Goal: Transaction & Acquisition: Purchase product/service

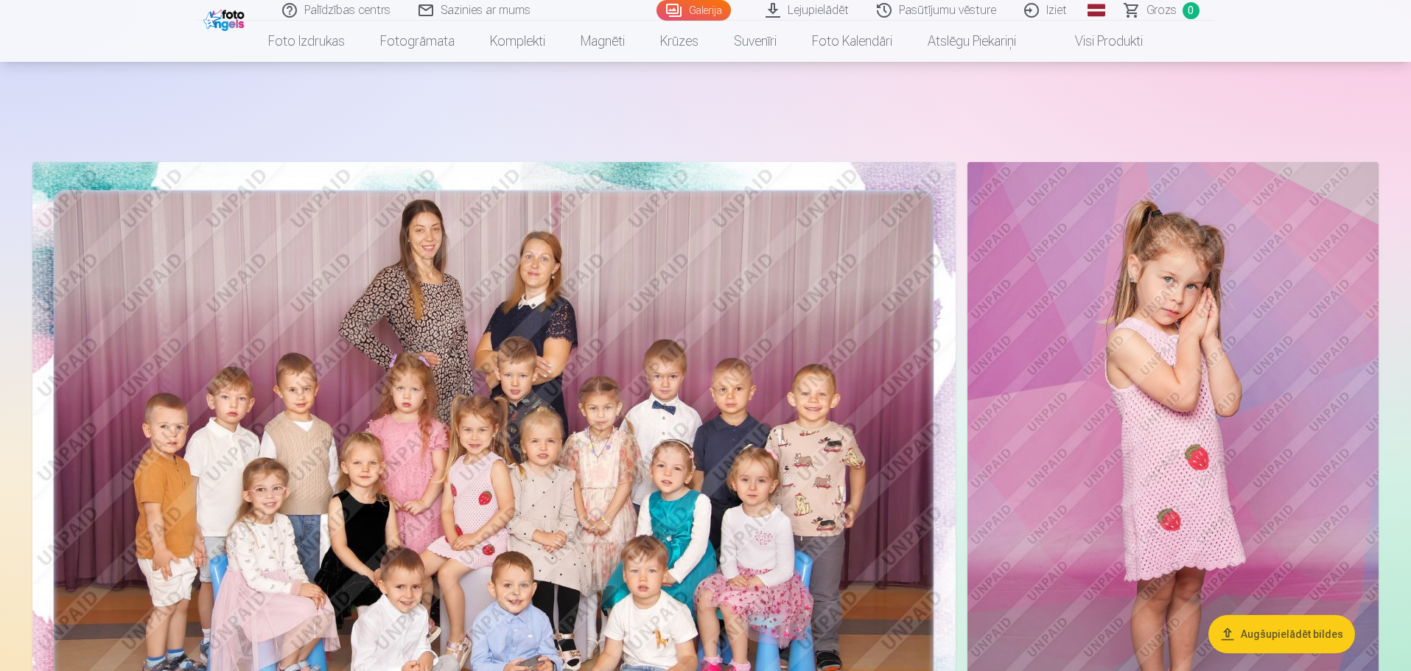
scroll to position [11270, 0]
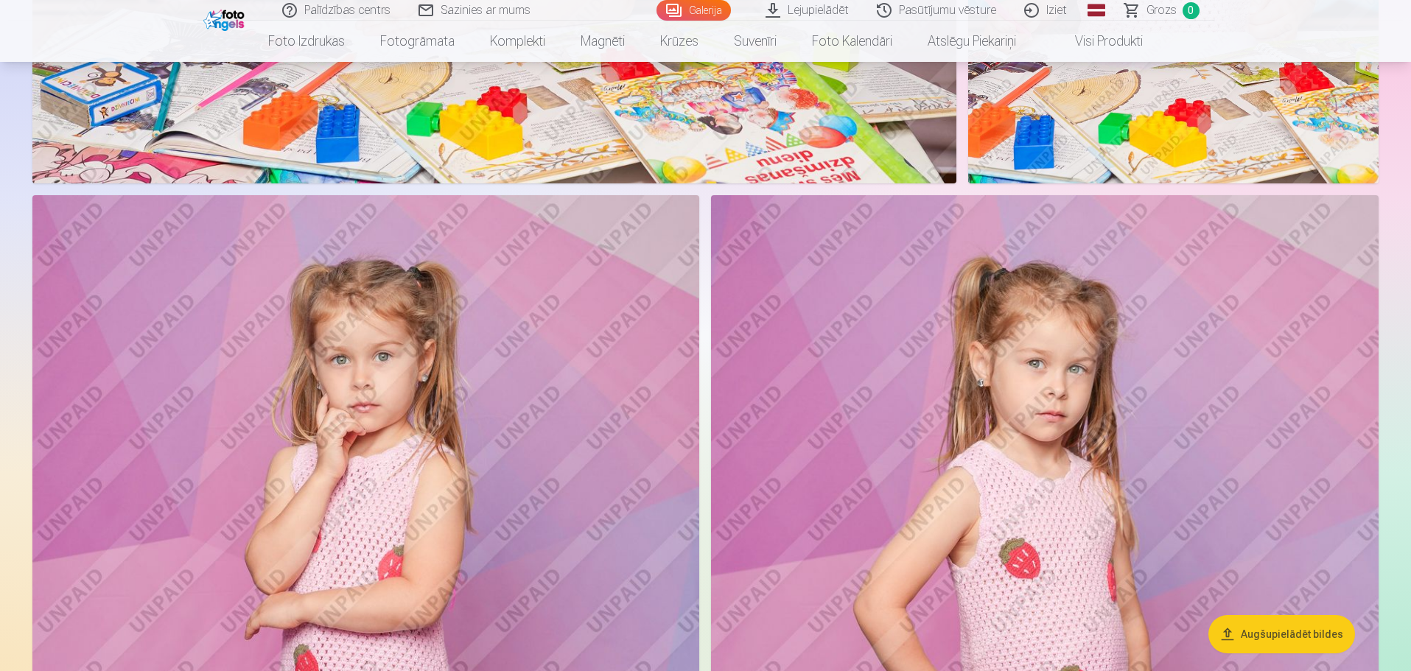
click at [835, 8] on link "Lejupielādēt" at bounding box center [807, 10] width 111 height 21
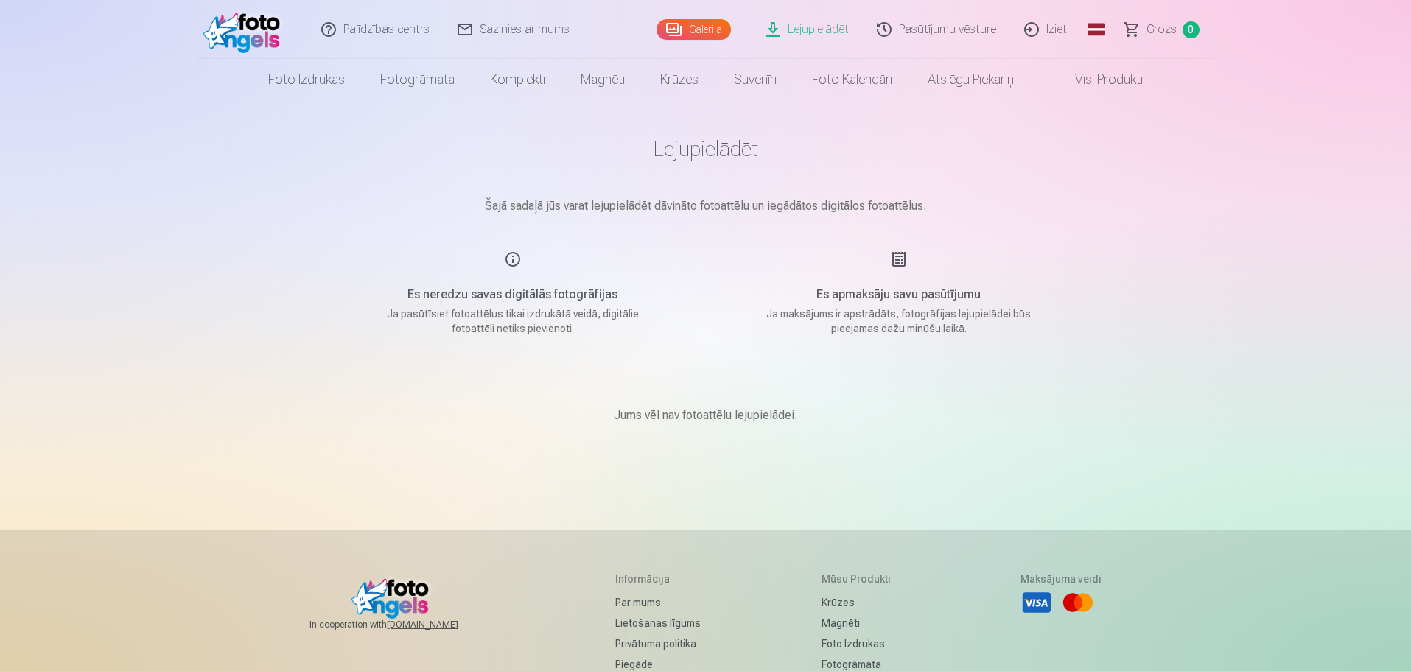
click at [702, 30] on link "Galerija" at bounding box center [693, 29] width 74 height 21
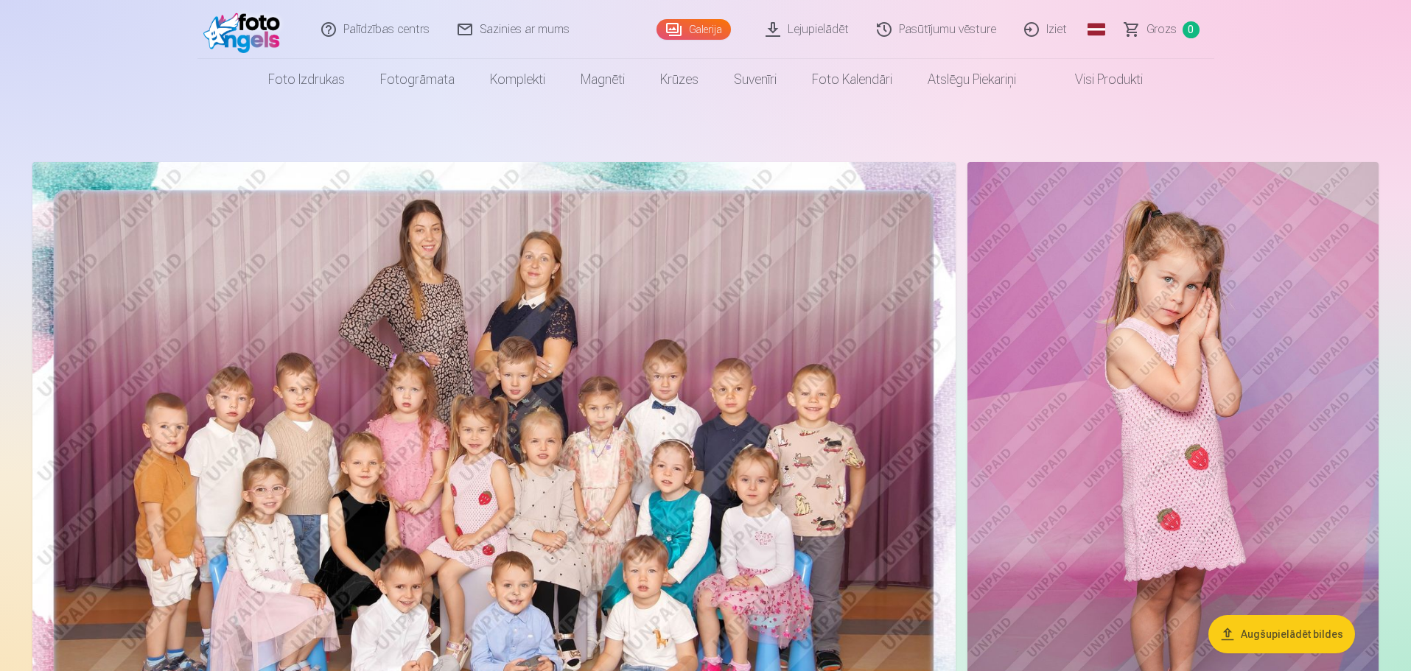
click at [684, 272] on img at bounding box center [493, 470] width 923 height 616
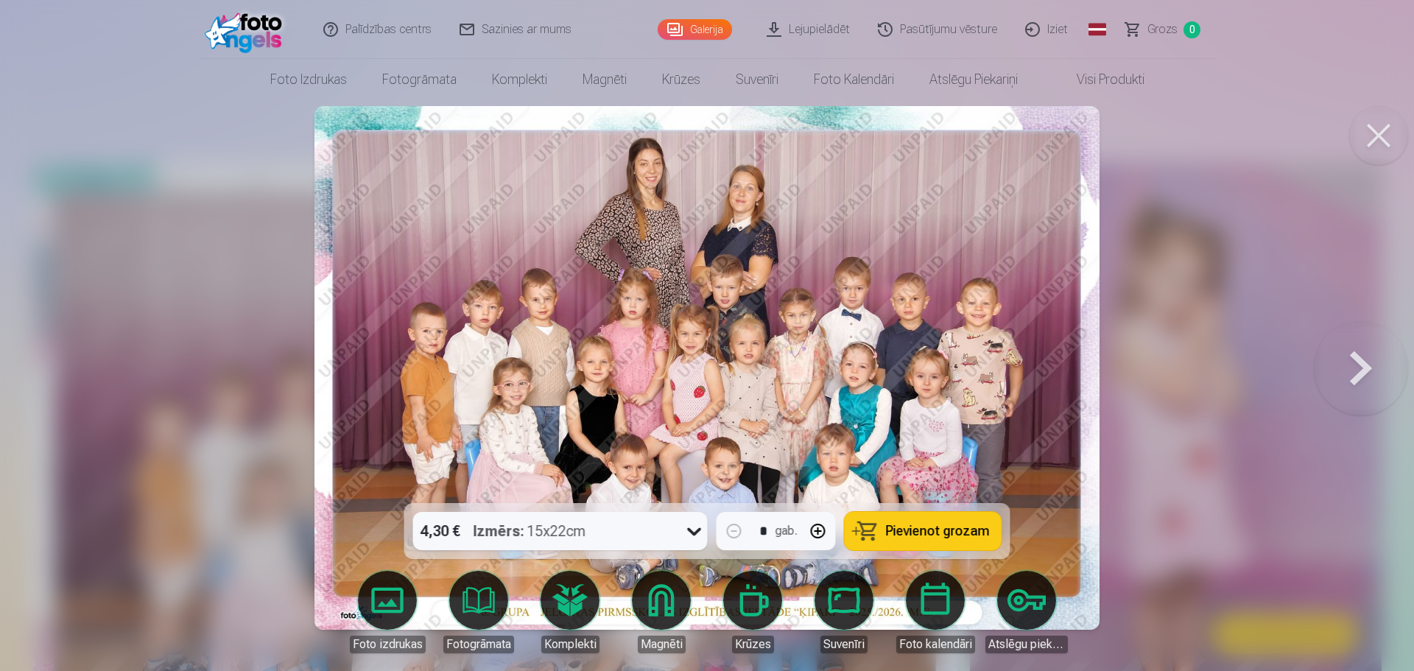
click at [388, 607] on body "Palīdzības centrs Sazinies ar mums Galerija Lejupielādēt Pasūtījumu vēsture Izi…" at bounding box center [707, 335] width 1414 height 671
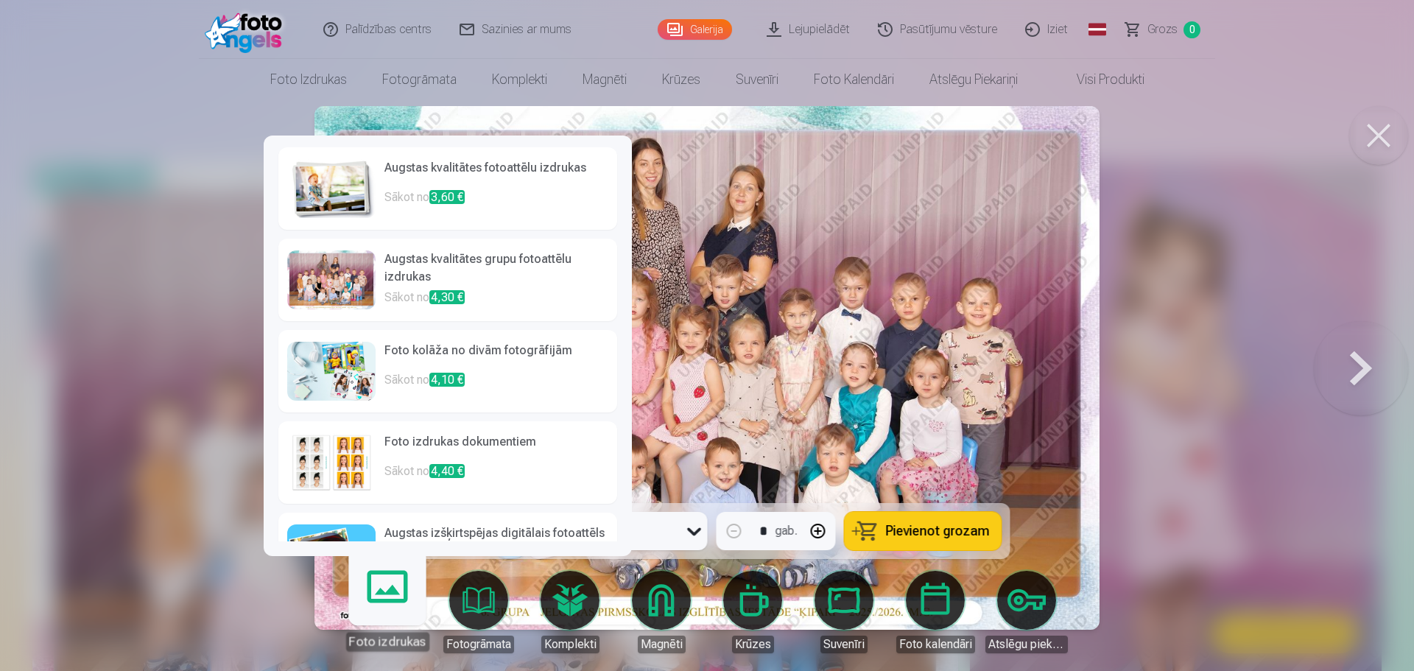
click at [311, 288] on div at bounding box center [331, 279] width 88 height 59
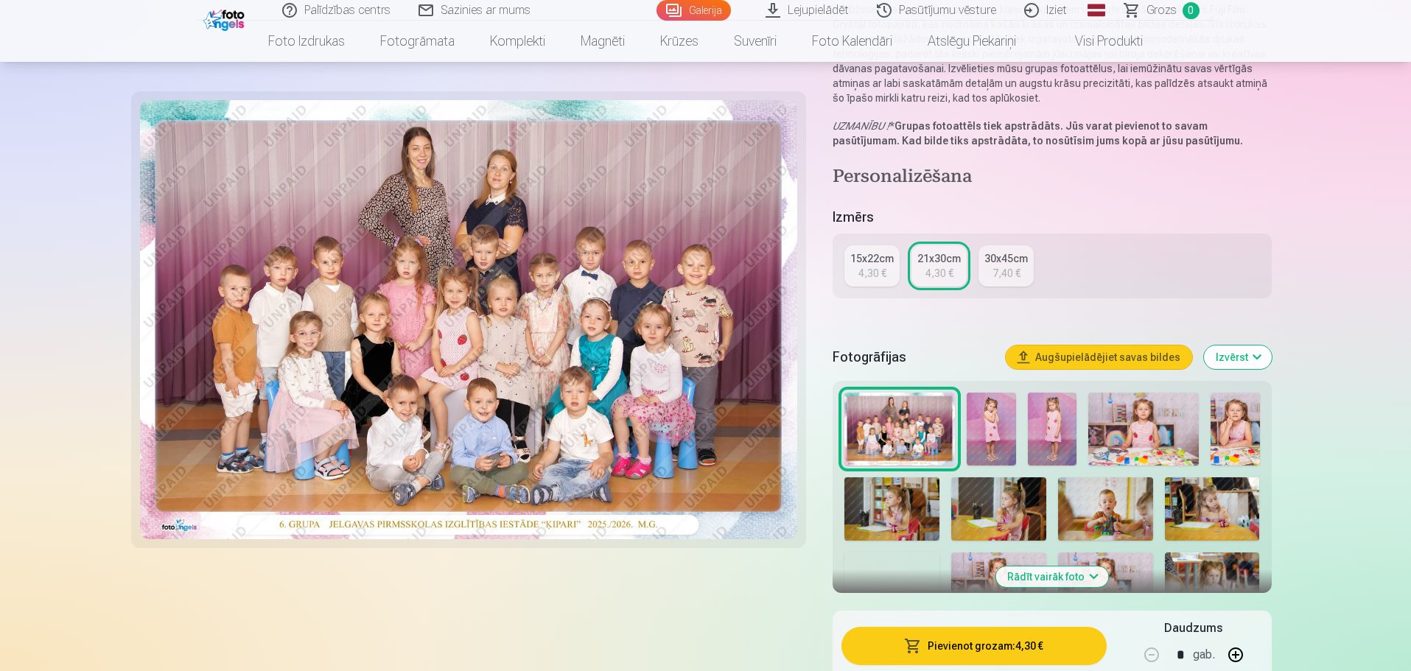
scroll to position [295, 0]
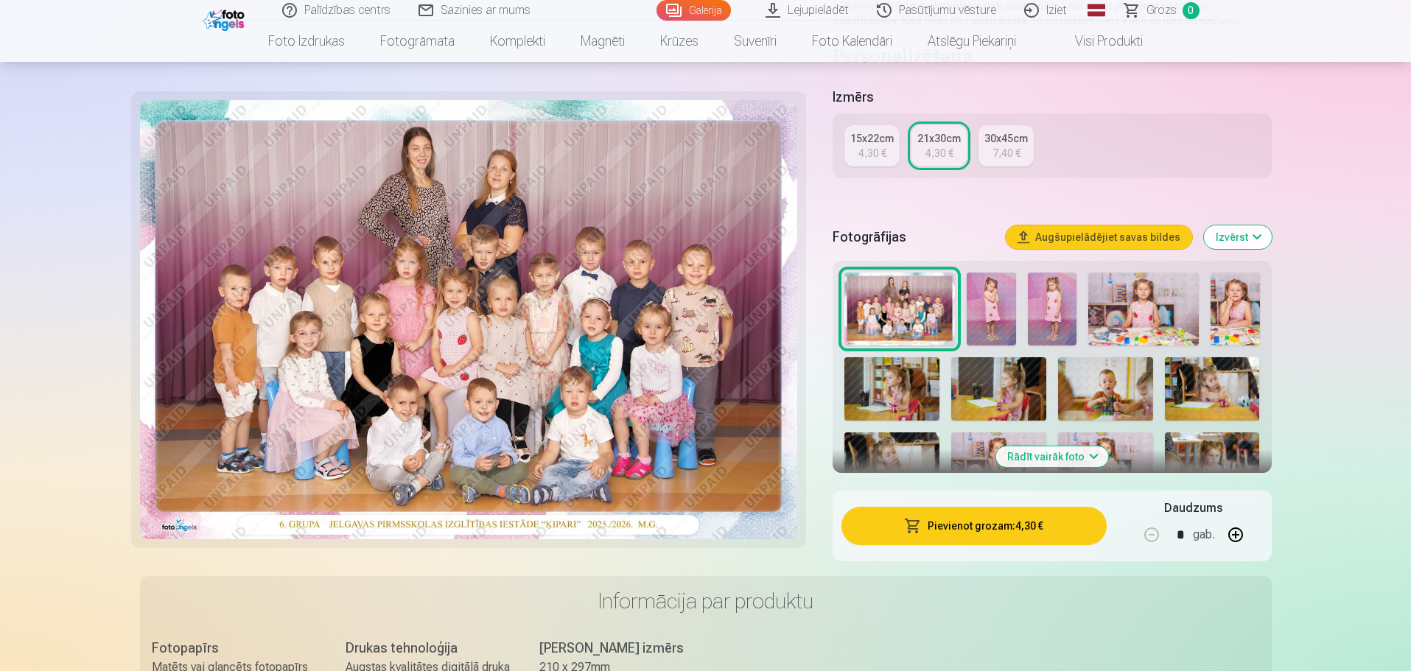
click at [979, 530] on button "Pievienot grozam : 4,30 €" at bounding box center [973, 526] width 264 height 38
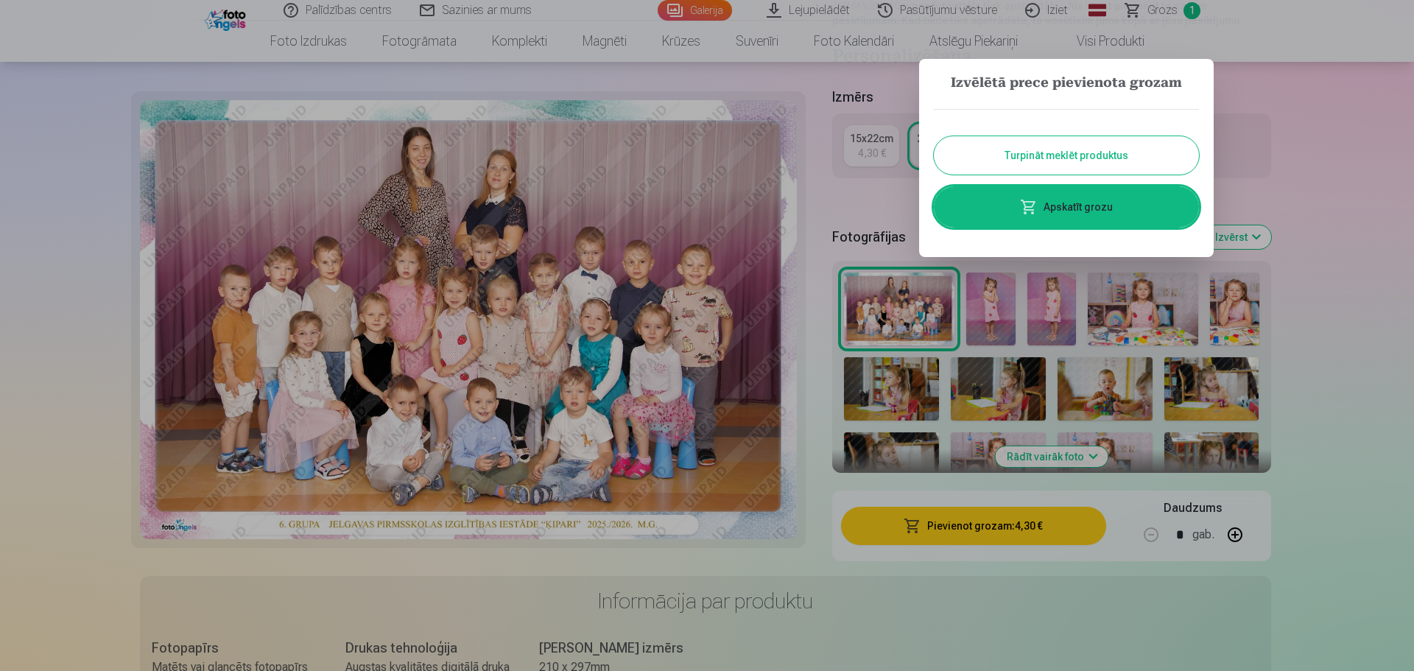
click at [1002, 155] on button "Turpināt meklēt produktus" at bounding box center [1066, 155] width 265 height 38
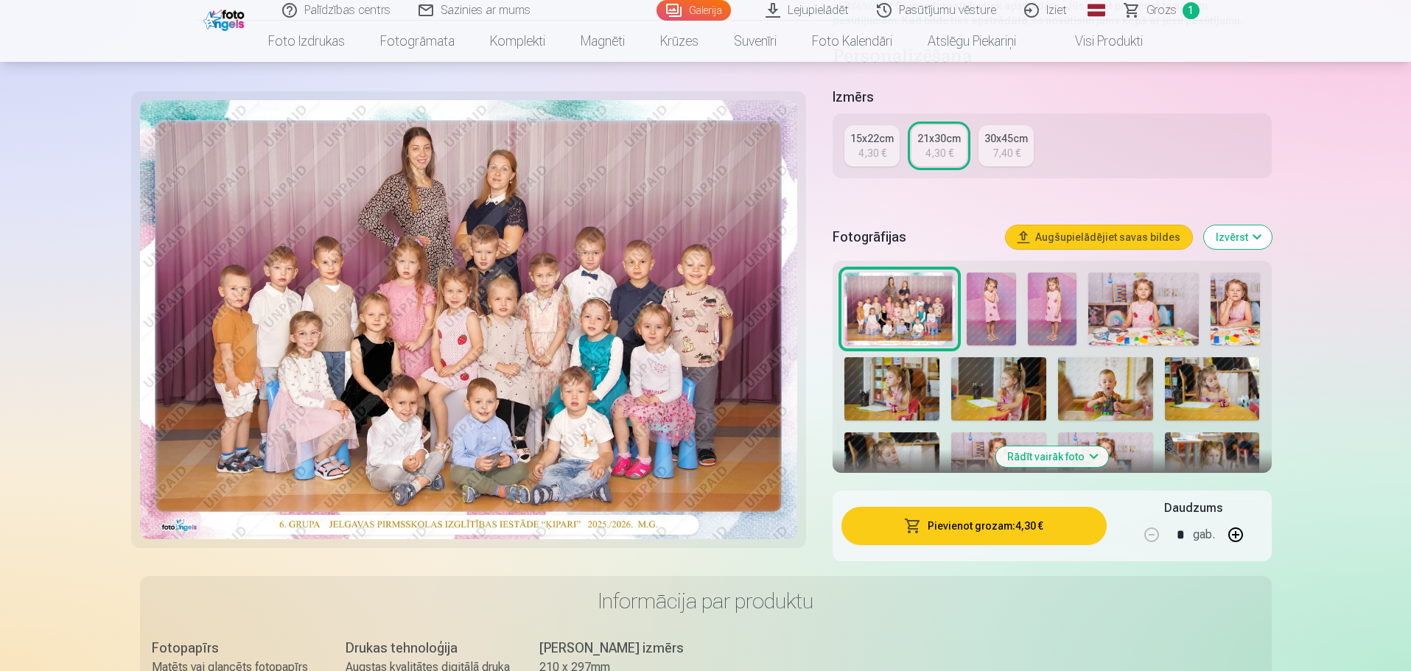
click at [983, 285] on img at bounding box center [990, 310] width 49 height 74
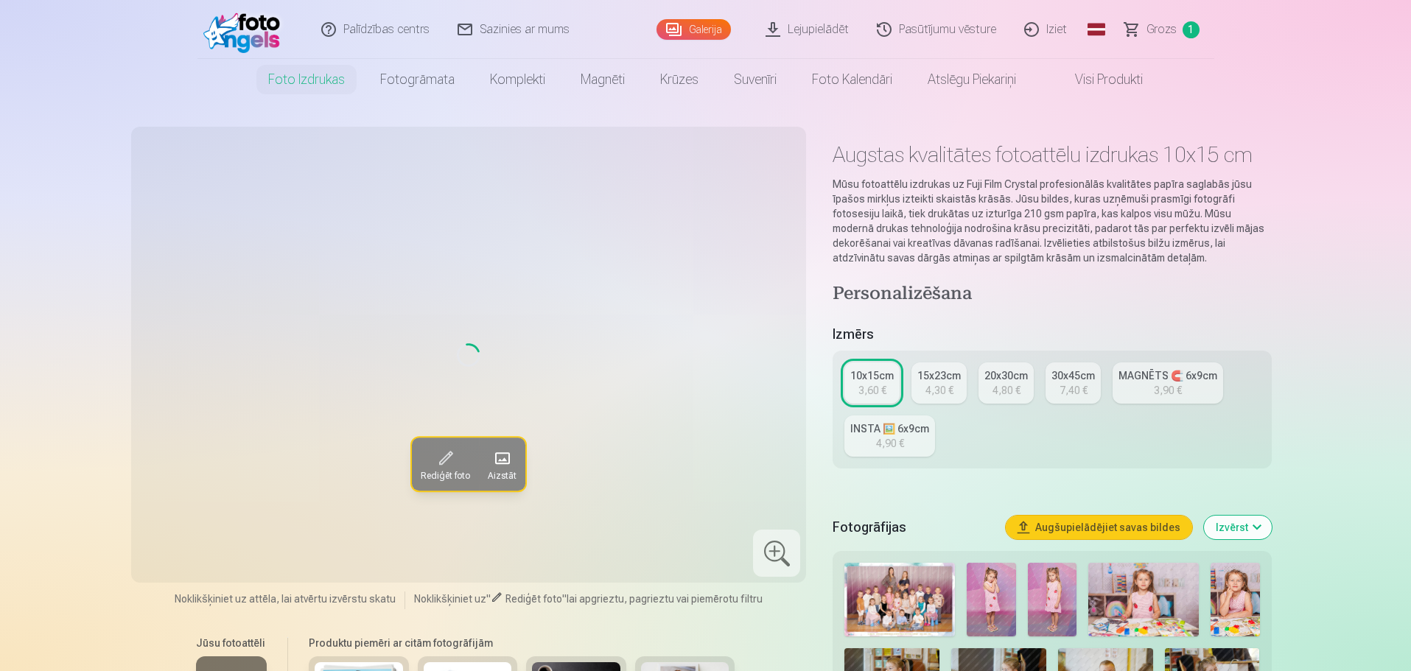
click at [703, 30] on link "Galerija" at bounding box center [693, 29] width 74 height 21
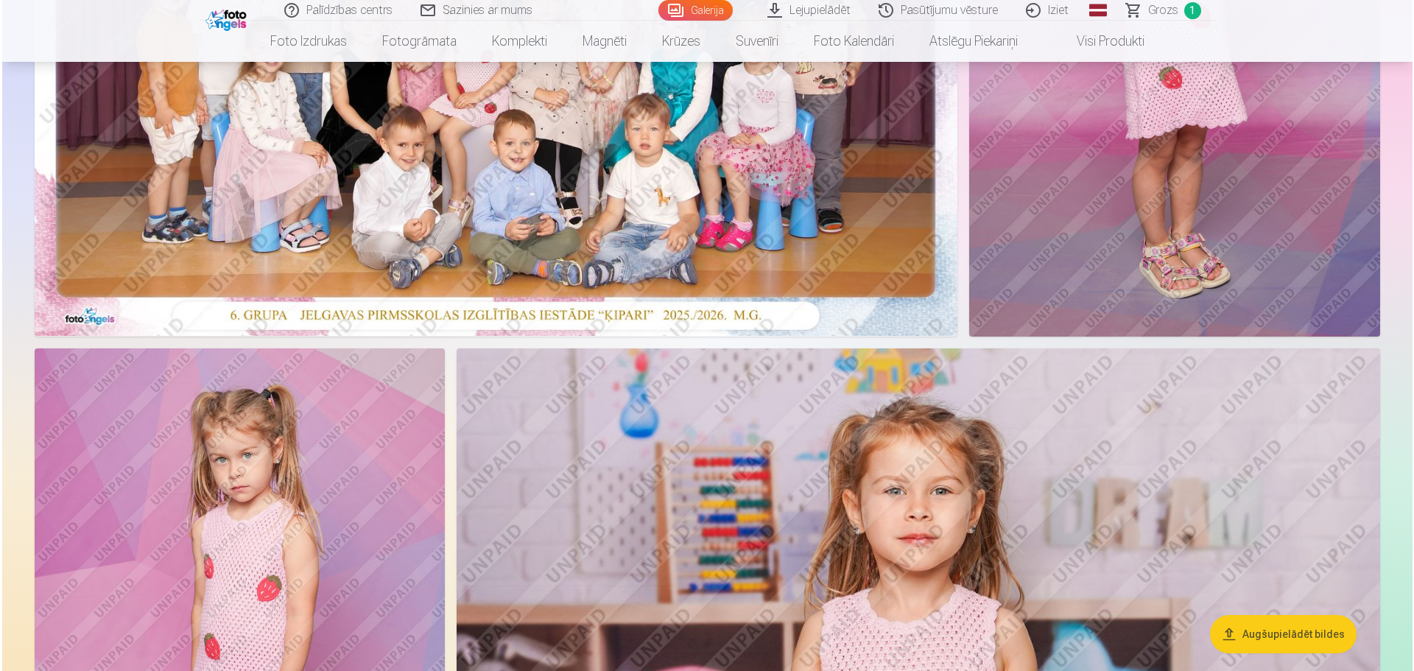
scroll to position [663, 0]
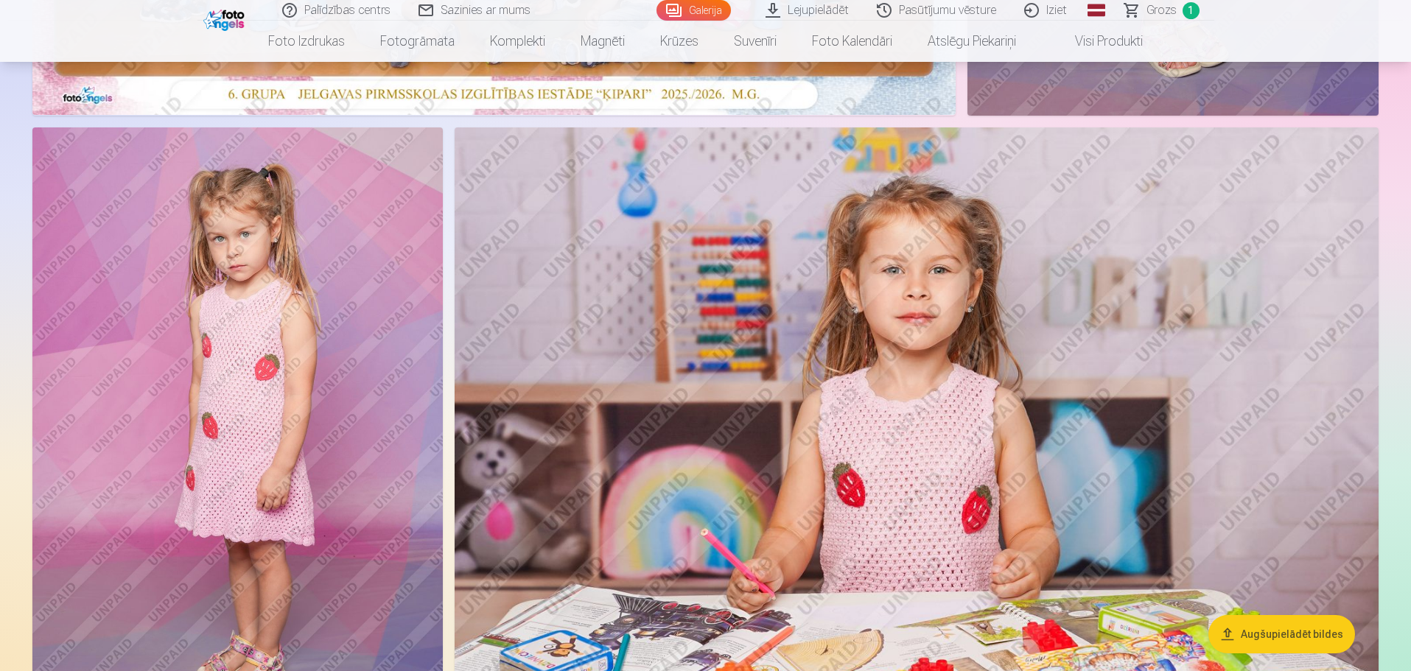
click at [1060, 379] on img at bounding box center [916, 435] width 924 height 616
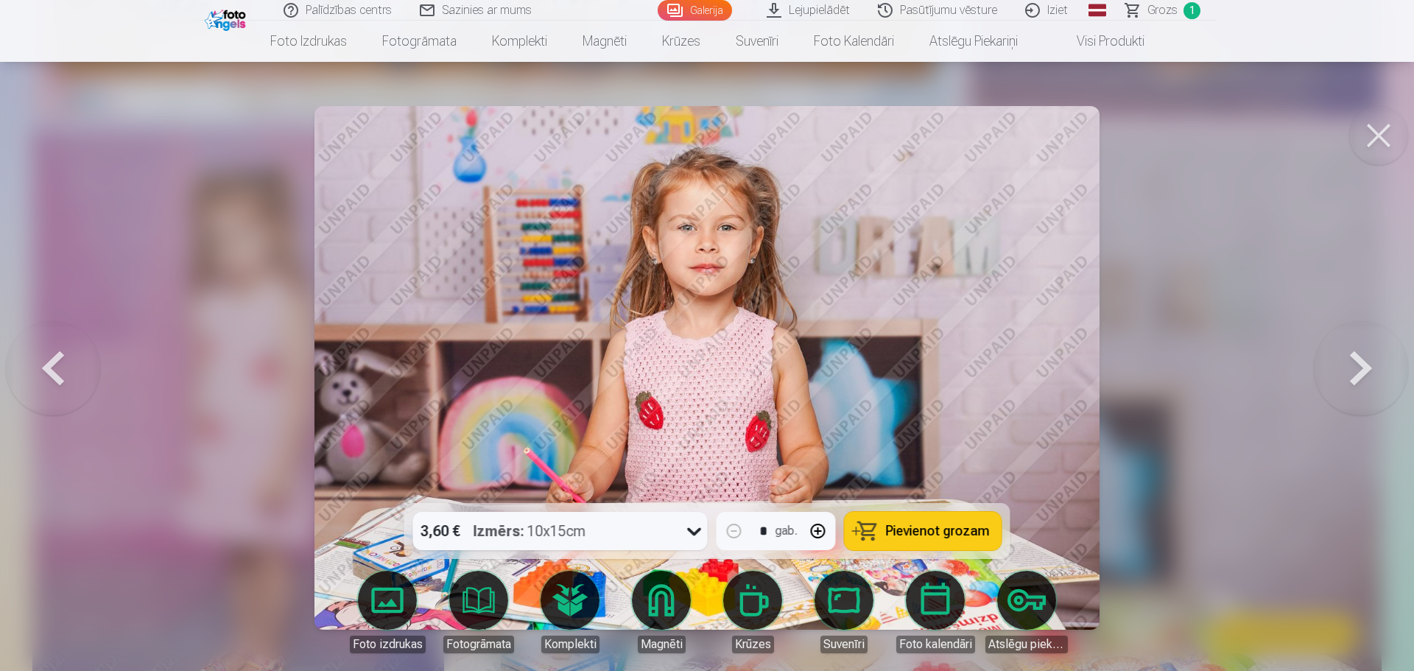
click at [388, 598] on link "Foto izdrukas" at bounding box center [387, 612] width 82 height 82
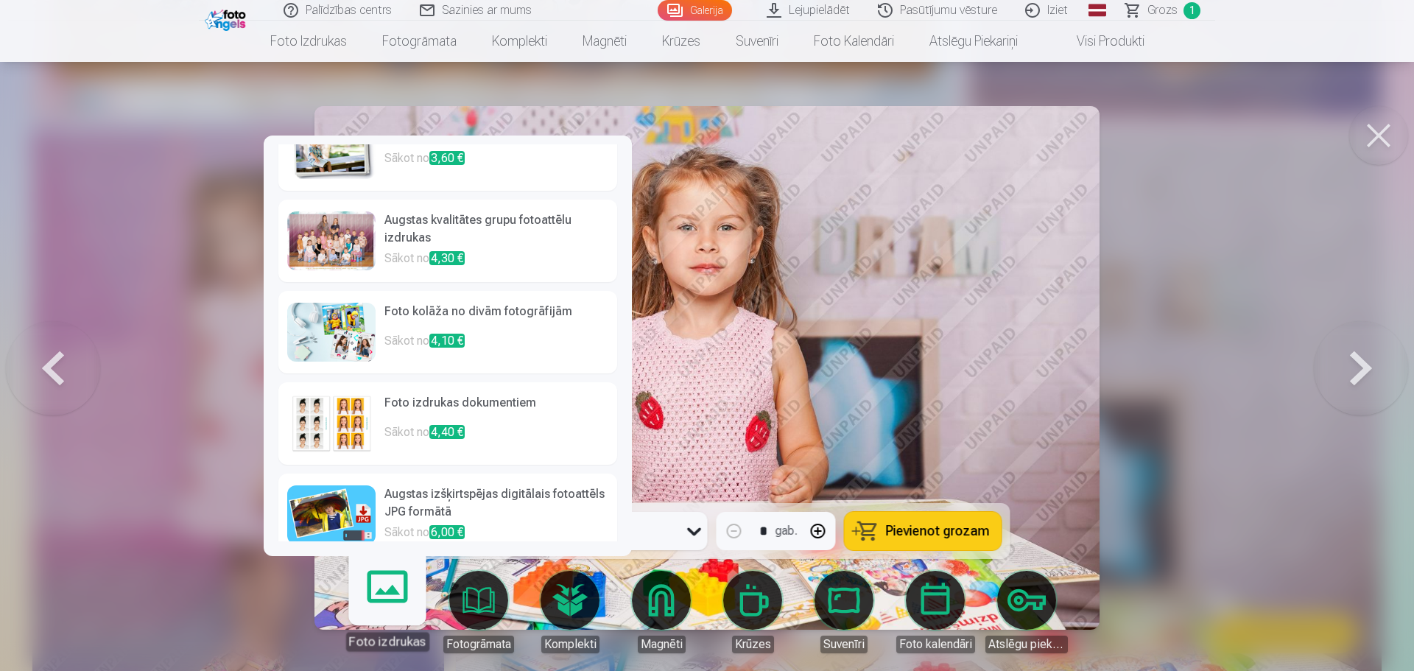
scroll to position [57, 0]
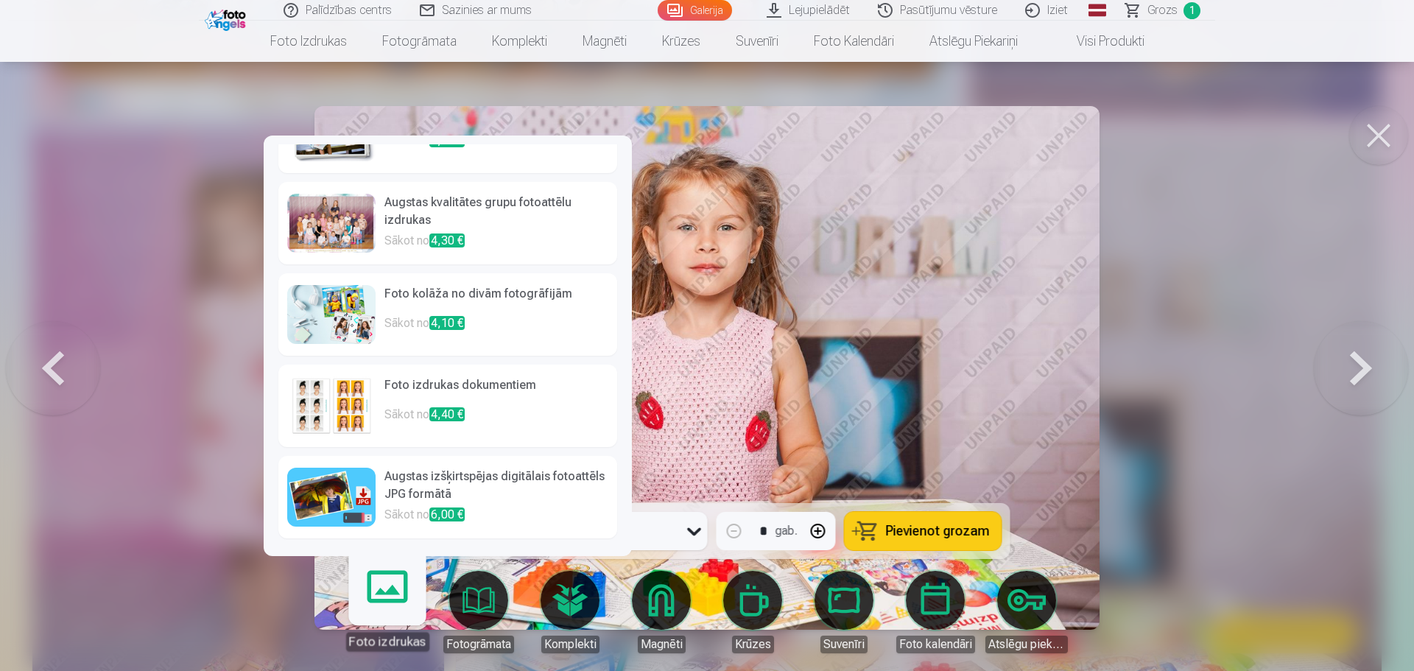
click at [522, 499] on h6 "Augstas izšķirtspējas digitālais fotoattēls JPG formātā" at bounding box center [497, 487] width 224 height 38
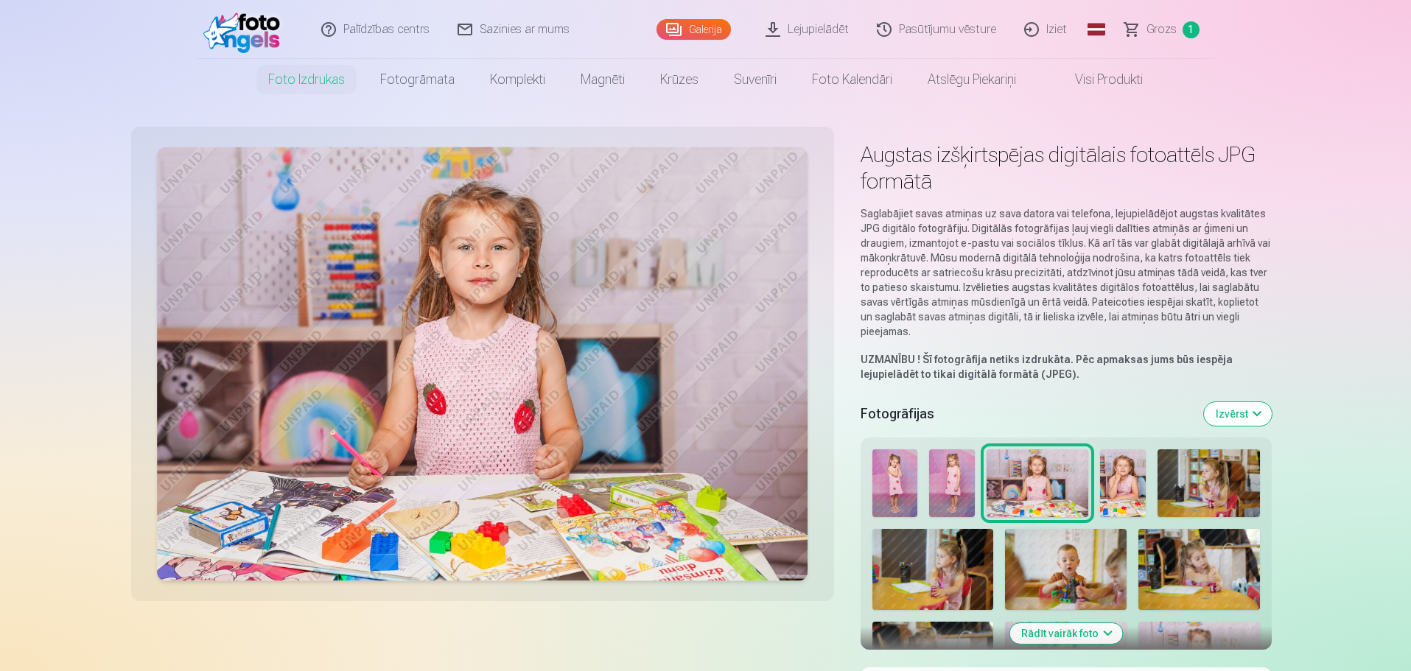
click at [1251, 419] on button "Izvērst" at bounding box center [1238, 414] width 68 height 24
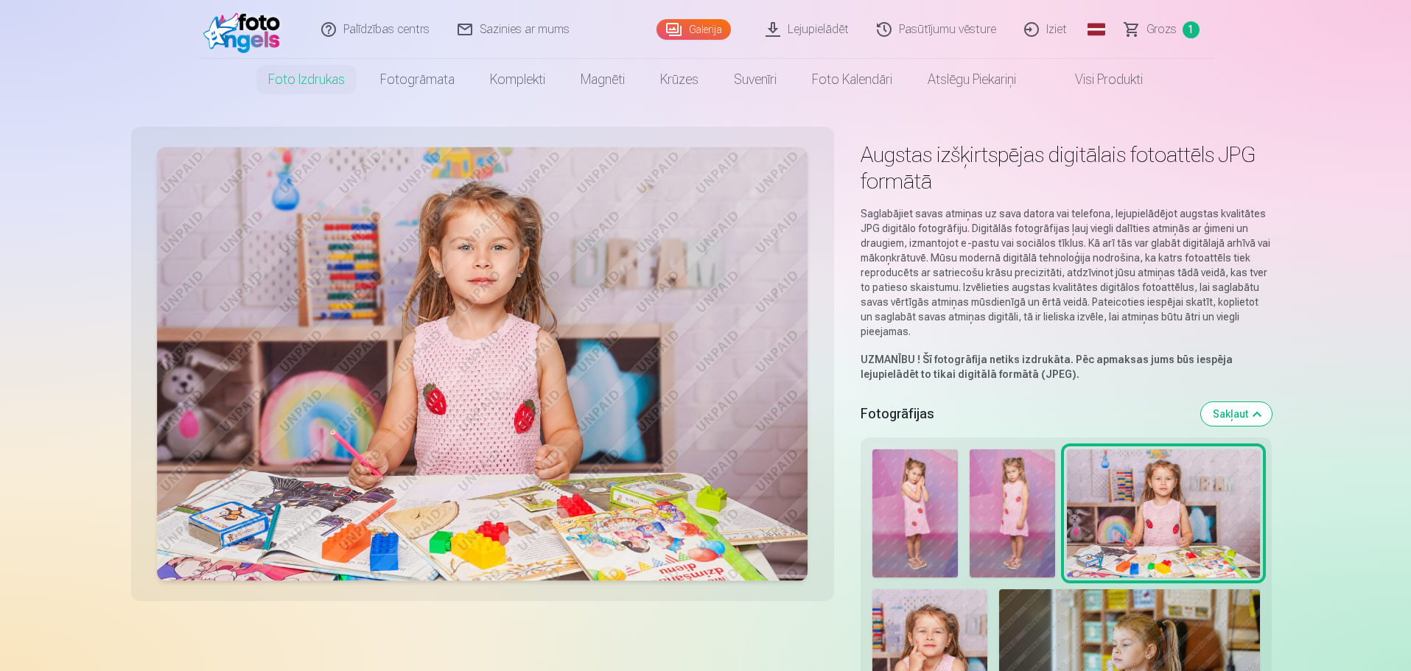
click at [1251, 419] on button "Sakļaut" at bounding box center [1236, 414] width 71 height 24
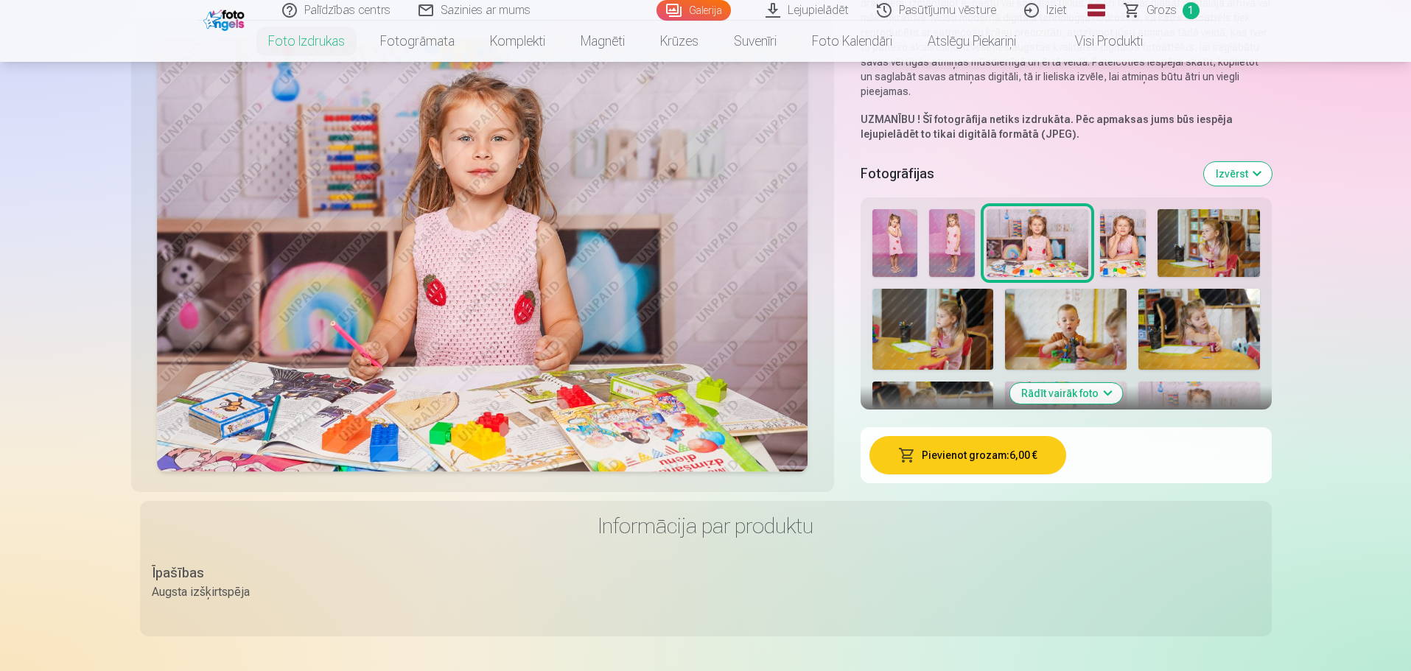
scroll to position [258, 0]
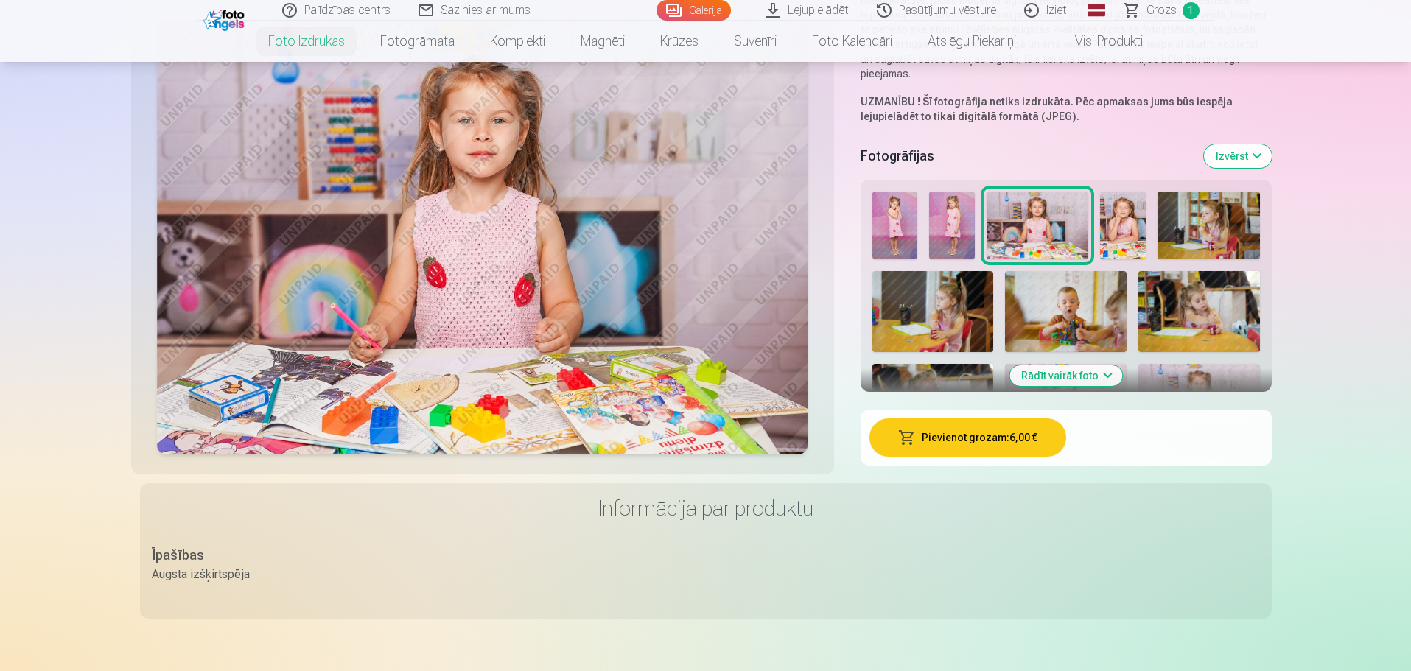
click at [1067, 376] on button "Rādīt vairāk foto" at bounding box center [1065, 375] width 113 height 21
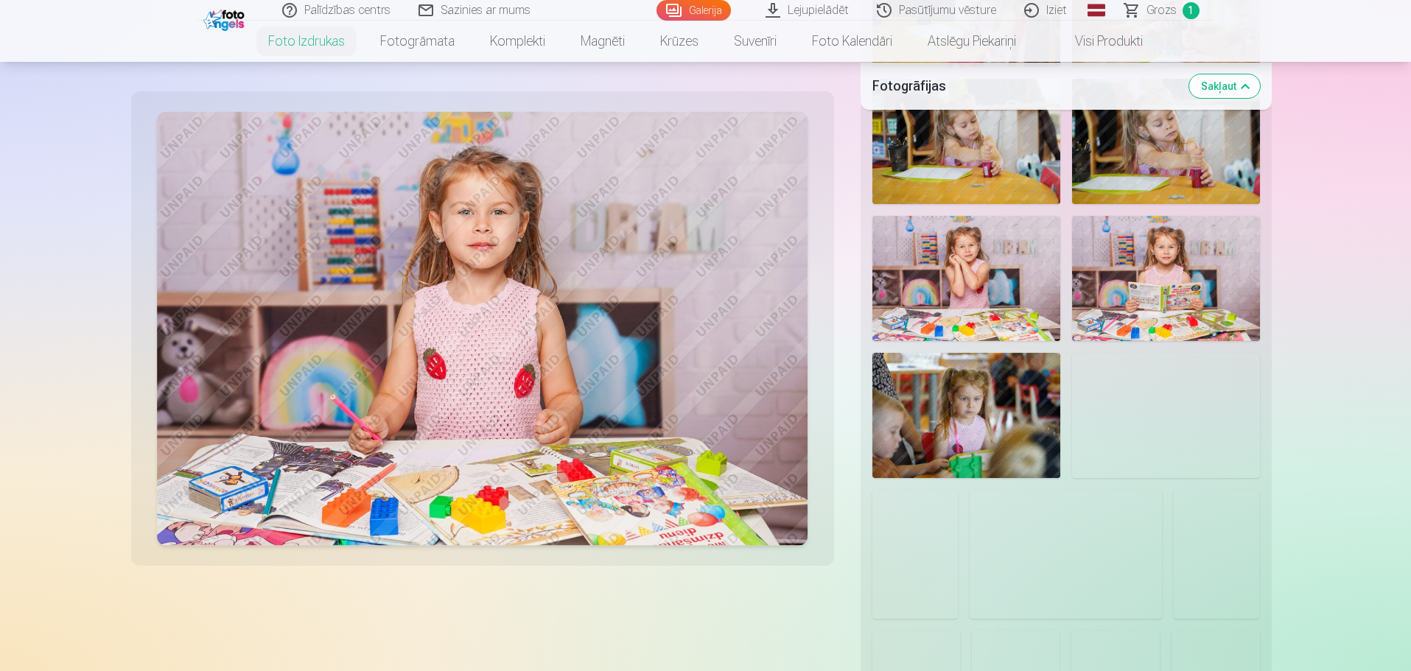
scroll to position [847, 0]
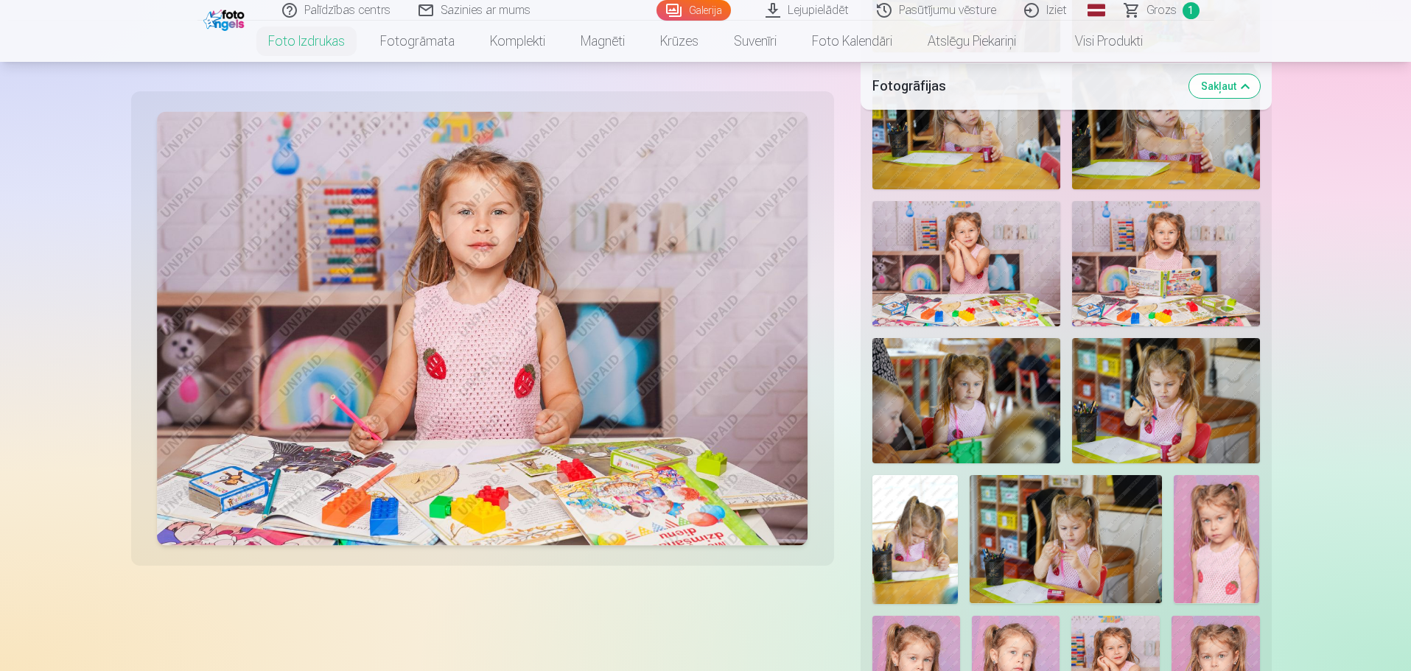
click at [1151, 247] on img at bounding box center [1166, 263] width 188 height 125
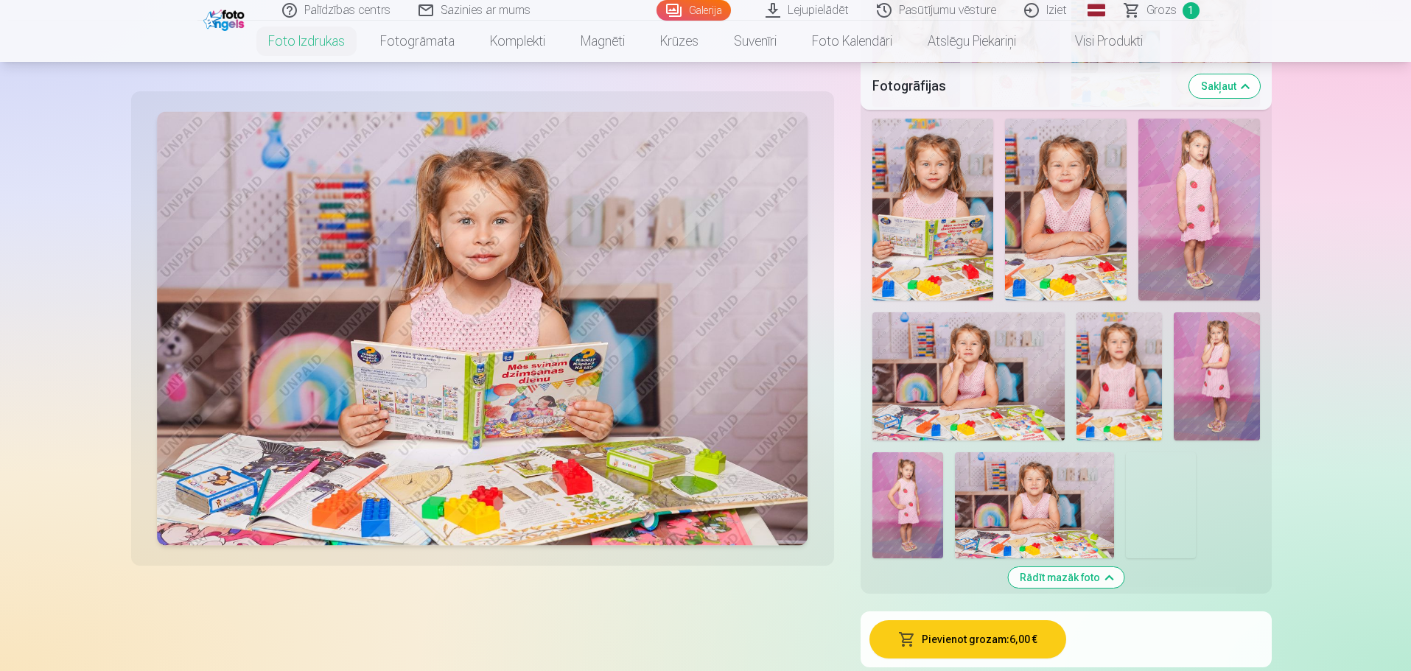
scroll to position [1657, 0]
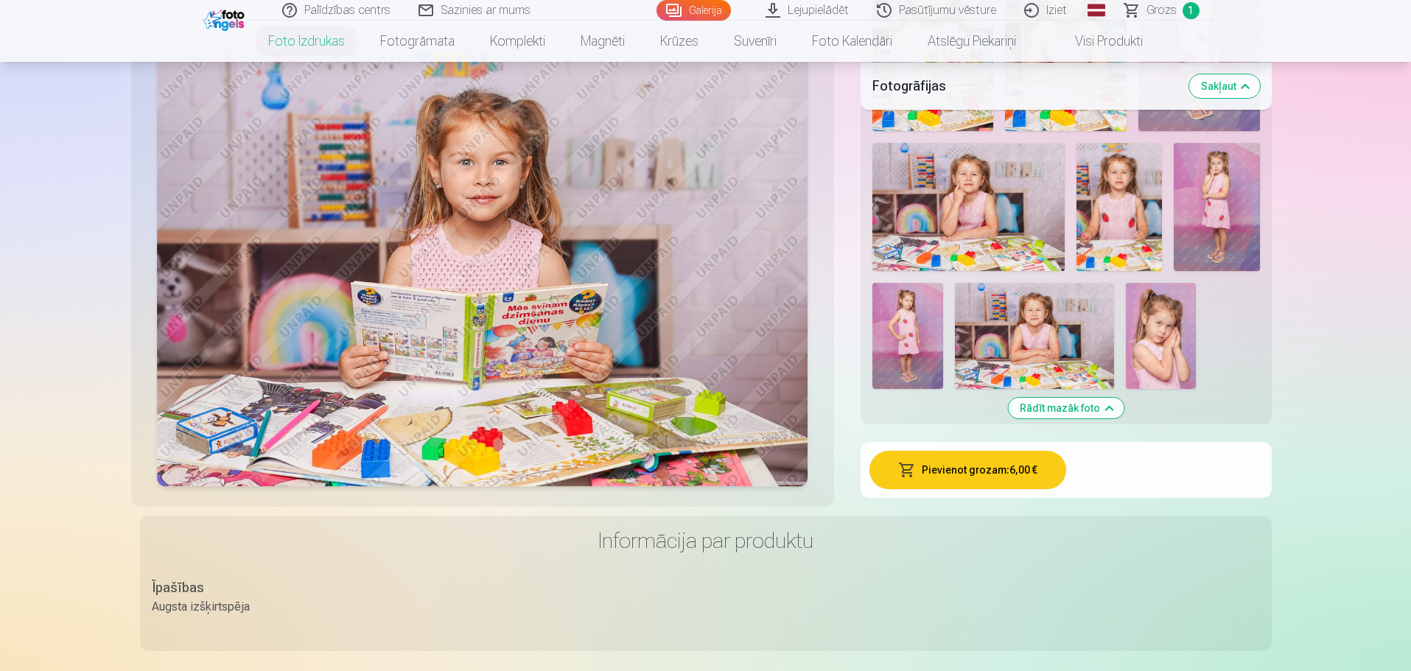
click at [1042, 491] on div "Pievienot grozam : 6,00 €" at bounding box center [1065, 470] width 411 height 56
click at [1039, 479] on button "Pievienot grozam : 6,00 €" at bounding box center [967, 470] width 197 height 38
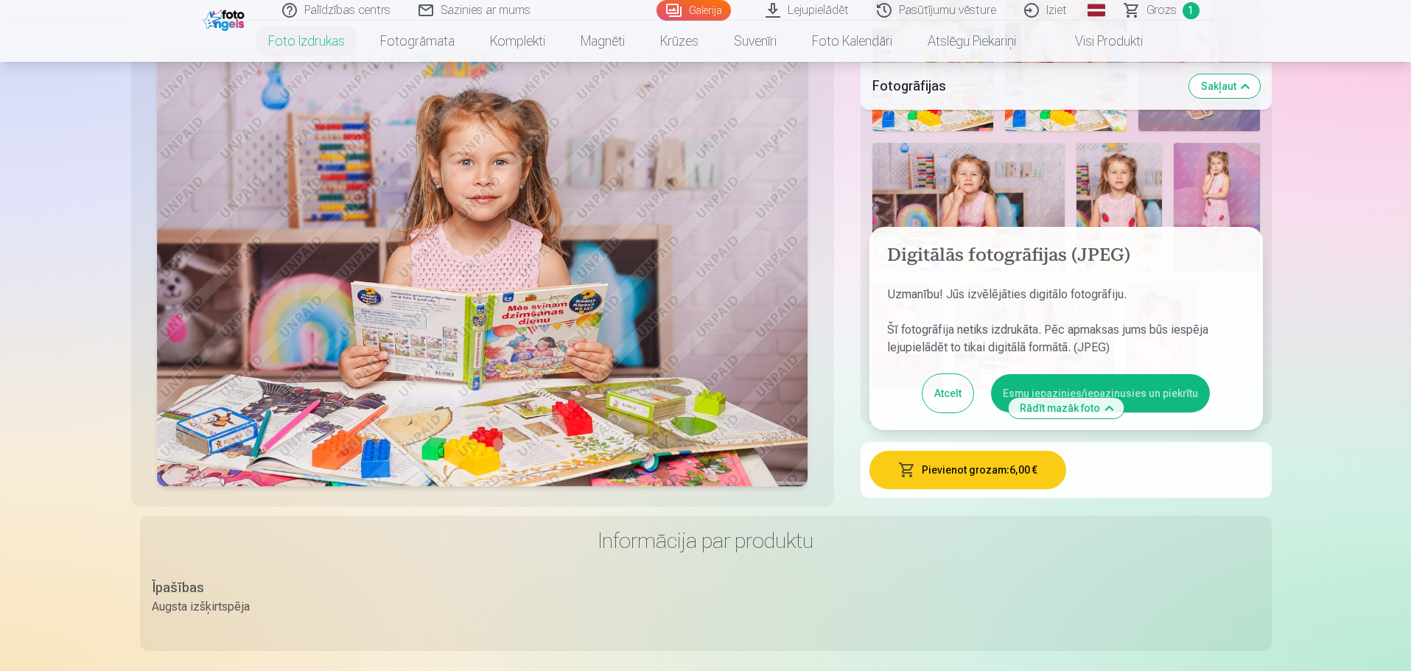
click at [1169, 390] on button "Esmu iepazinies/iepazinusies un piekrītu" at bounding box center [1100, 393] width 219 height 38
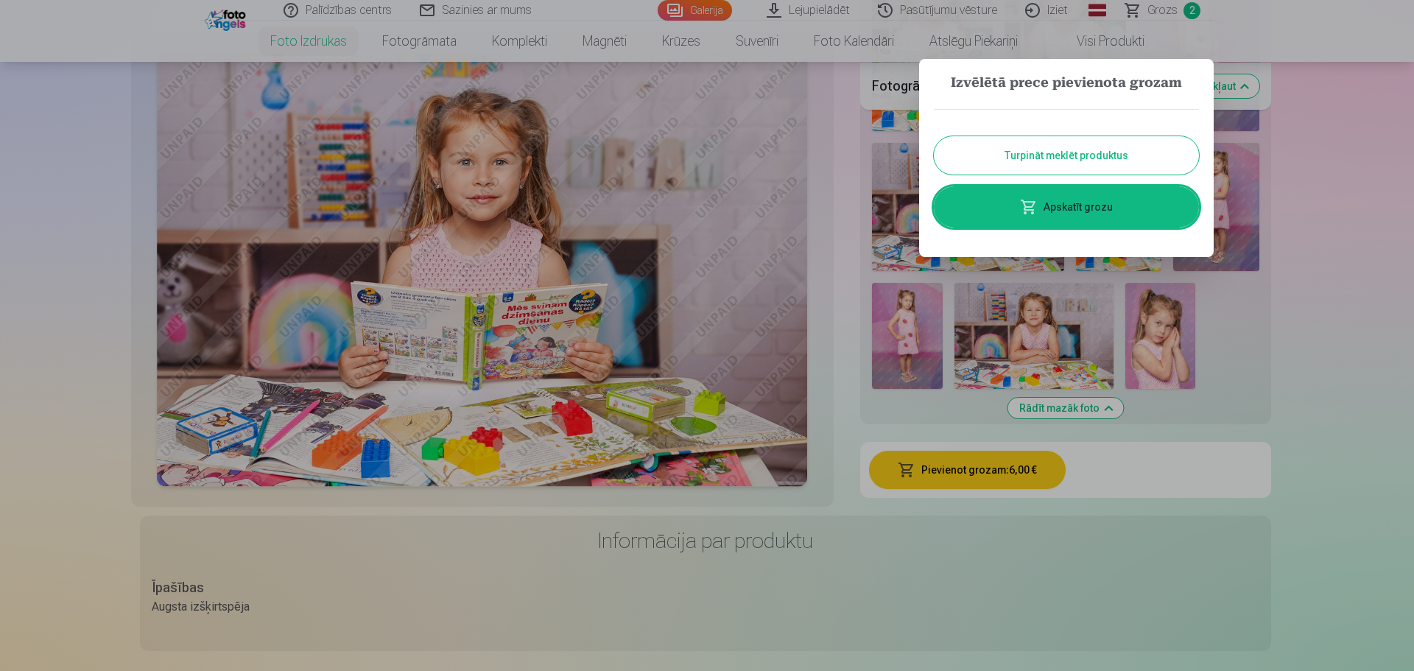
click at [1097, 209] on link "Apskatīt grozu" at bounding box center [1066, 206] width 265 height 41
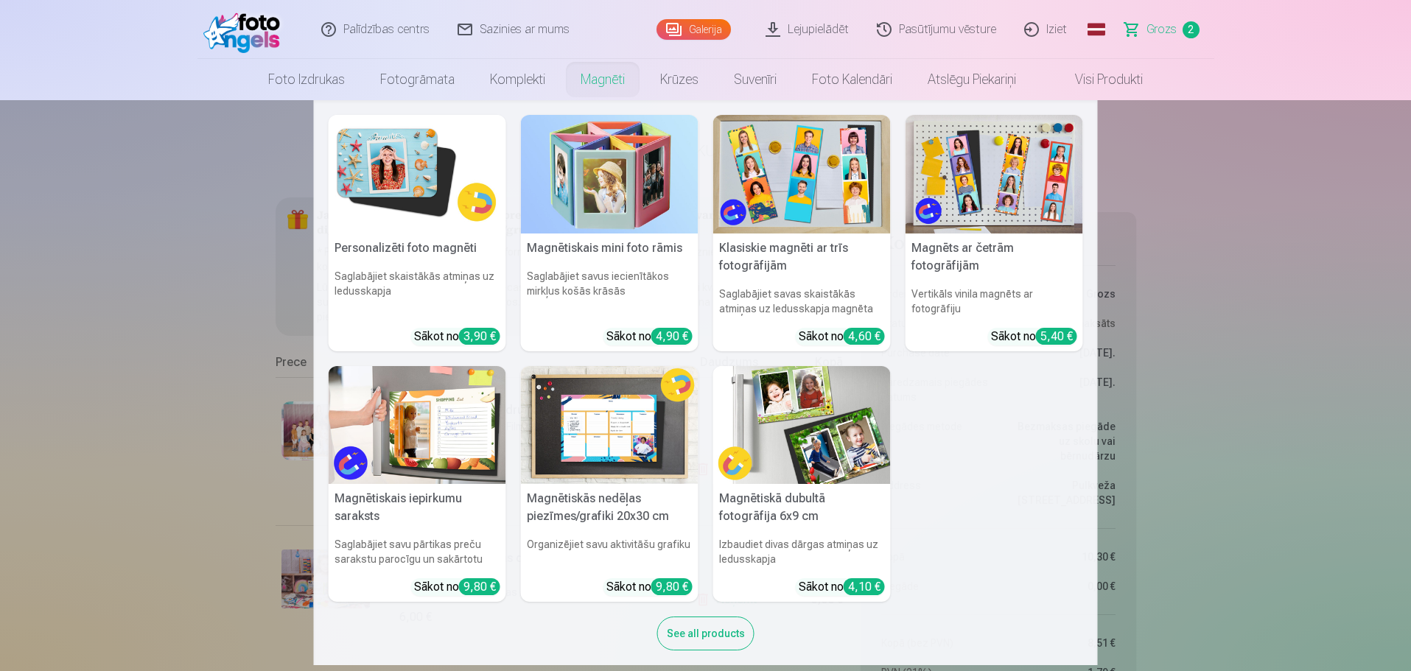
click at [775, 185] on img at bounding box center [802, 174] width 178 height 119
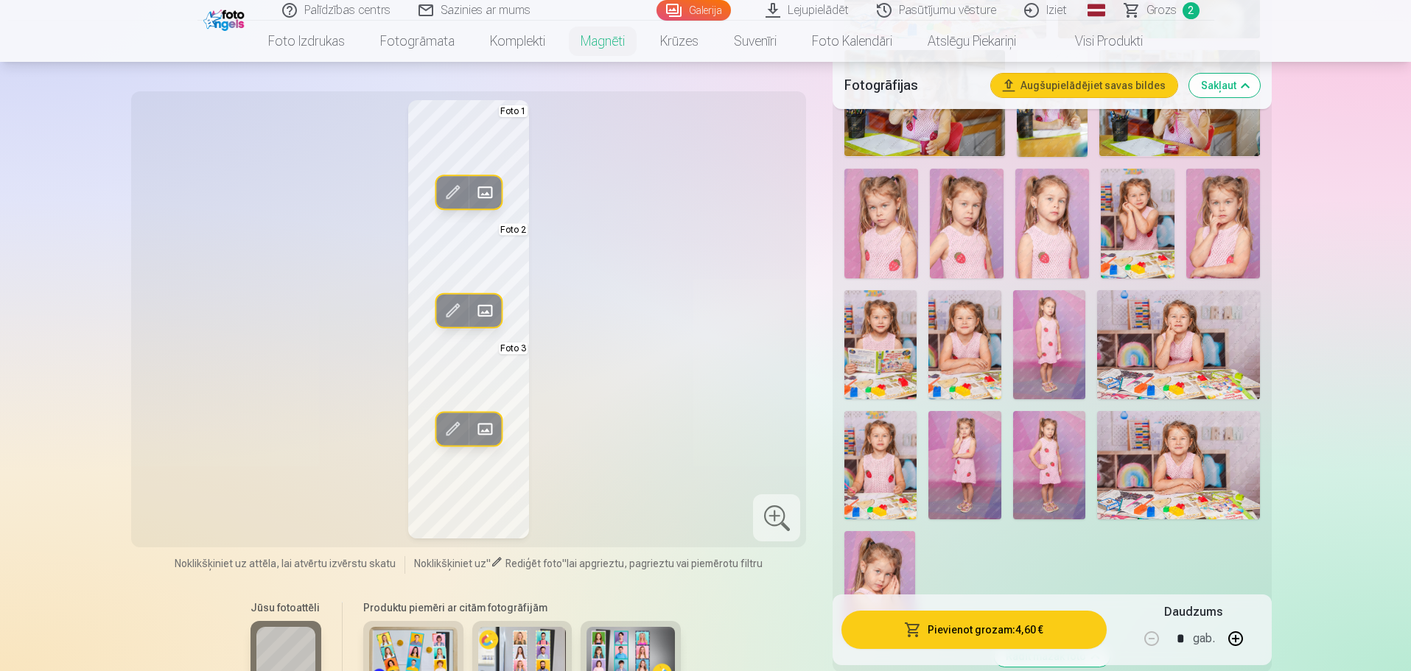
scroll to position [1179, 0]
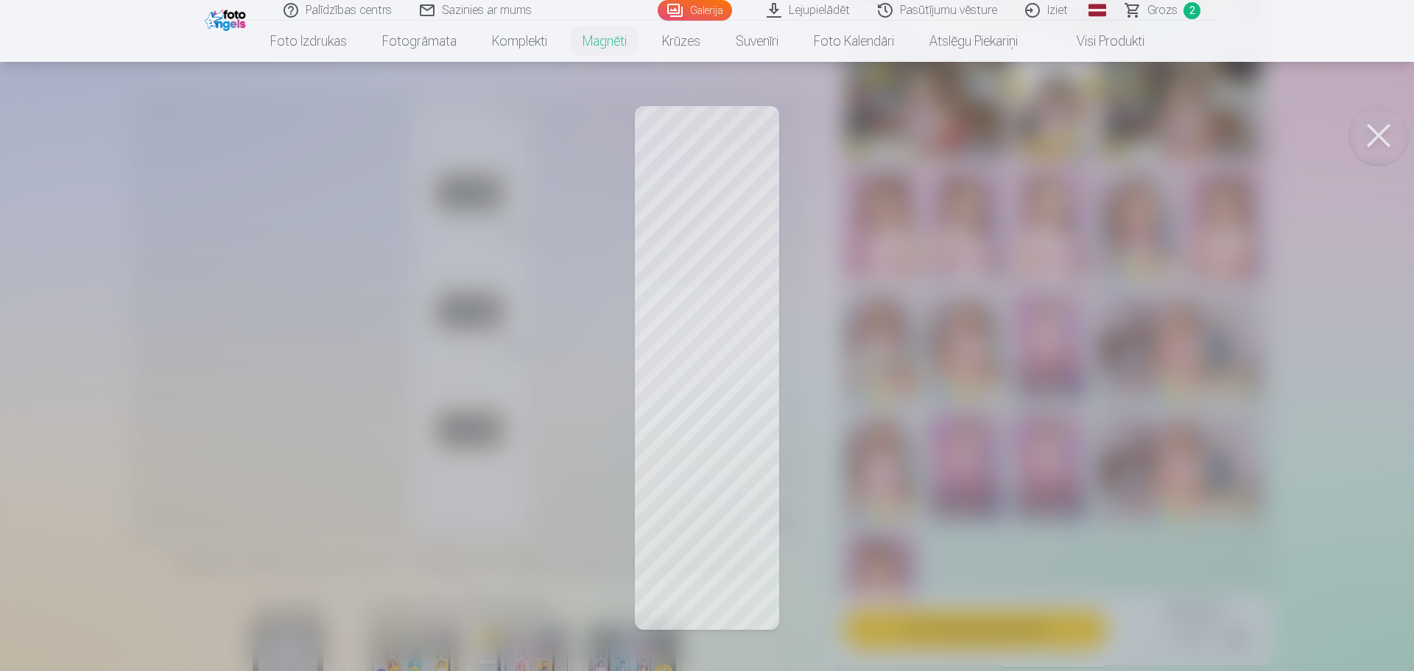
click at [1130, 275] on div at bounding box center [707, 335] width 1414 height 671
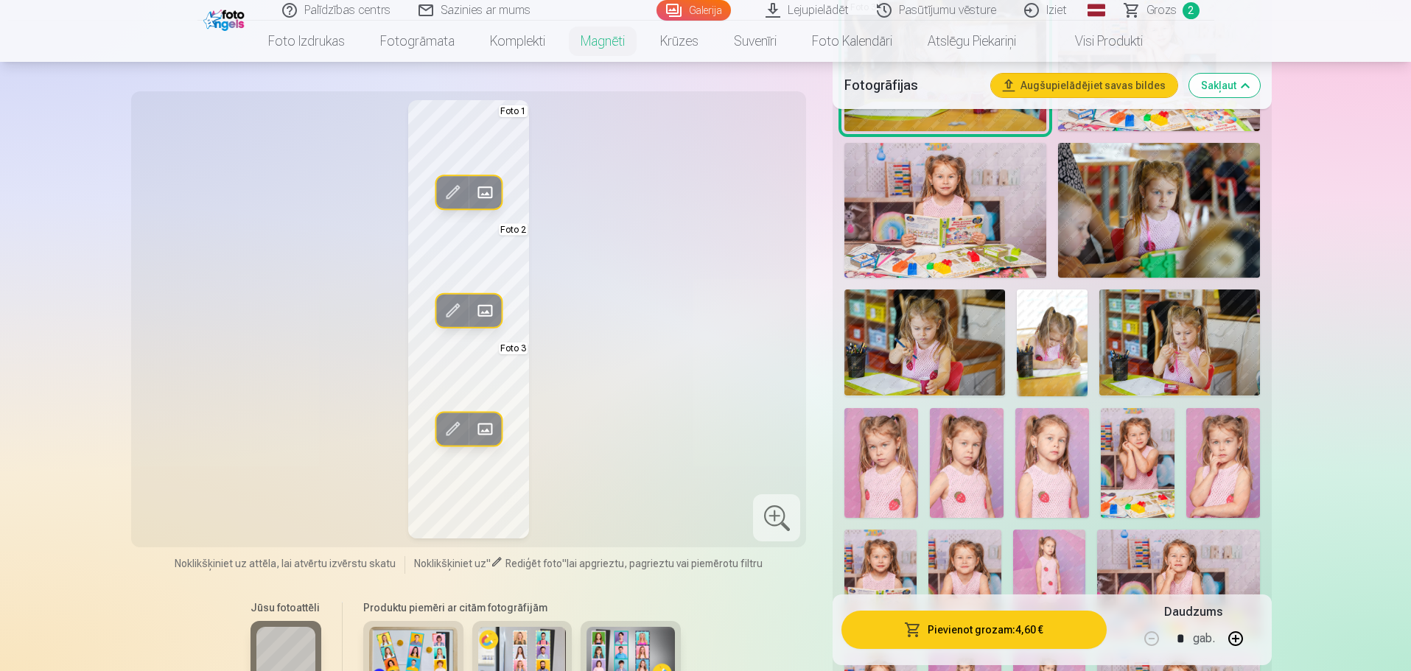
scroll to position [1031, 0]
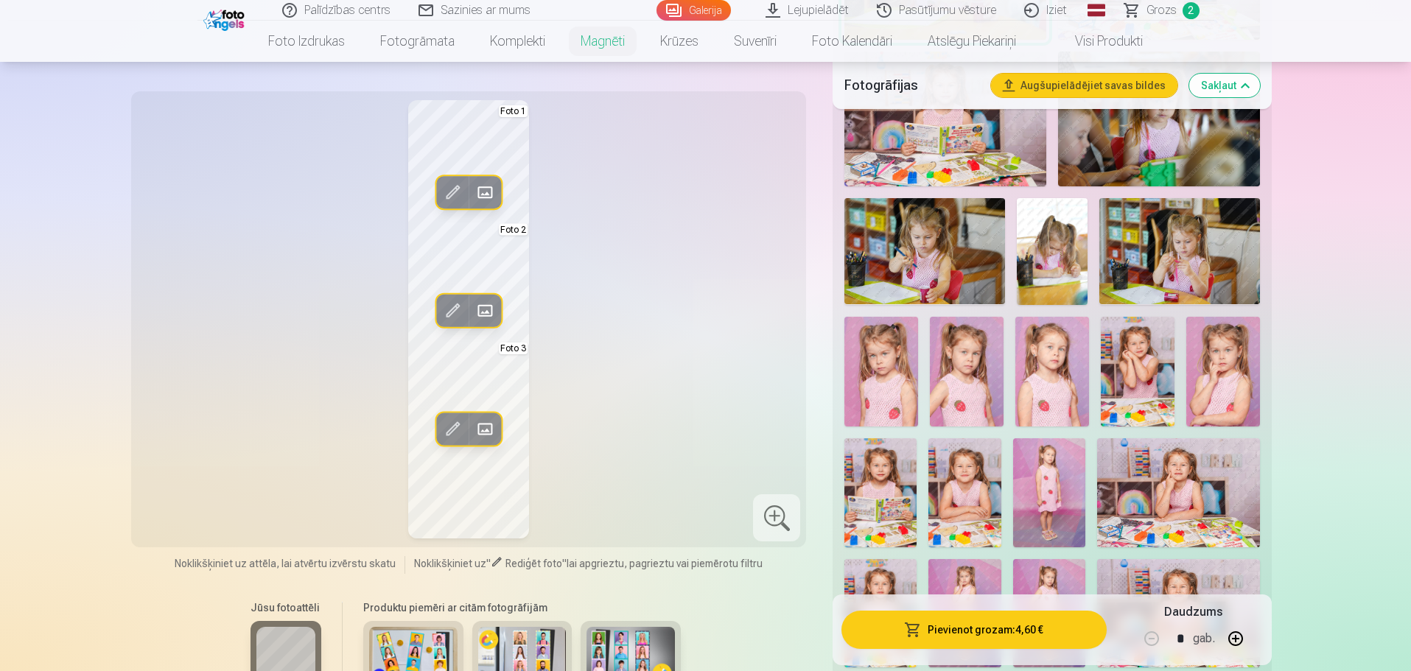
click at [949, 513] on img at bounding box center [964, 492] width 72 height 108
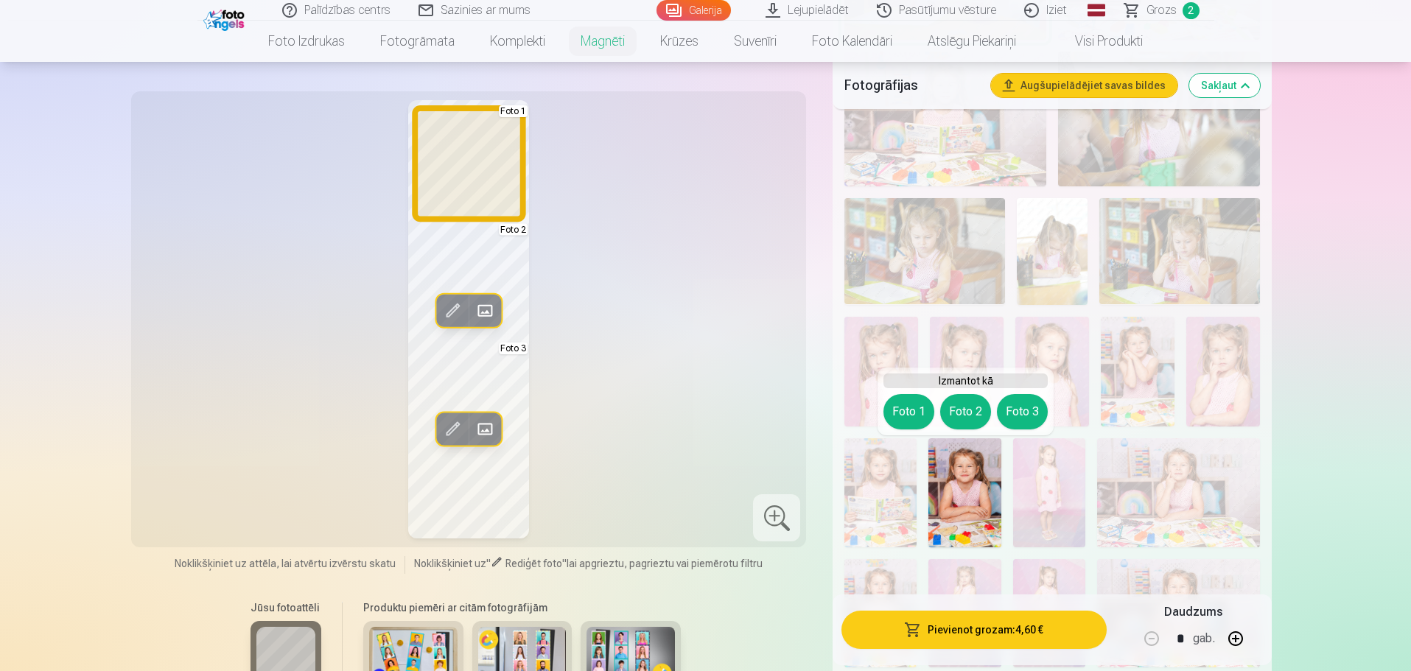
click at [907, 404] on button "Foto 1" at bounding box center [908, 411] width 51 height 35
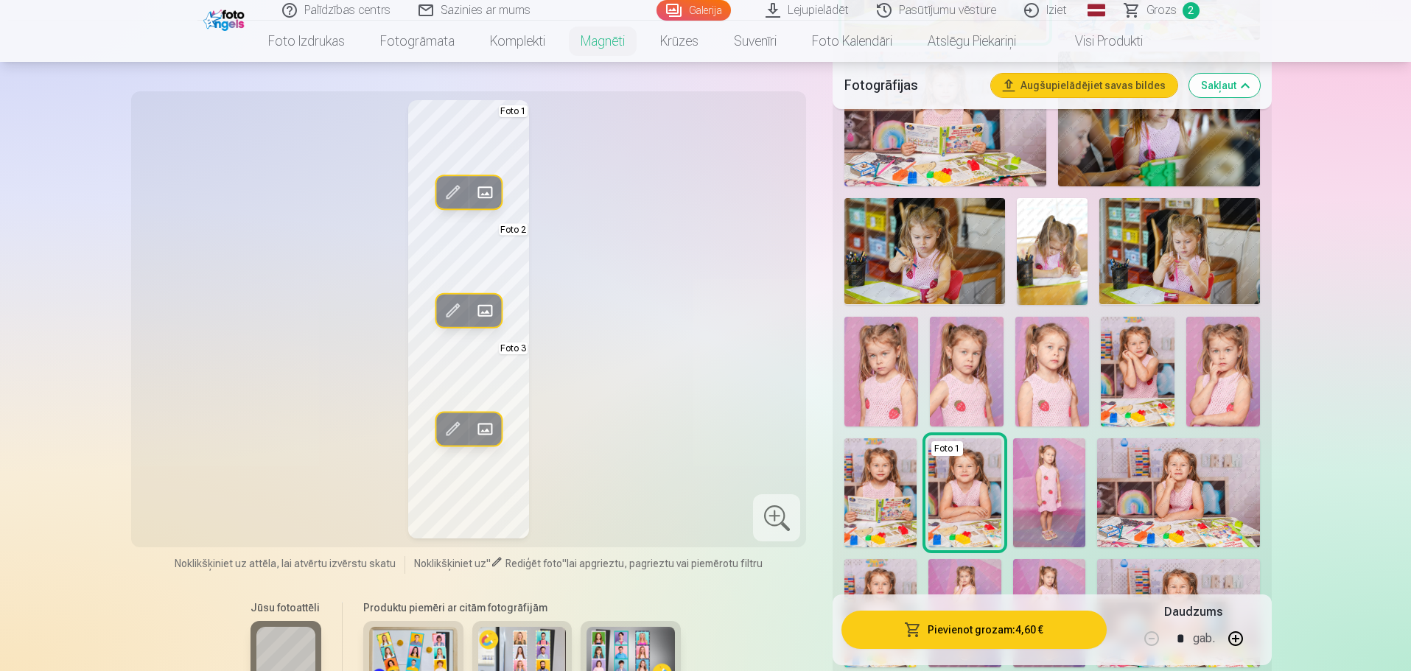
click at [871, 500] on img at bounding box center [880, 492] width 72 height 108
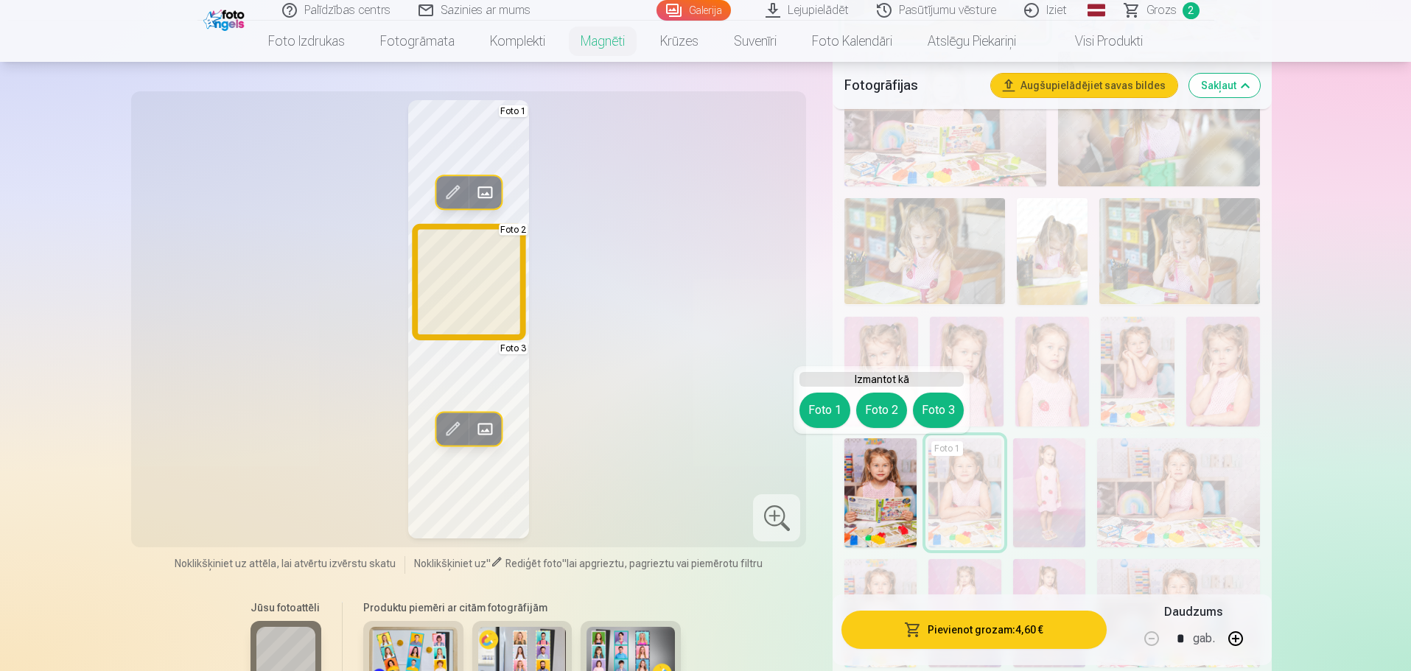
click at [884, 408] on button "Foto 2" at bounding box center [881, 410] width 51 height 35
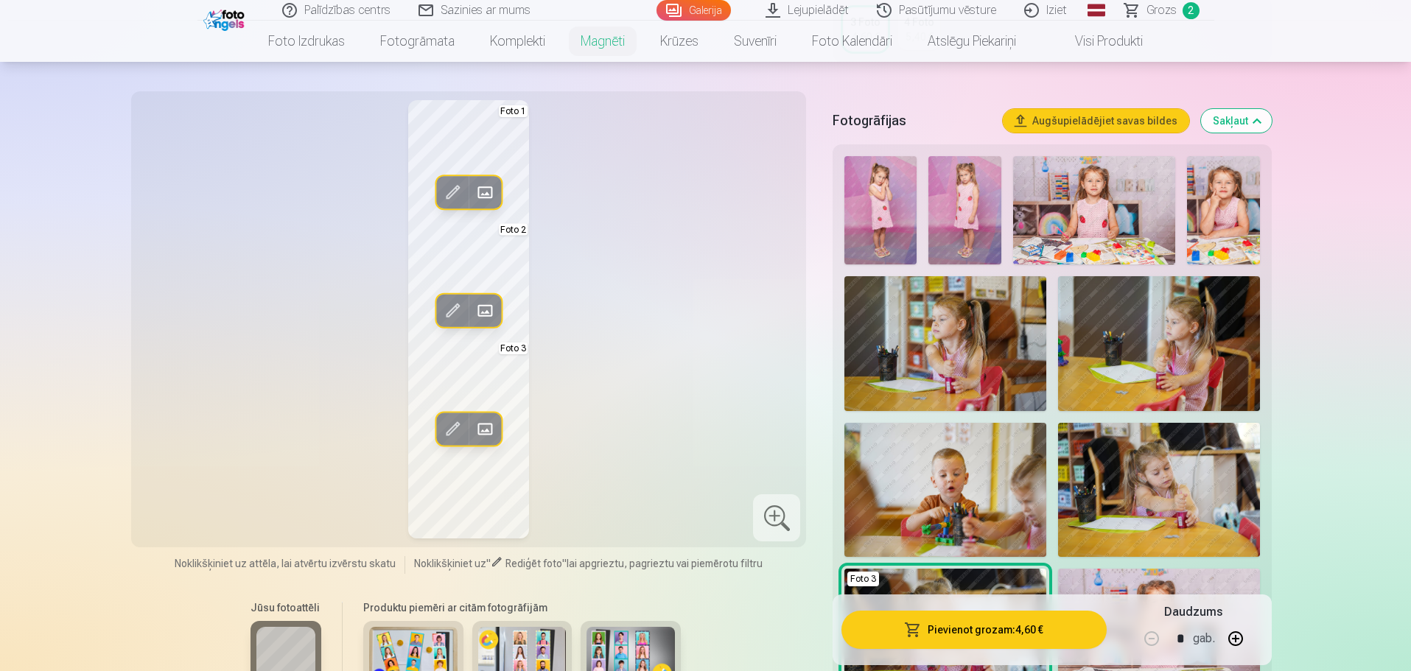
scroll to position [589, 0]
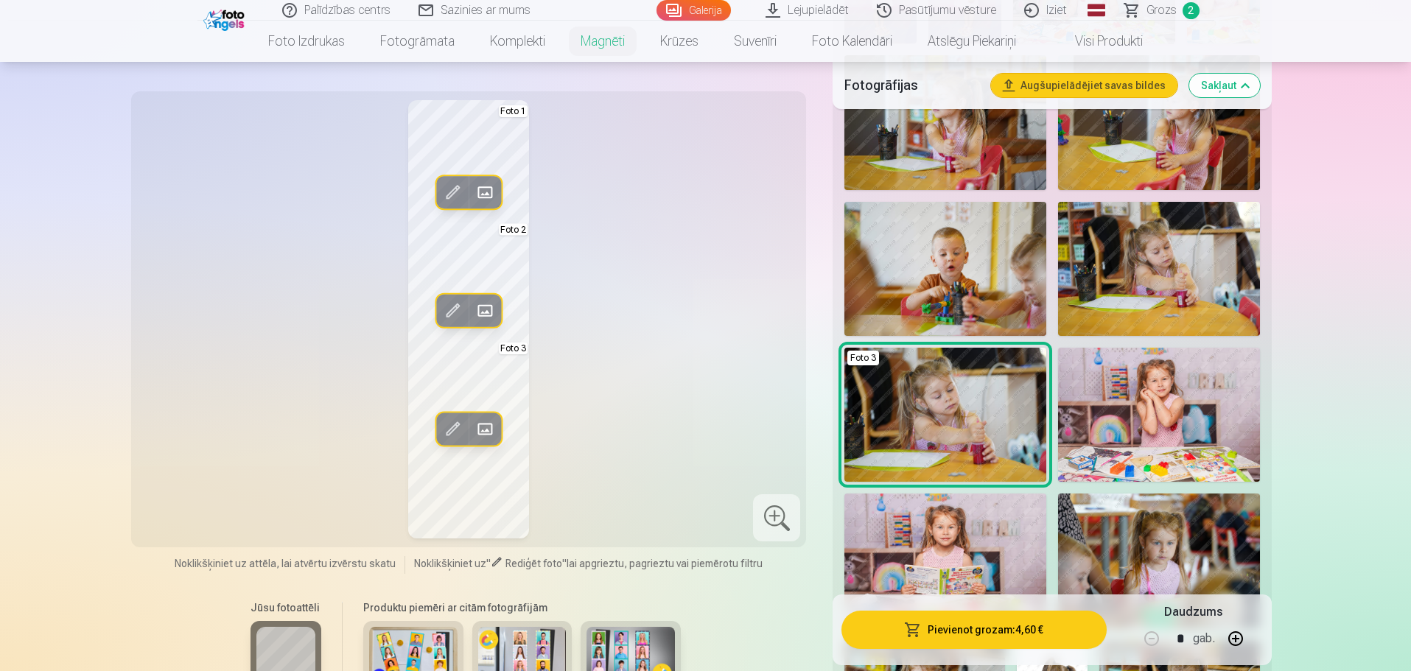
click at [1213, 410] on img at bounding box center [1159, 415] width 202 height 134
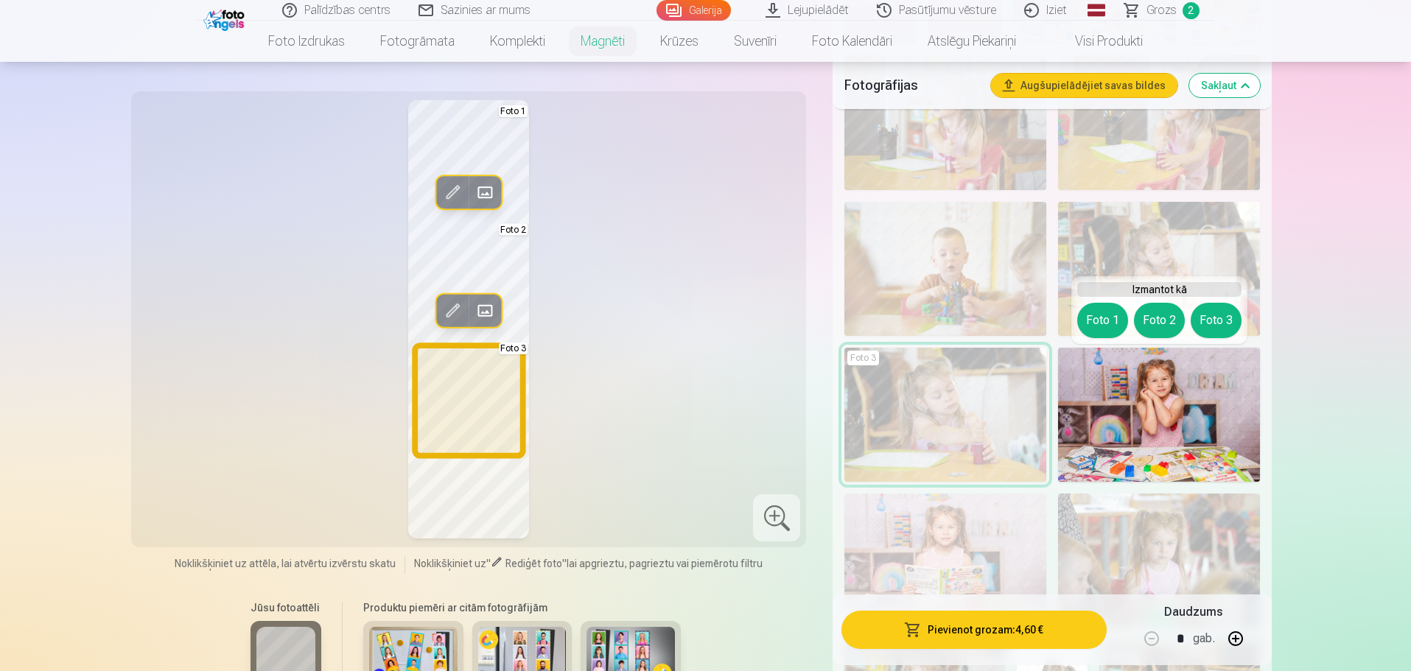
click at [1208, 327] on button "Foto 3" at bounding box center [1215, 320] width 51 height 35
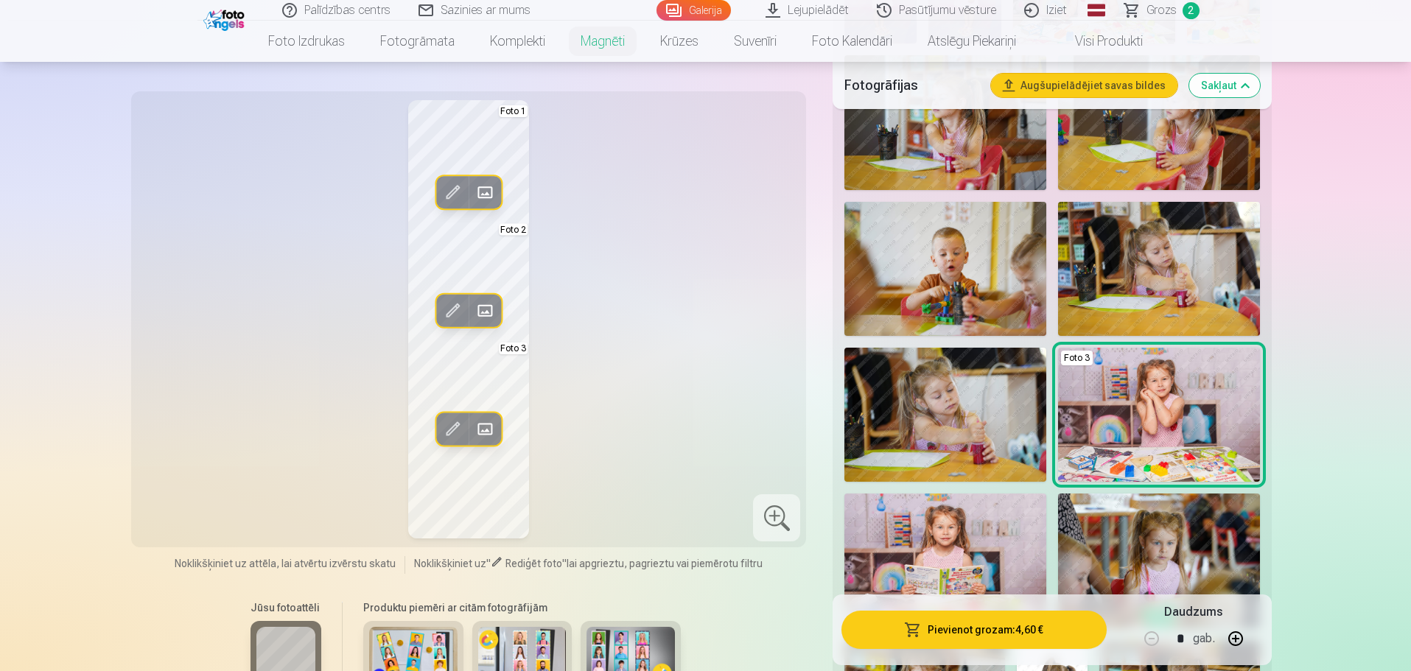
click at [557, 479] on div "Rediģēt foto Aizstāt Foto 1 Rediģēt foto Aizstāt Foto 2 Rediģēt foto Aizstāt Fo…" at bounding box center [469, 319] width 658 height 438
click at [453, 433] on span at bounding box center [452, 429] width 24 height 24
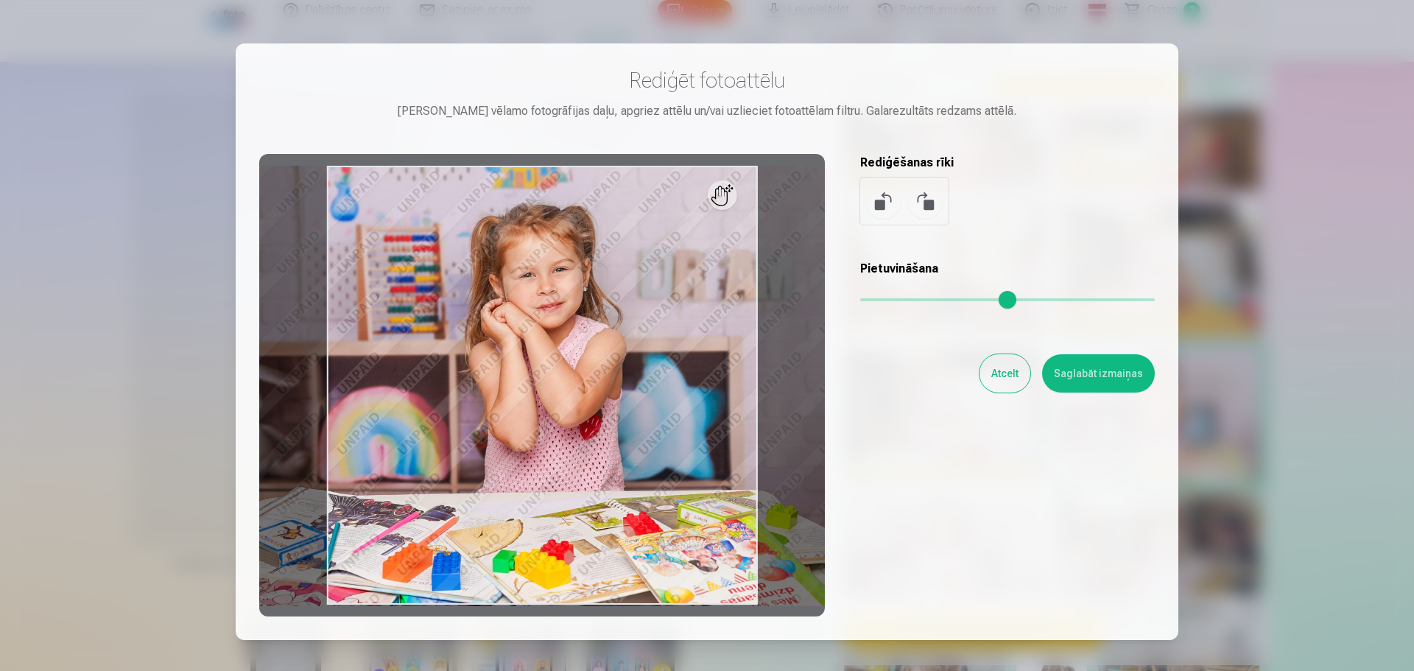
click at [1111, 374] on button "Saglabāt izmaiņas" at bounding box center [1098, 373] width 113 height 38
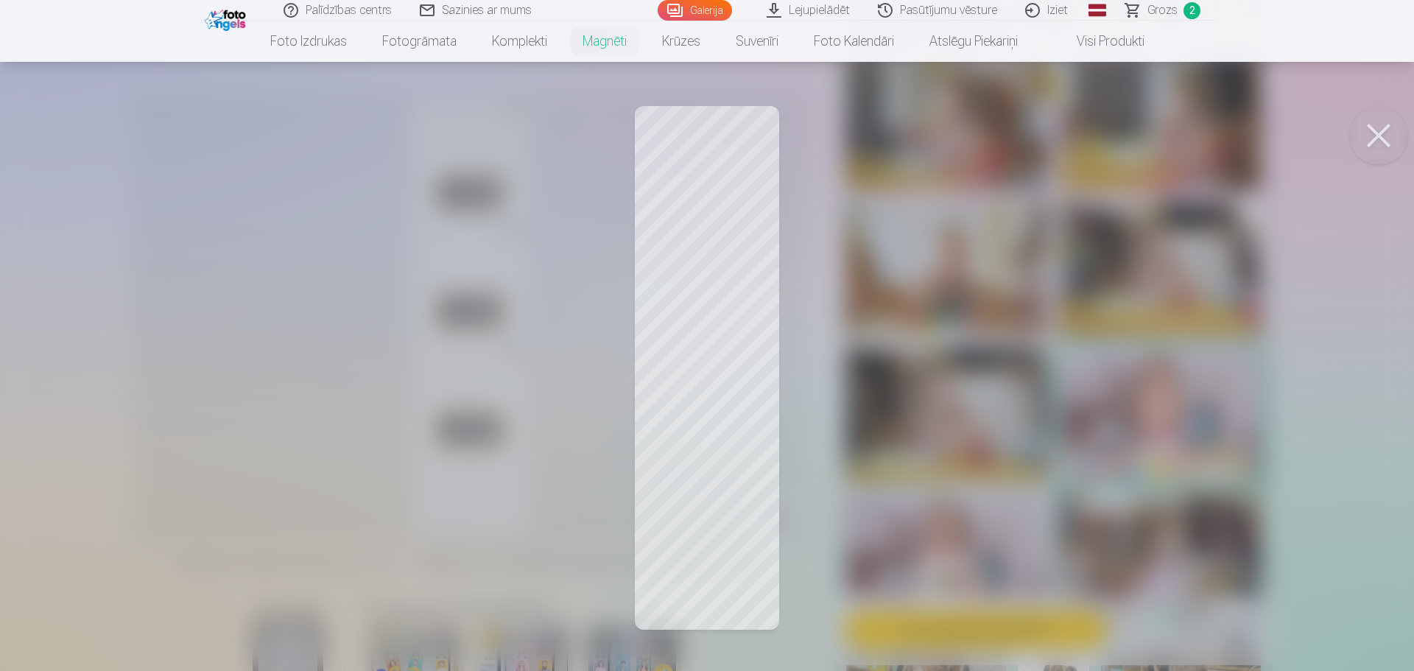
click at [857, 477] on div at bounding box center [707, 335] width 1414 height 671
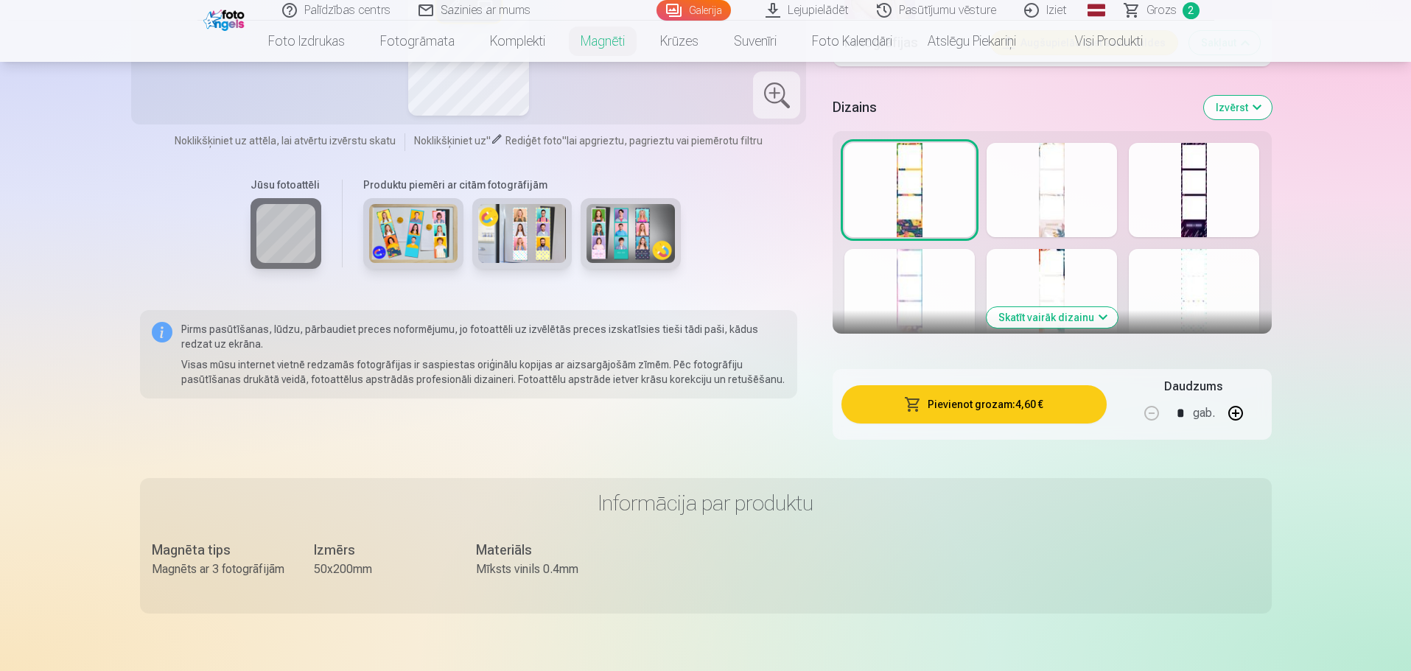
scroll to position [1768, 0]
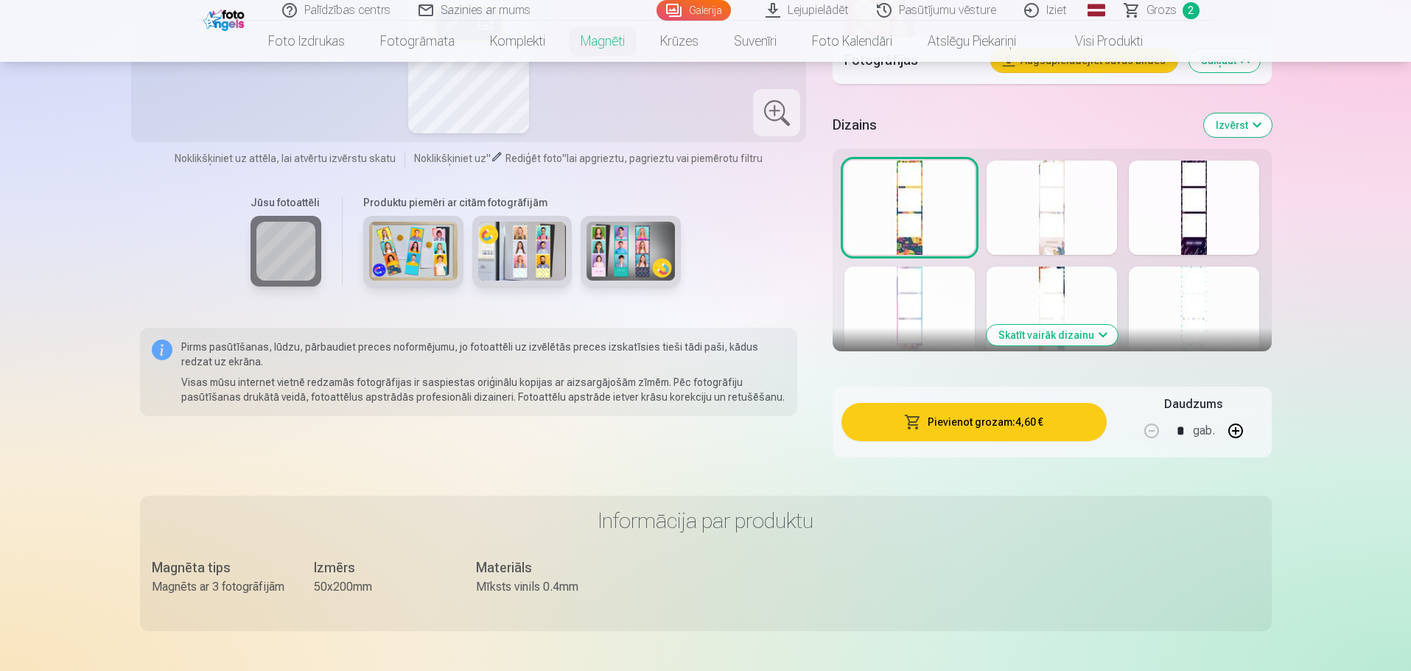
click at [1068, 331] on button "Skatīt vairāk dizainu" at bounding box center [1051, 335] width 131 height 21
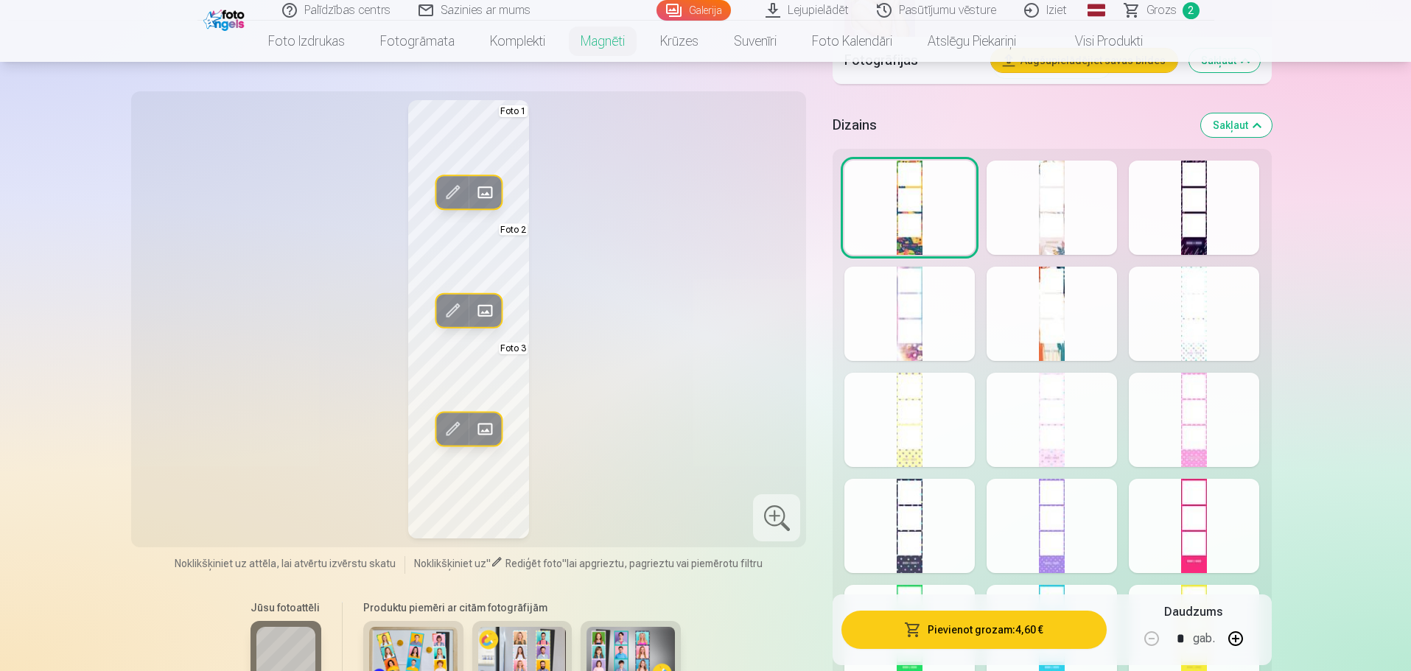
click at [1068, 227] on div at bounding box center [1051, 208] width 130 height 94
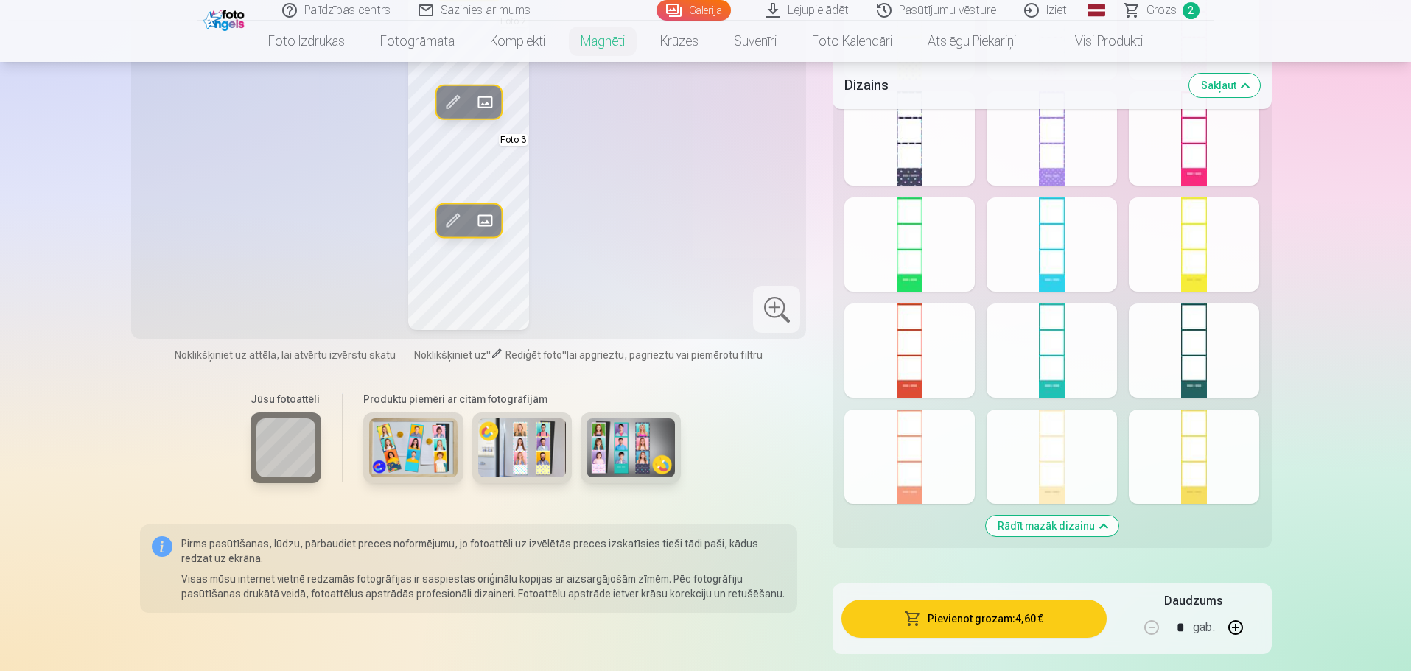
scroll to position [2210, 0]
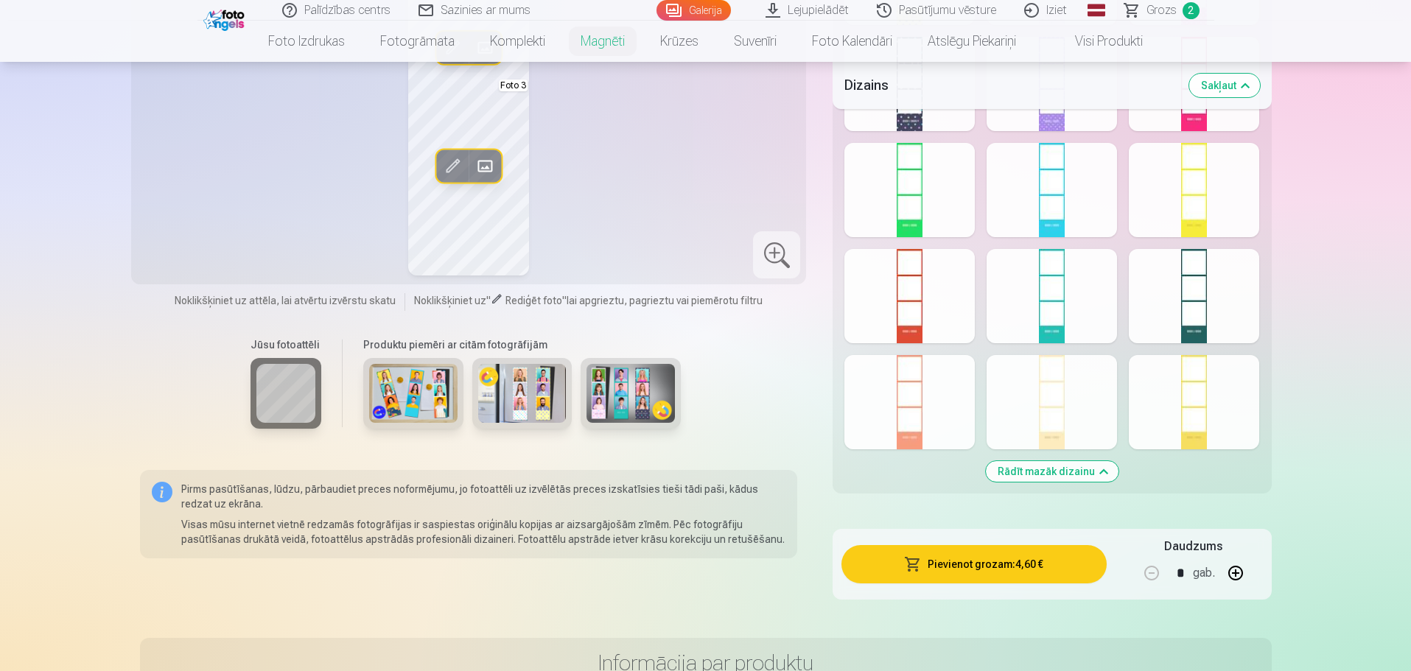
click at [1050, 406] on div at bounding box center [1051, 402] width 130 height 94
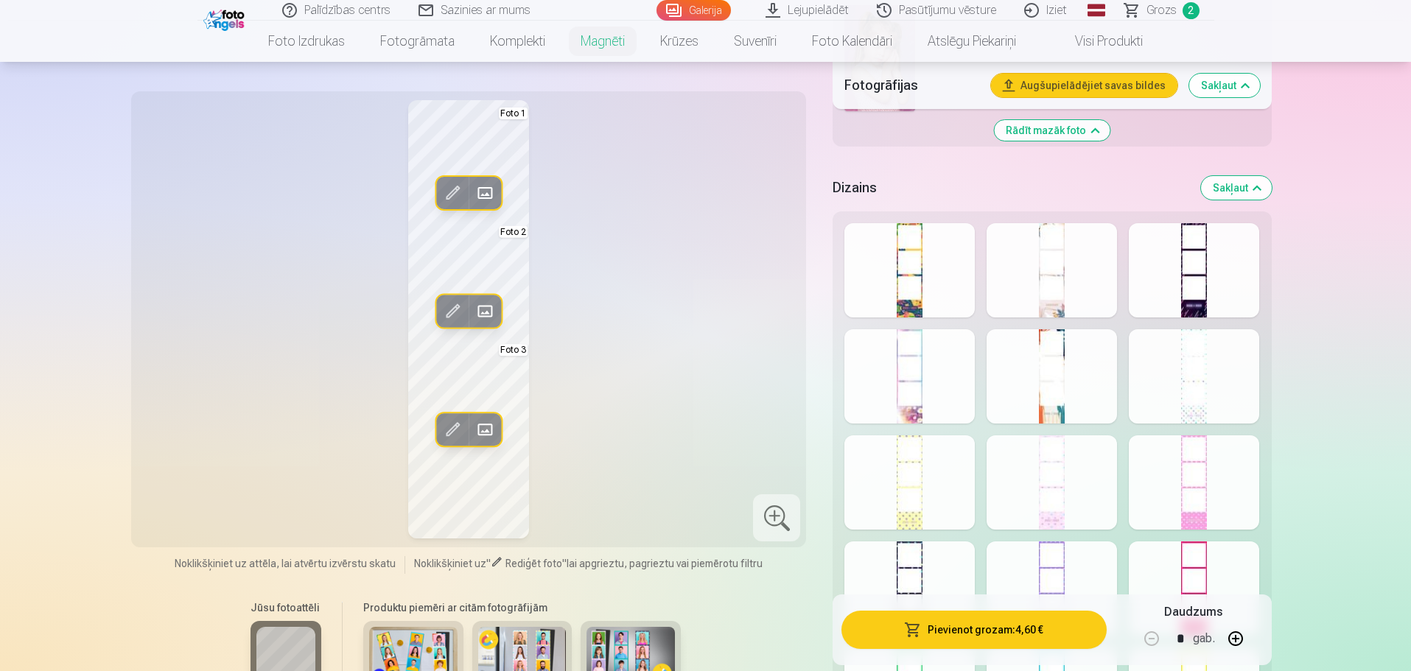
scroll to position [1621, 0]
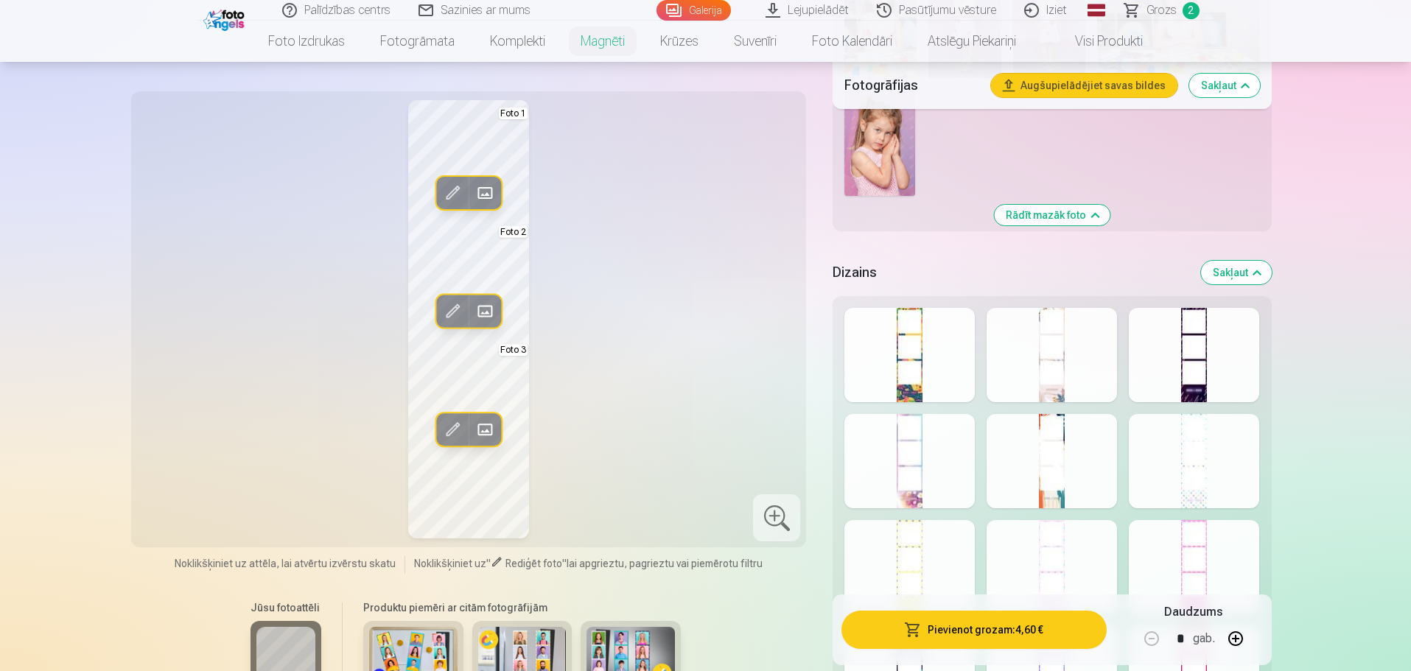
click at [1064, 348] on div at bounding box center [1051, 355] width 130 height 94
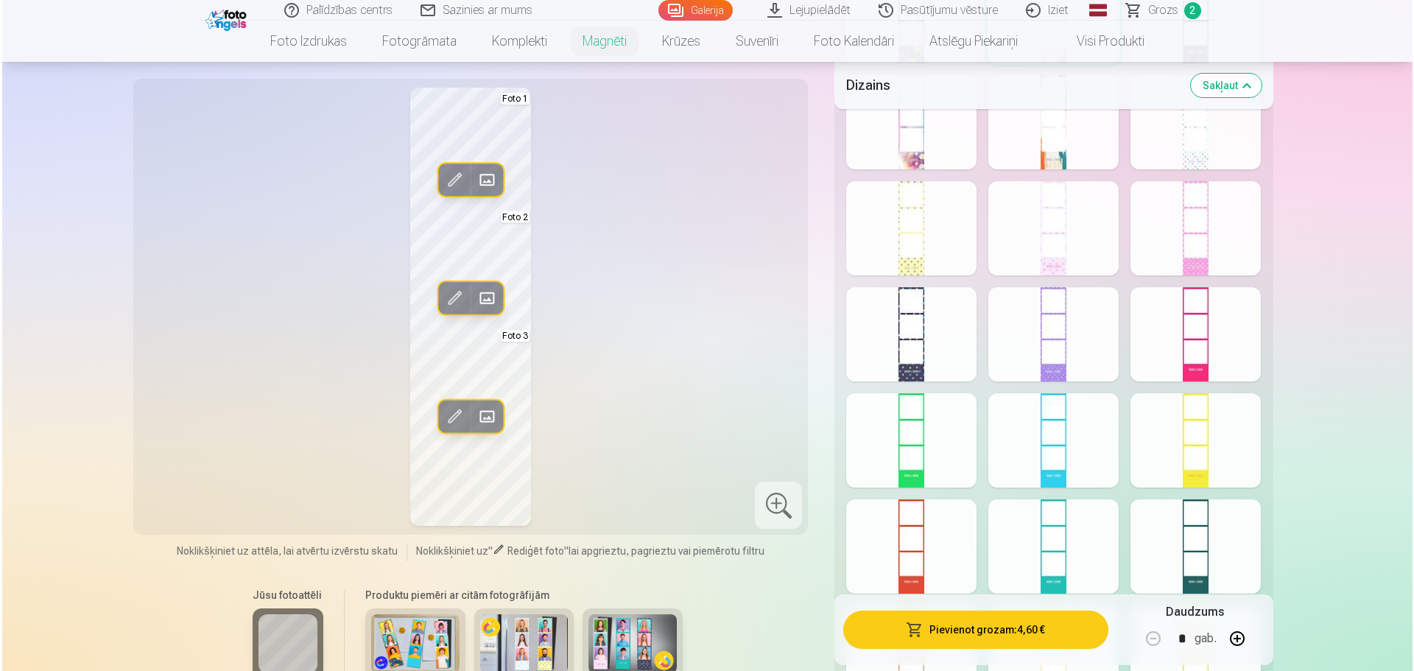
scroll to position [2136, 0]
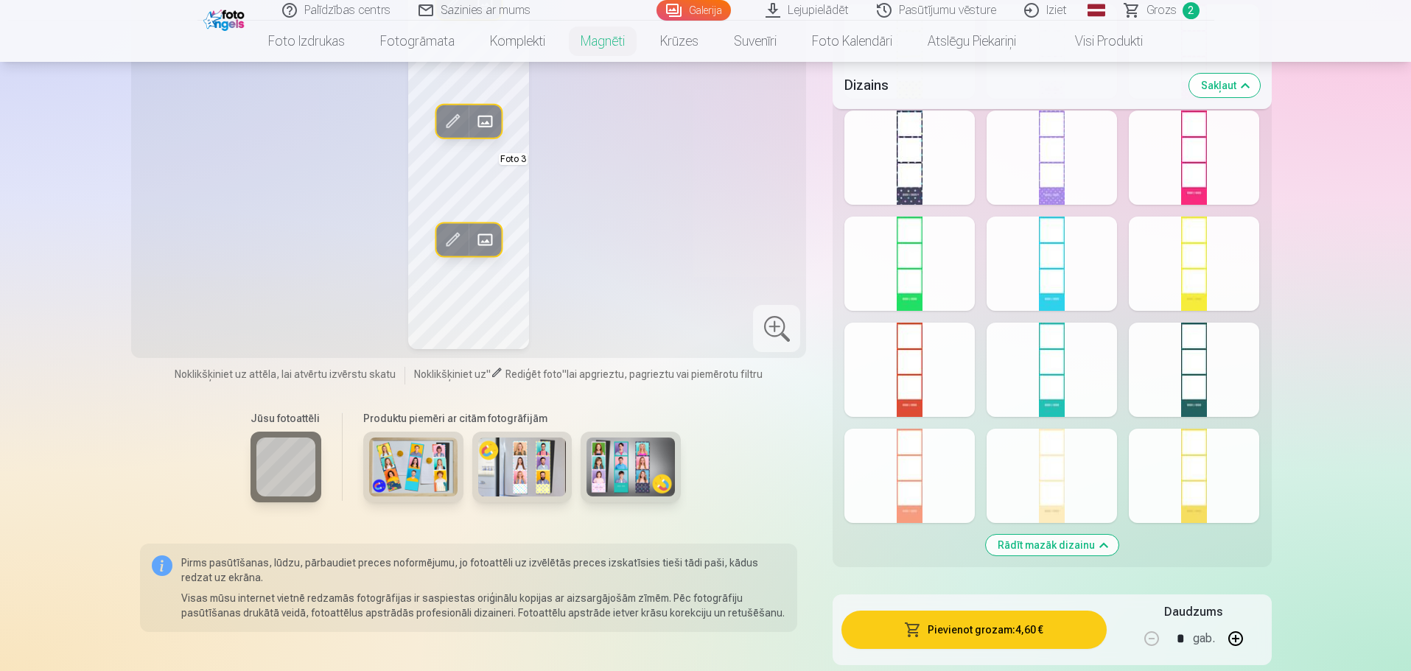
click at [899, 623] on button "Pievienot grozam : 4,60 €" at bounding box center [973, 630] width 264 height 38
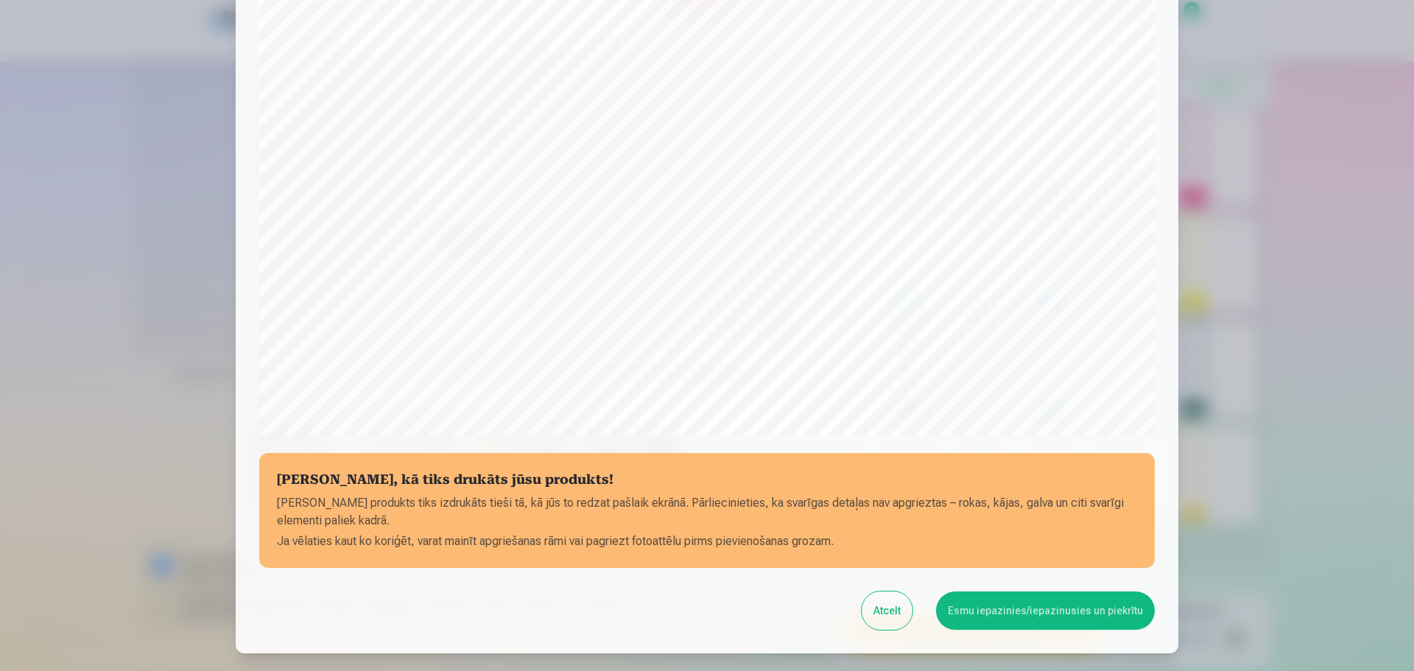
scroll to position [390, 0]
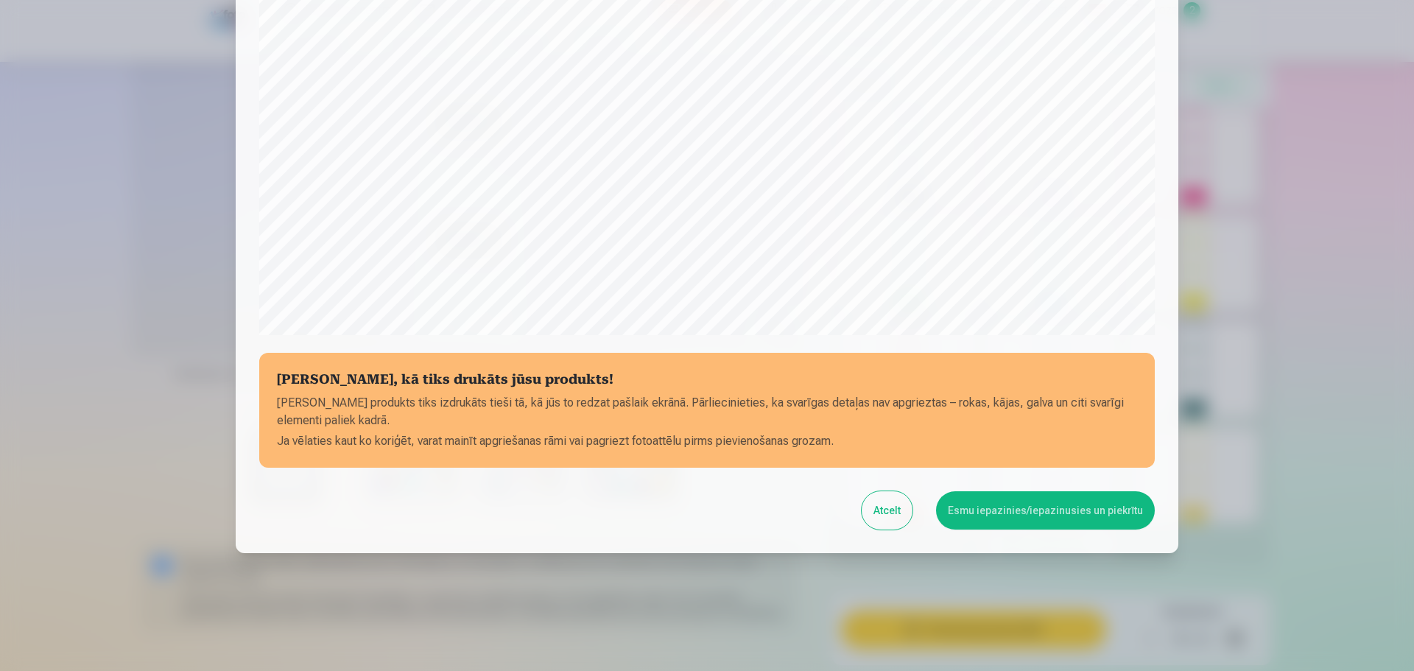
click at [1028, 508] on button "Esmu iepazinies/iepazinusies un piekrītu" at bounding box center [1045, 510] width 219 height 38
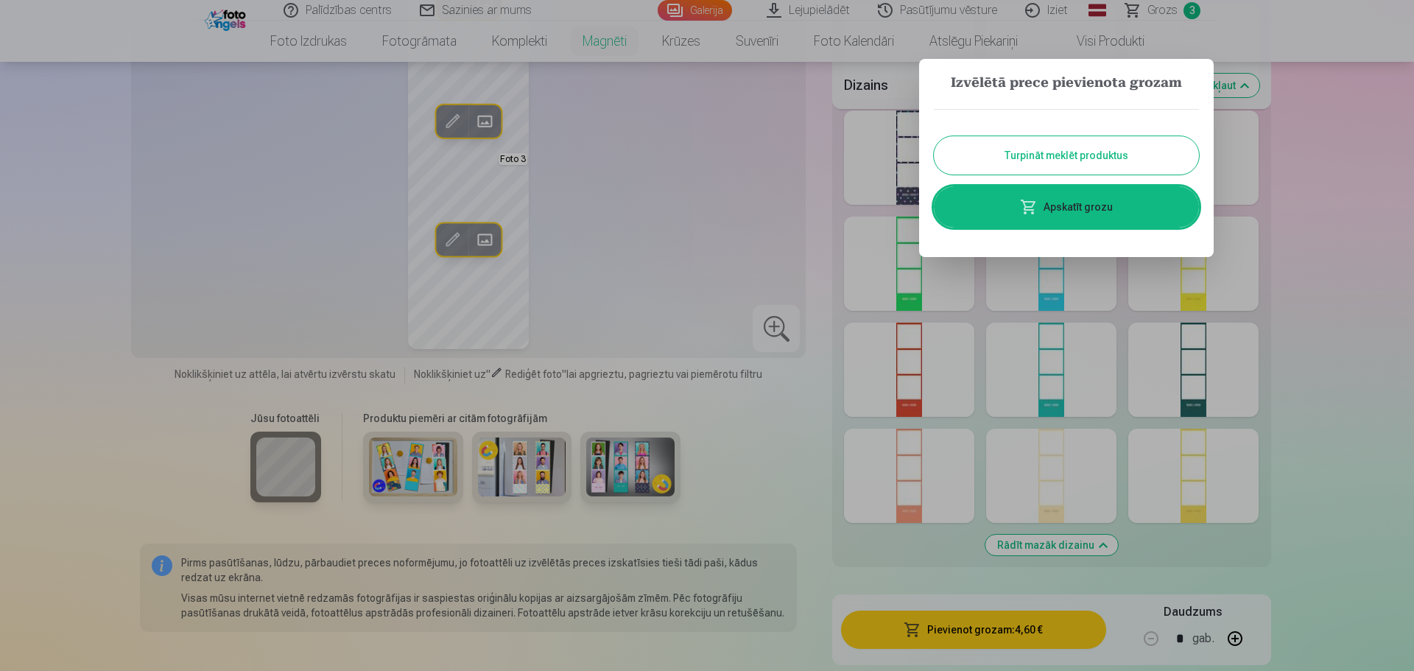
click at [1052, 210] on link "Apskatīt grozu" at bounding box center [1066, 206] width 265 height 41
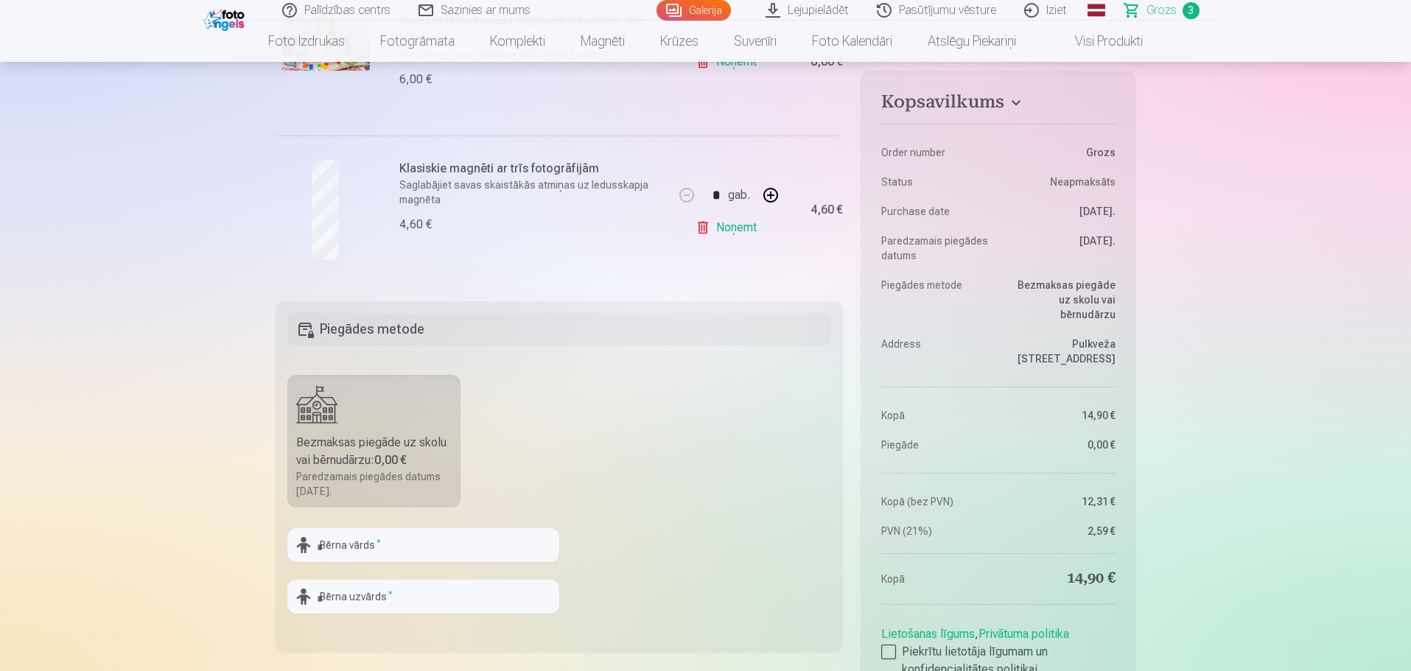
scroll to position [589, 0]
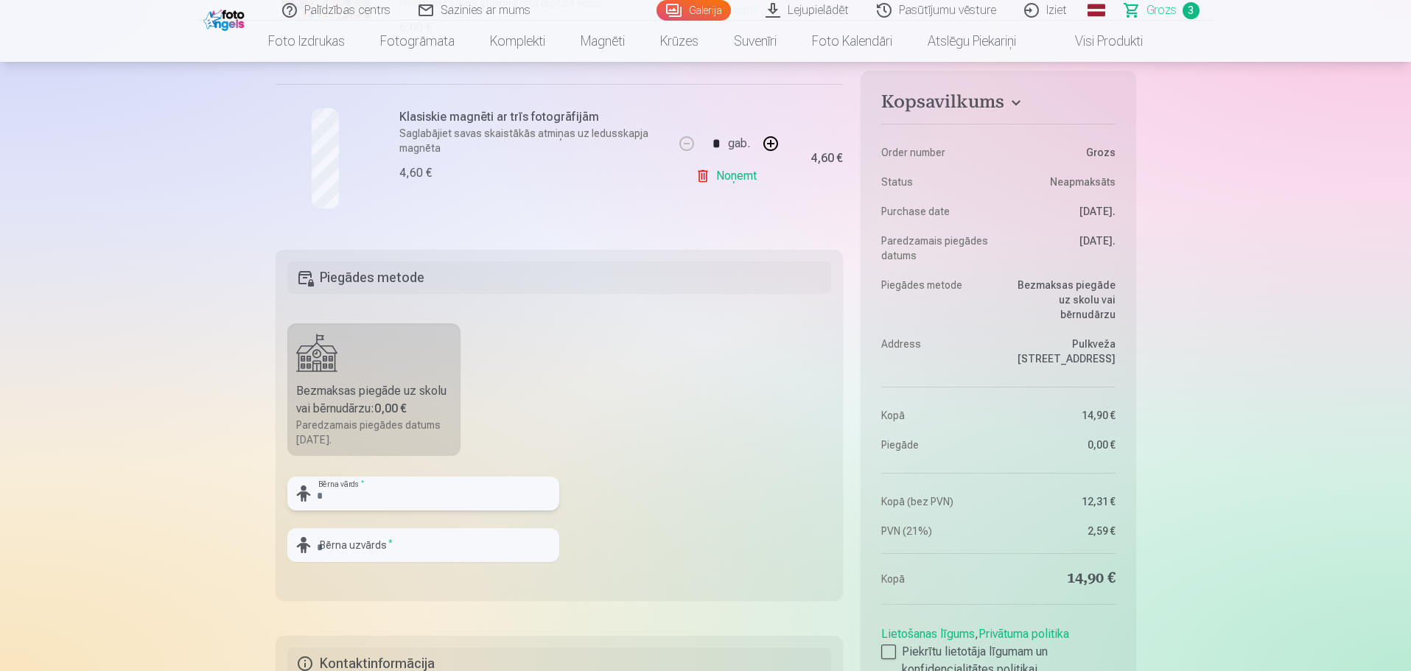
click at [394, 482] on input "text" at bounding box center [423, 494] width 272 height 34
type input "*"
type input "******"
click at [344, 564] on div at bounding box center [423, 568] width 272 height 12
click at [329, 552] on input "text" at bounding box center [423, 545] width 272 height 34
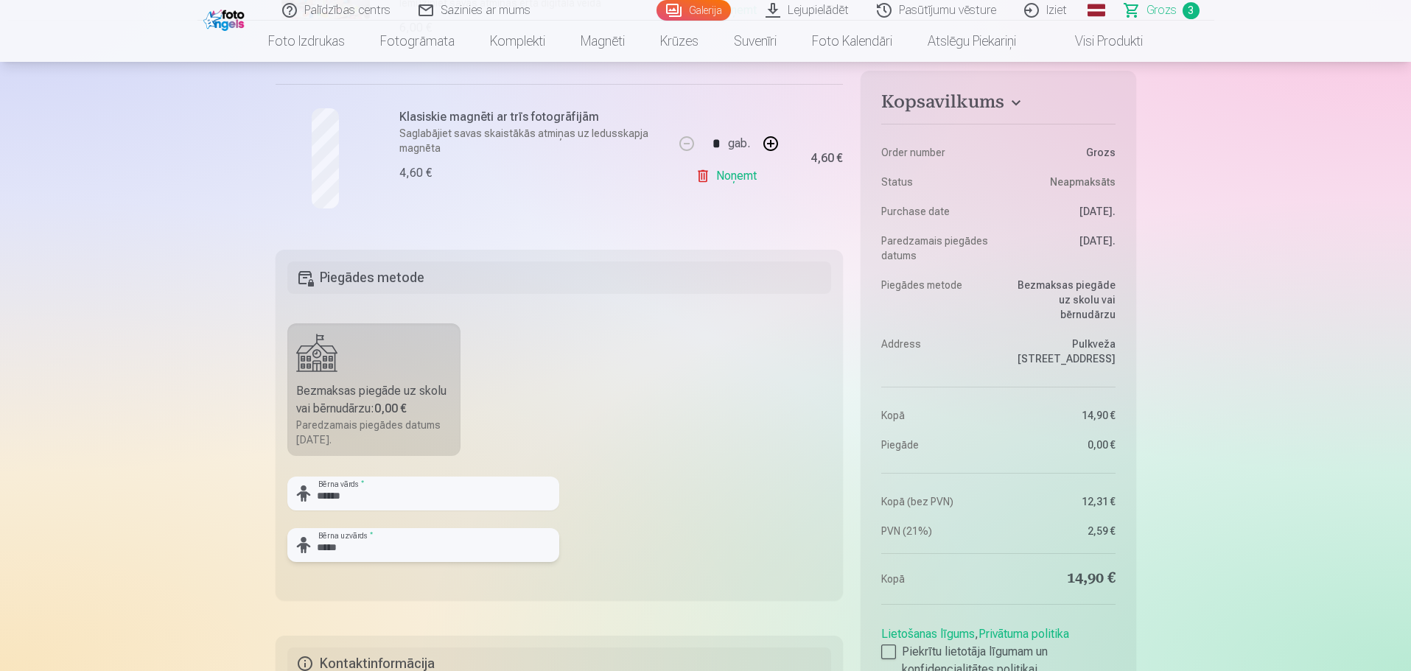
type input "*****"
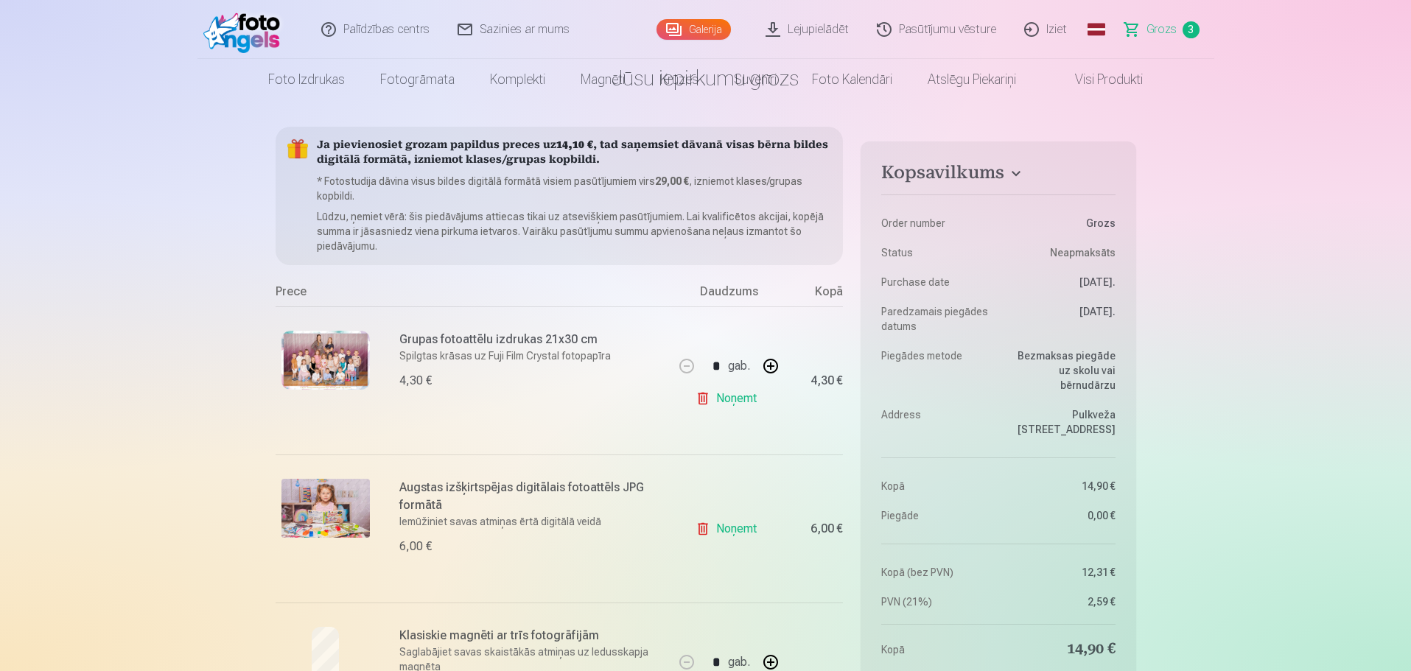
scroll to position [0, 0]
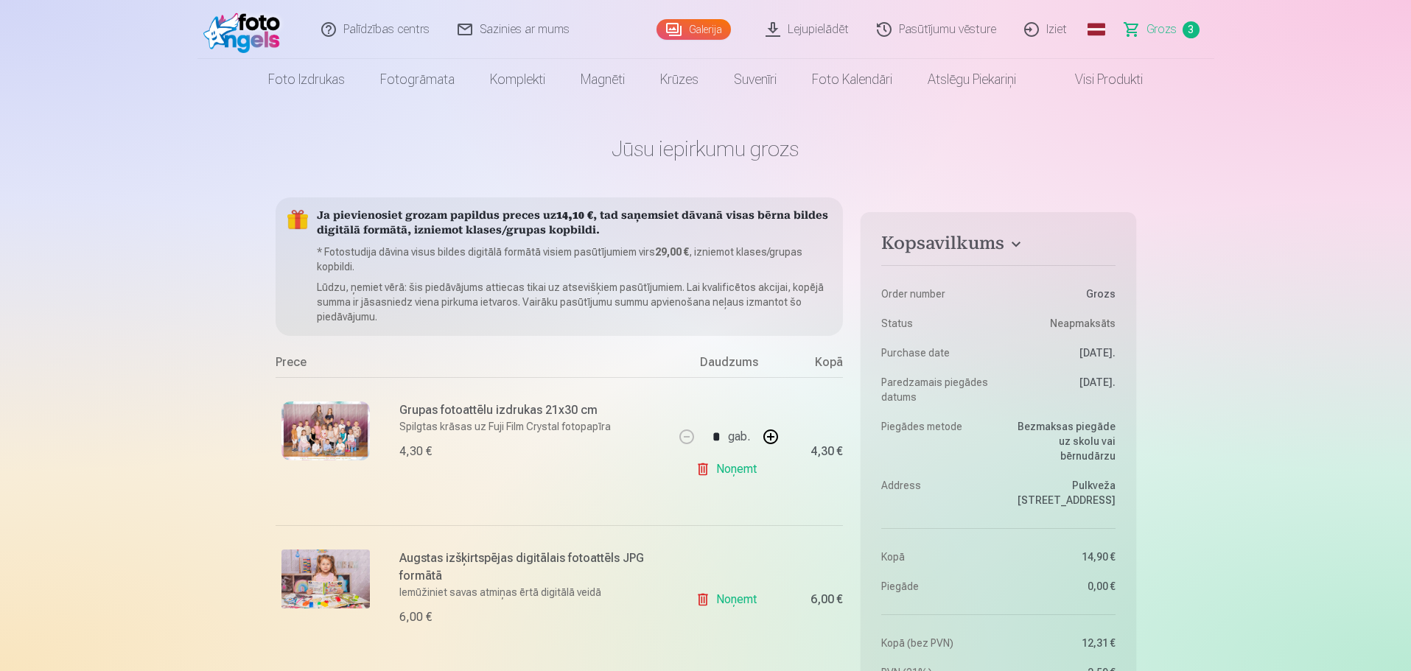
click at [701, 25] on link "Galerija" at bounding box center [693, 29] width 74 height 21
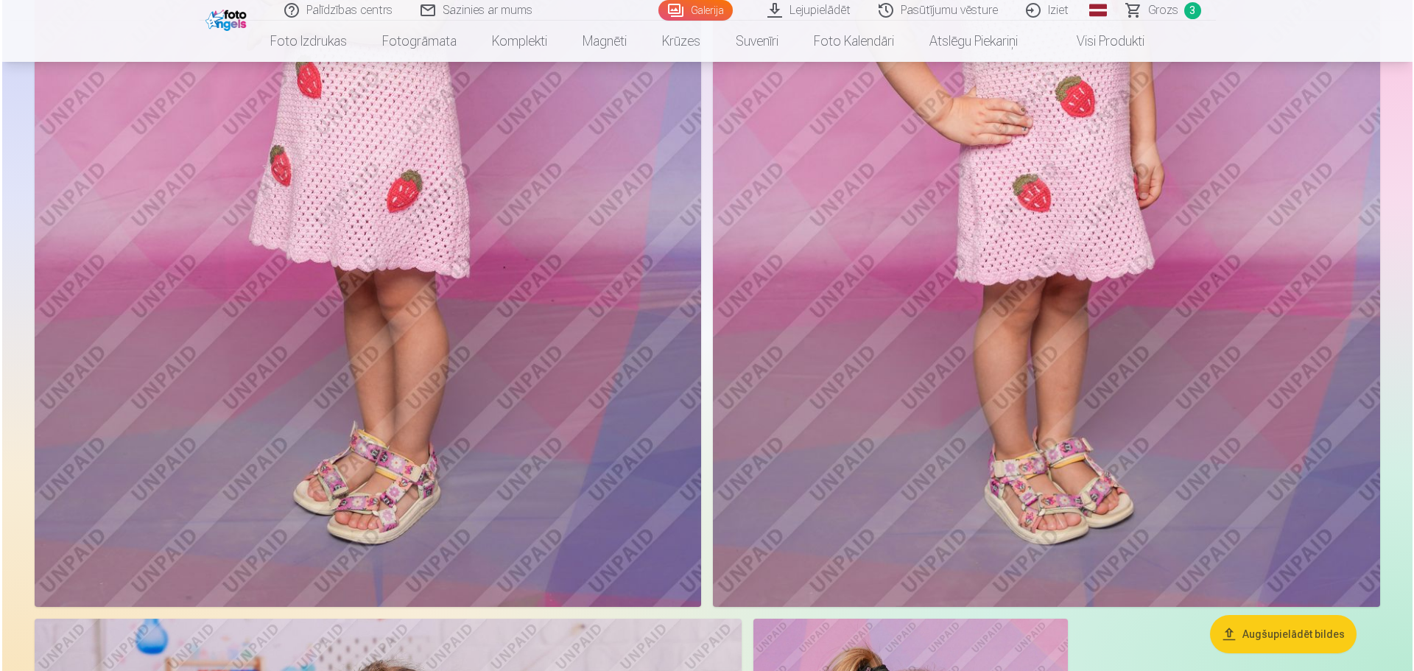
scroll to position [11712, 0]
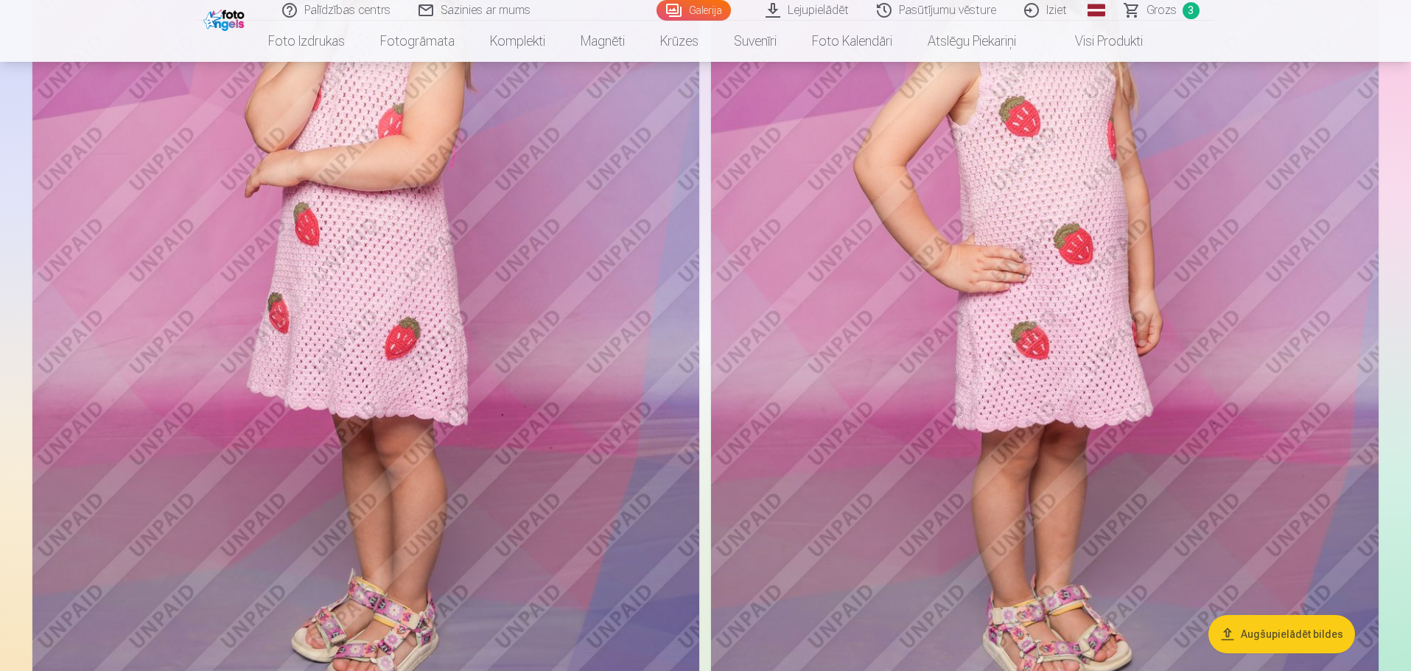
click at [426, 357] on img at bounding box center [365, 253] width 667 height 1001
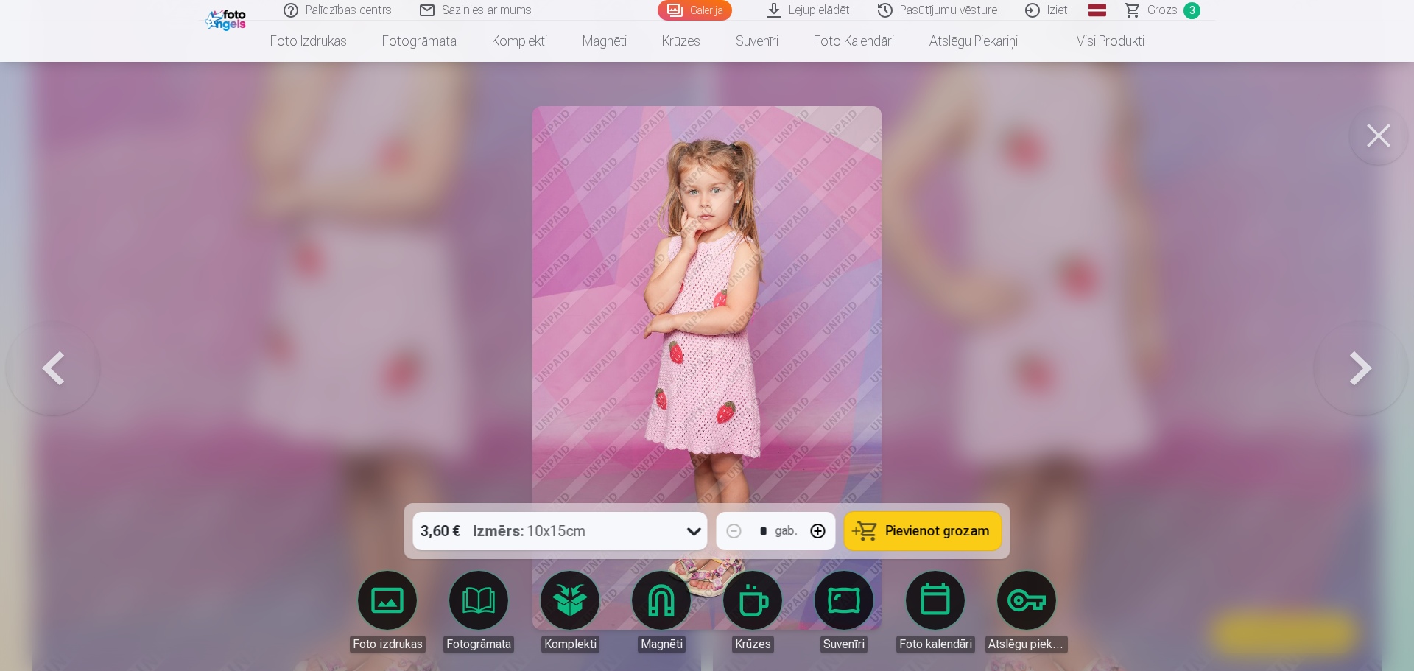
click at [519, 532] on strong "Izmērs :" at bounding box center [499, 531] width 51 height 21
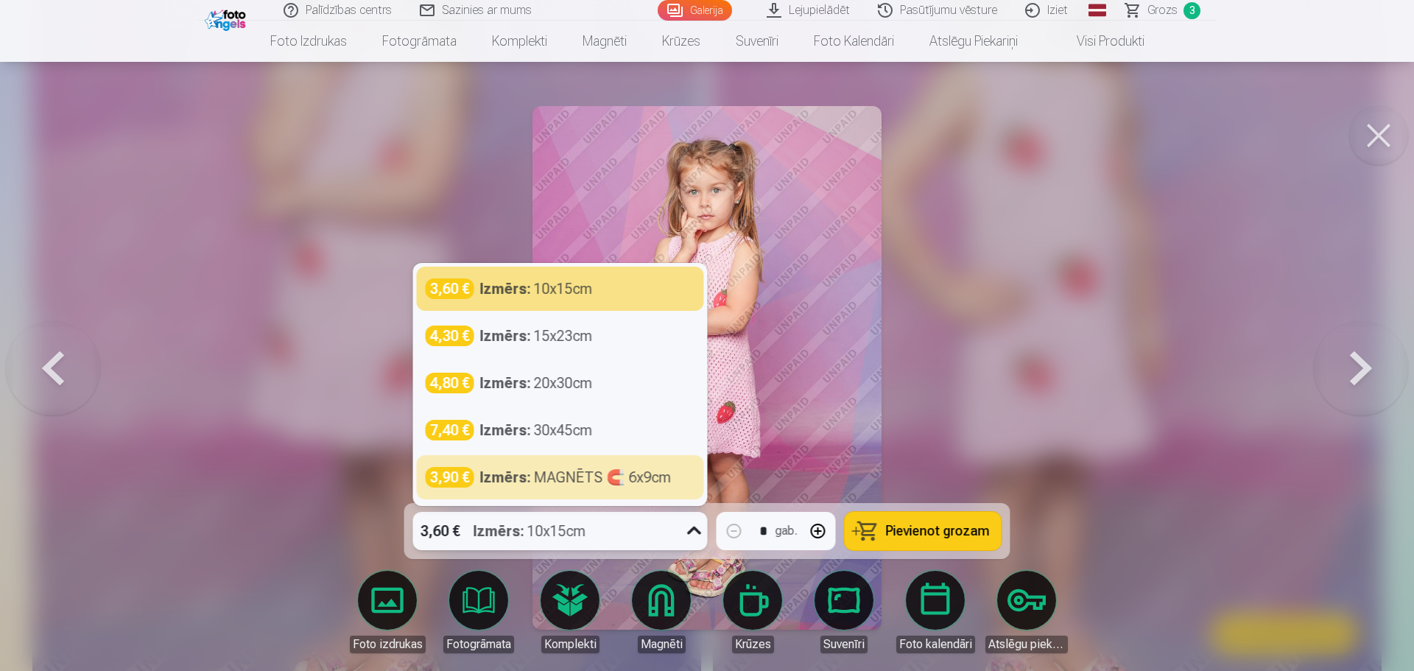
click at [477, 534] on strong "Izmērs :" at bounding box center [499, 531] width 51 height 21
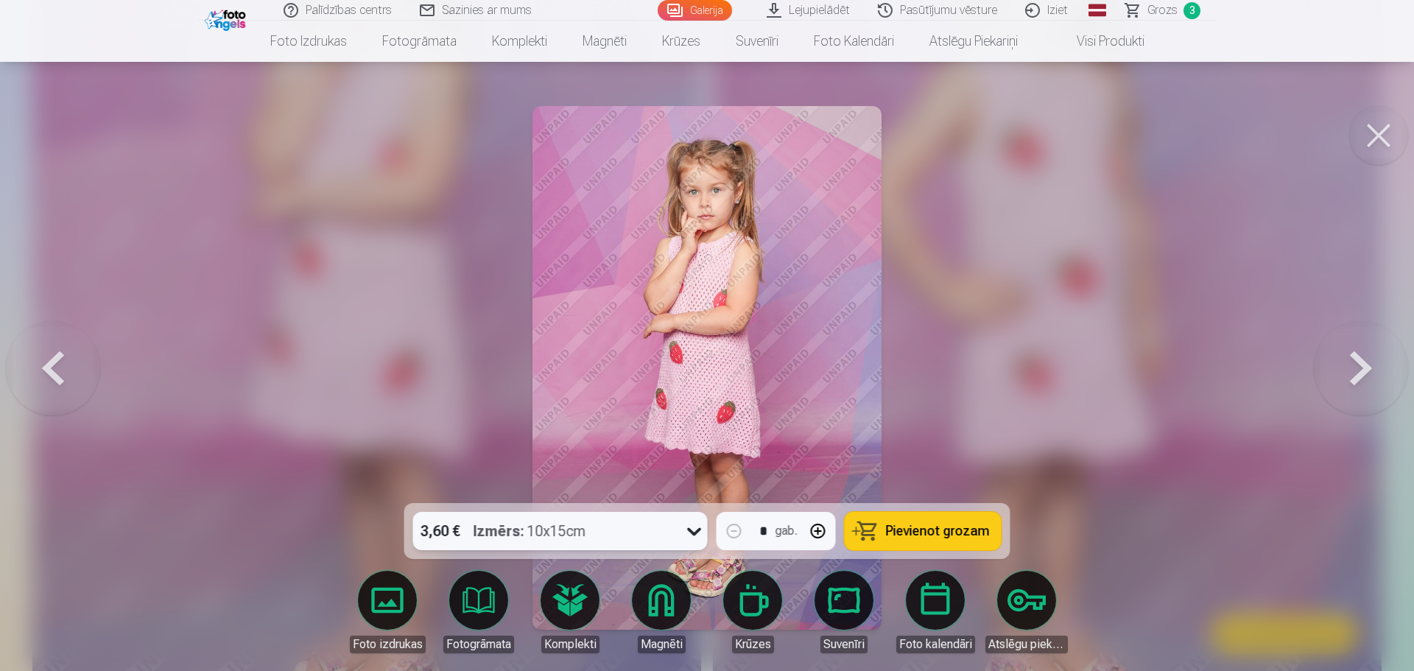
click at [382, 619] on link "Foto izdrukas" at bounding box center [387, 612] width 82 height 82
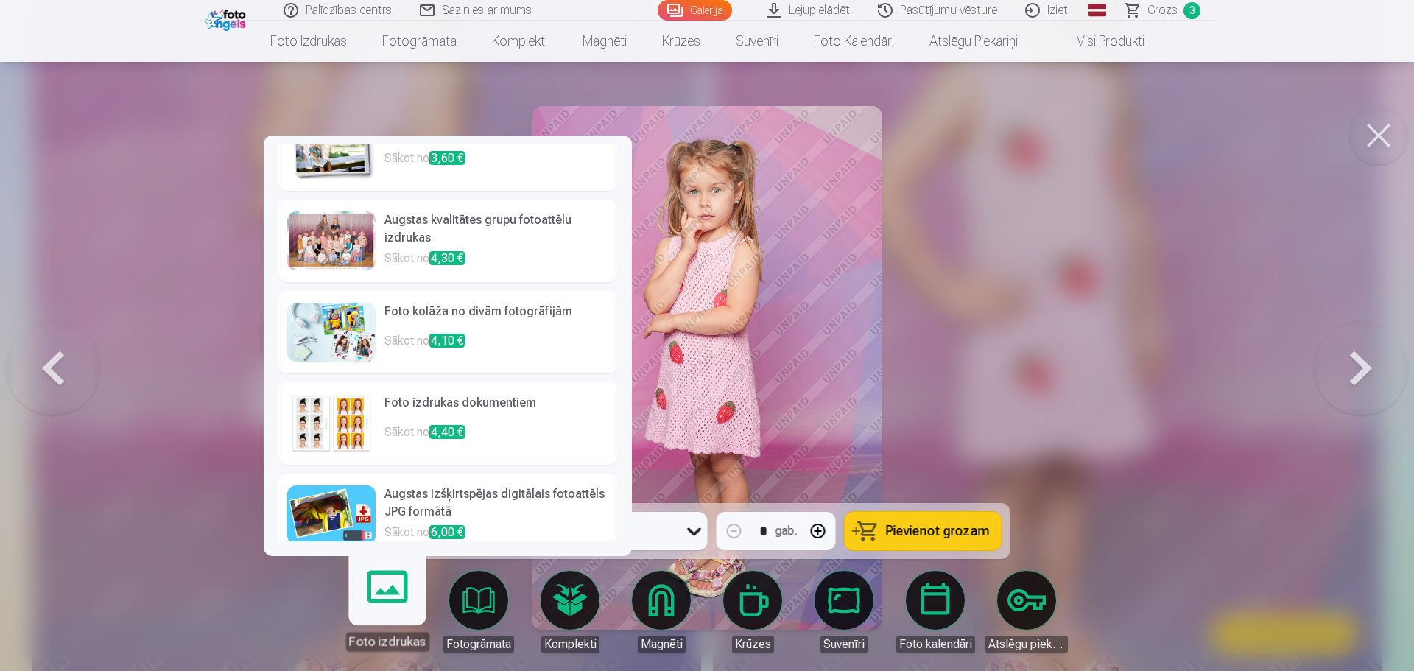
scroll to position [57, 0]
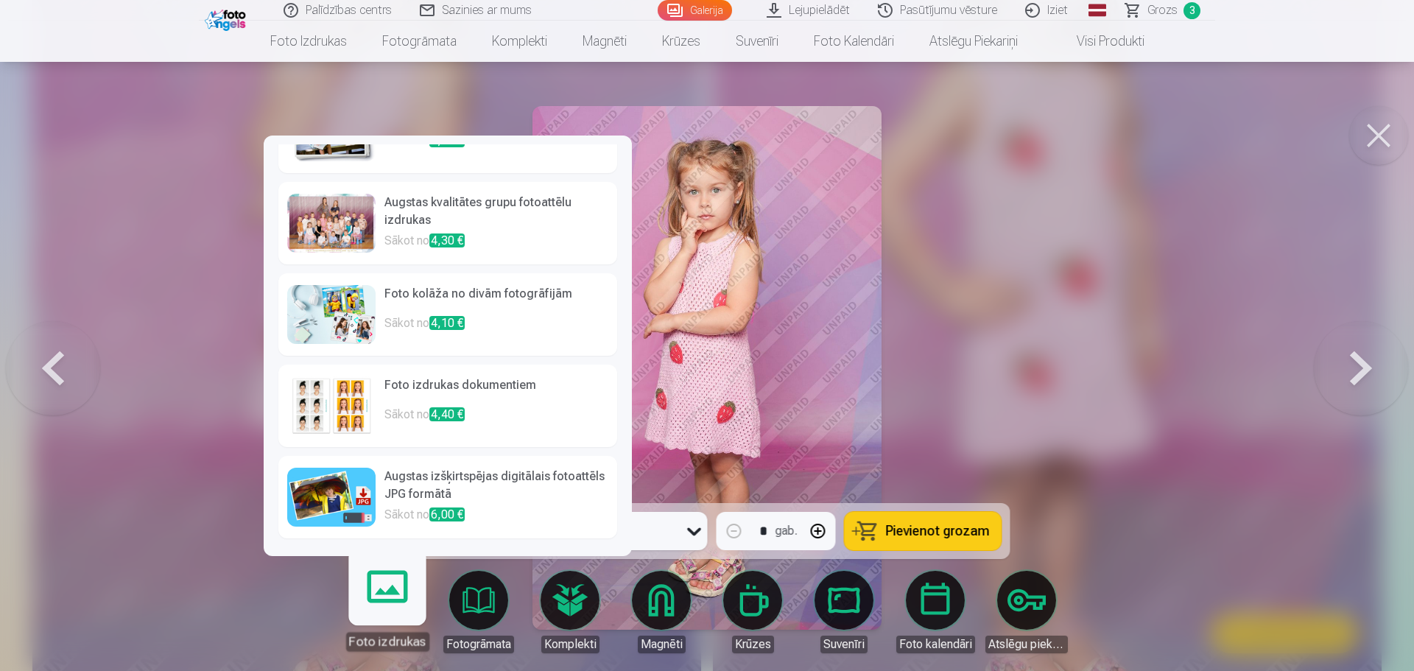
click at [498, 483] on h6 "Augstas izšķirtspējas digitālais fotoattēls JPG formātā" at bounding box center [497, 487] width 224 height 38
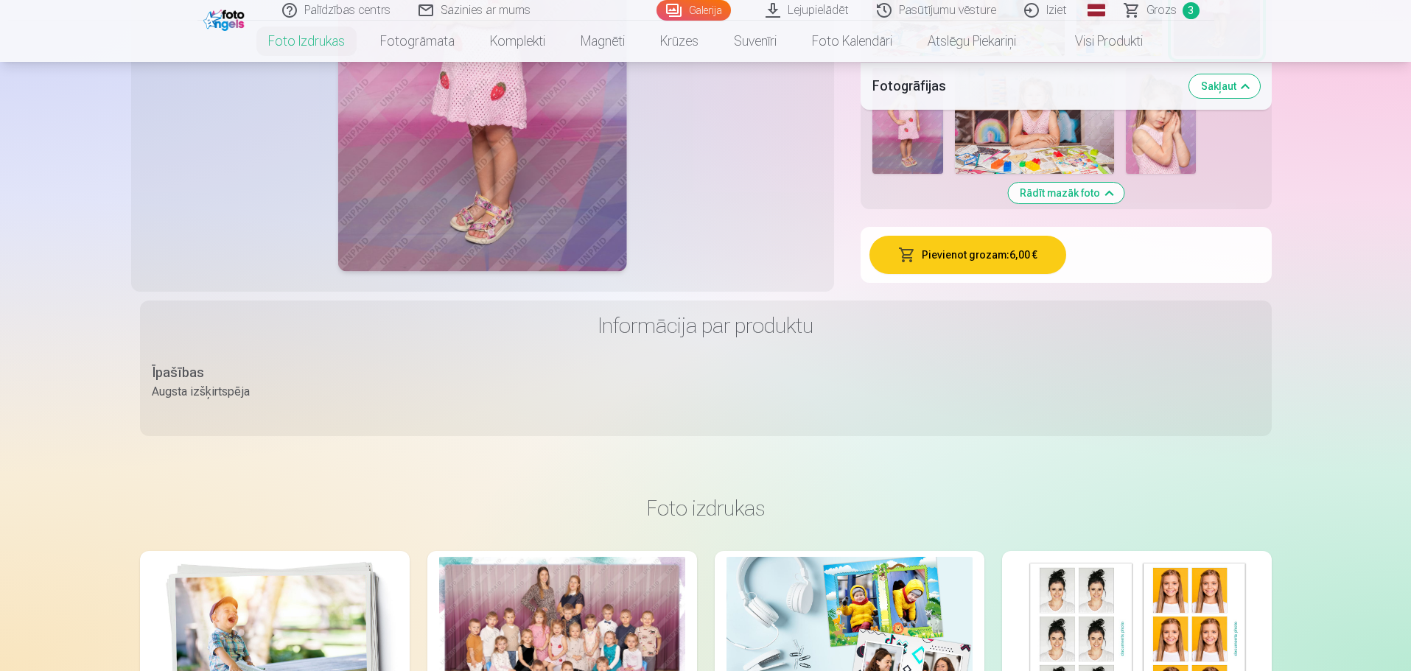
scroll to position [1989, 0]
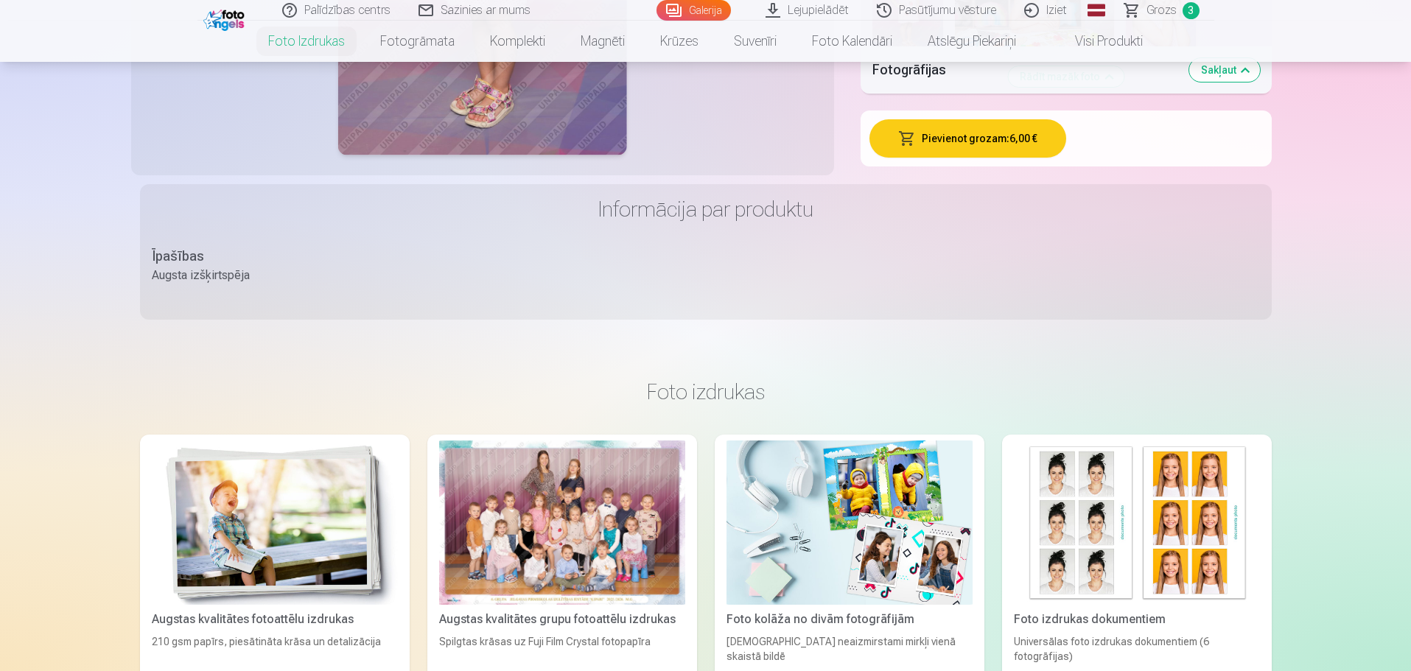
click at [931, 127] on button "Pievienot grozam : 6,00 €" at bounding box center [967, 138] width 197 height 38
click at [1002, 133] on button "Pievienot grozam : 6,00 €" at bounding box center [967, 138] width 197 height 38
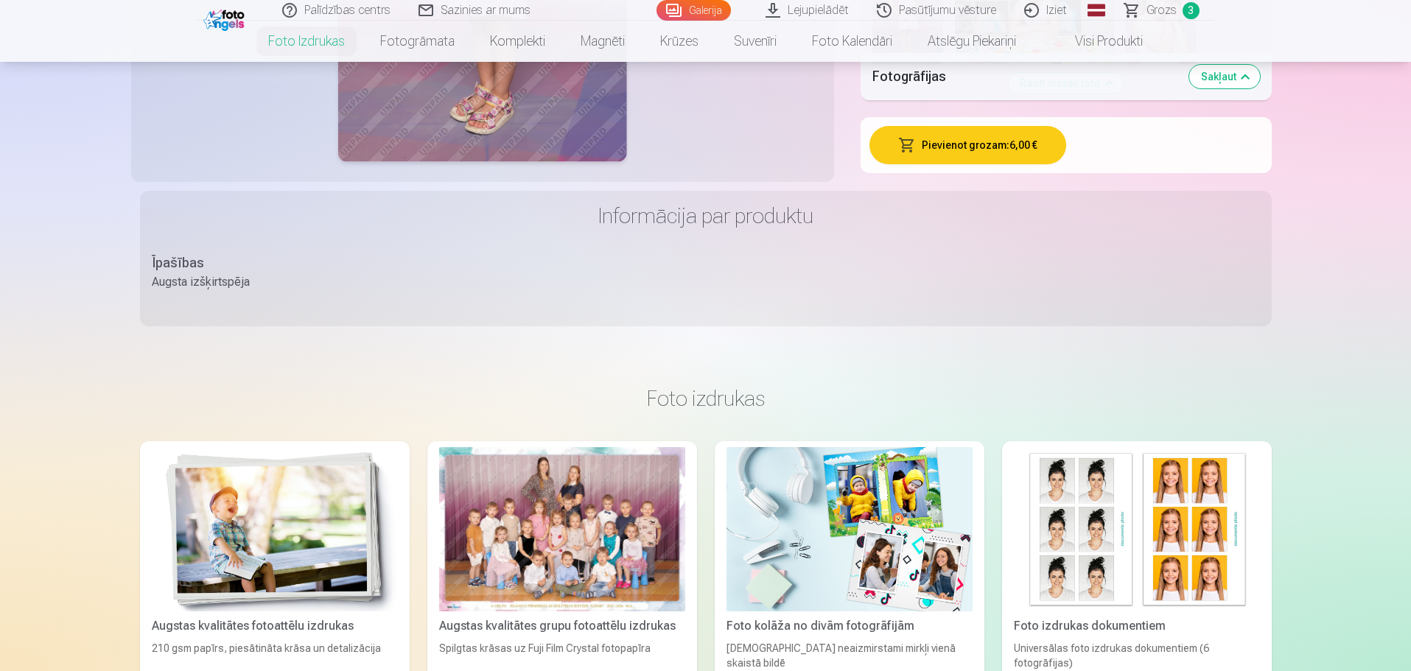
scroll to position [1768, 0]
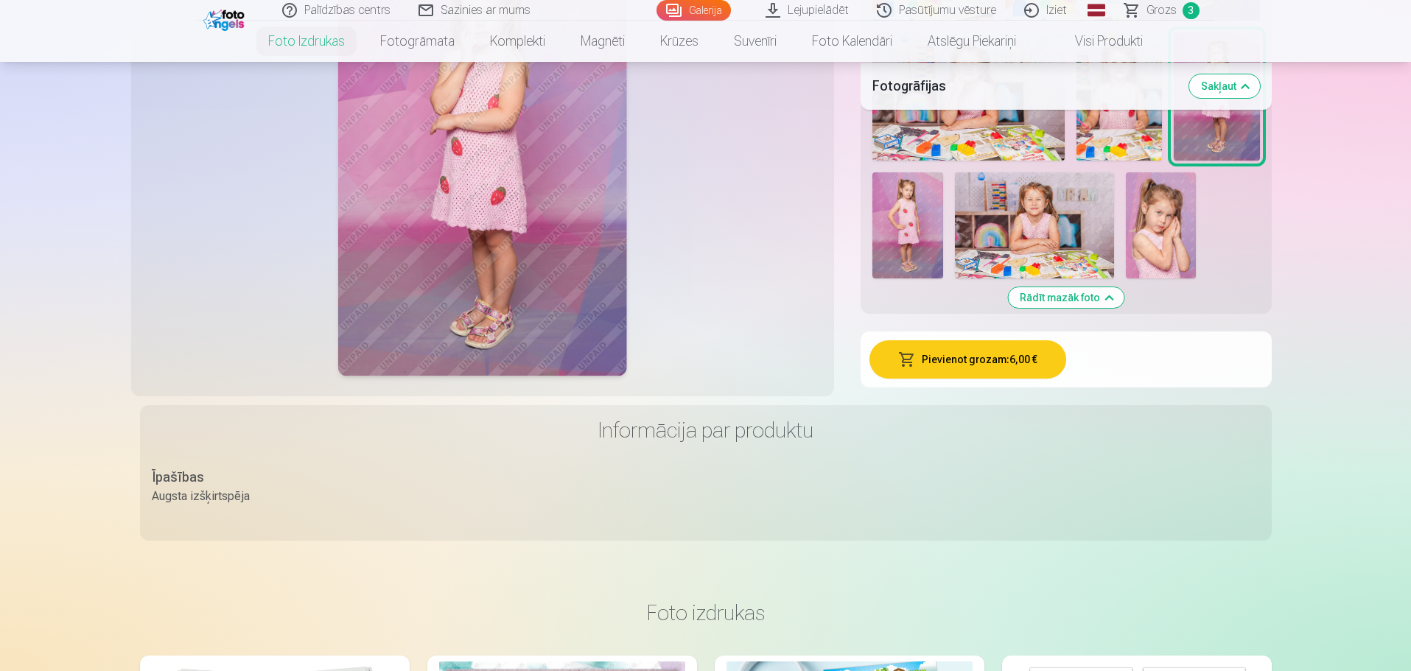
click at [979, 361] on button "Pievienot grozam : 6,00 €" at bounding box center [967, 359] width 197 height 38
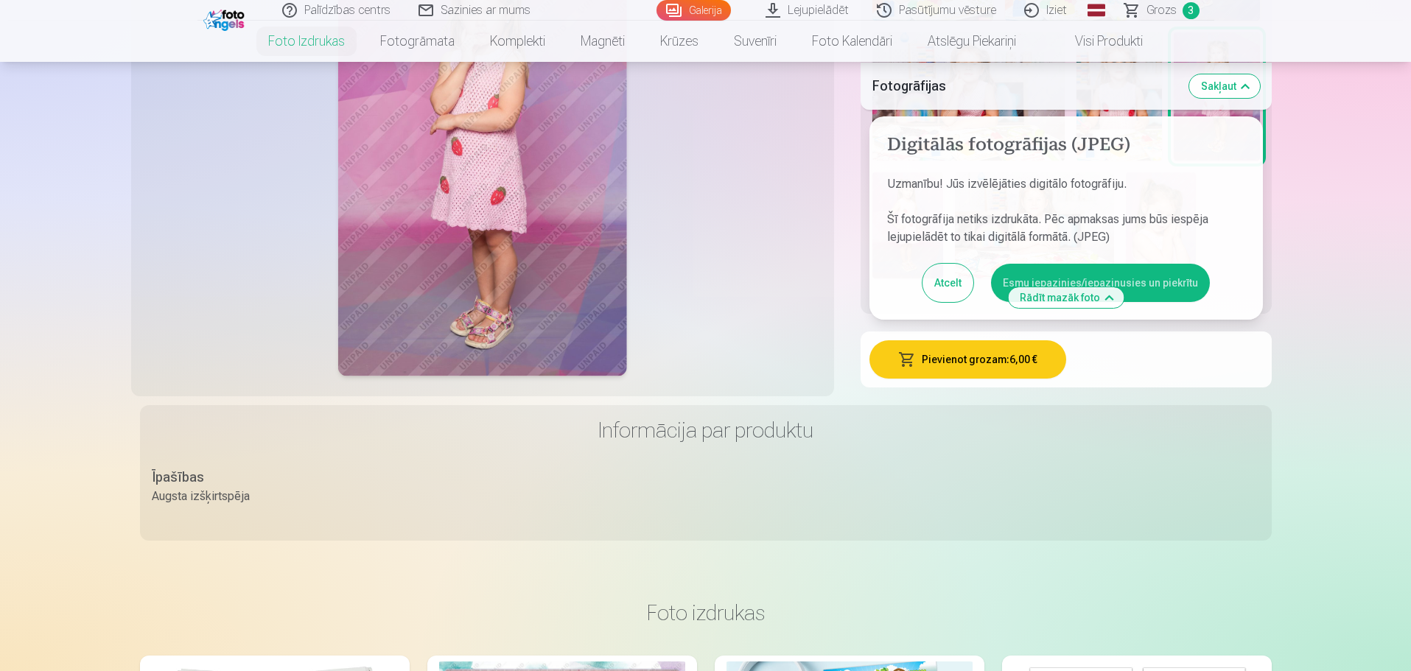
click at [1017, 270] on button "Esmu iepazinies/iepazinusies un piekrītu" at bounding box center [1100, 283] width 219 height 38
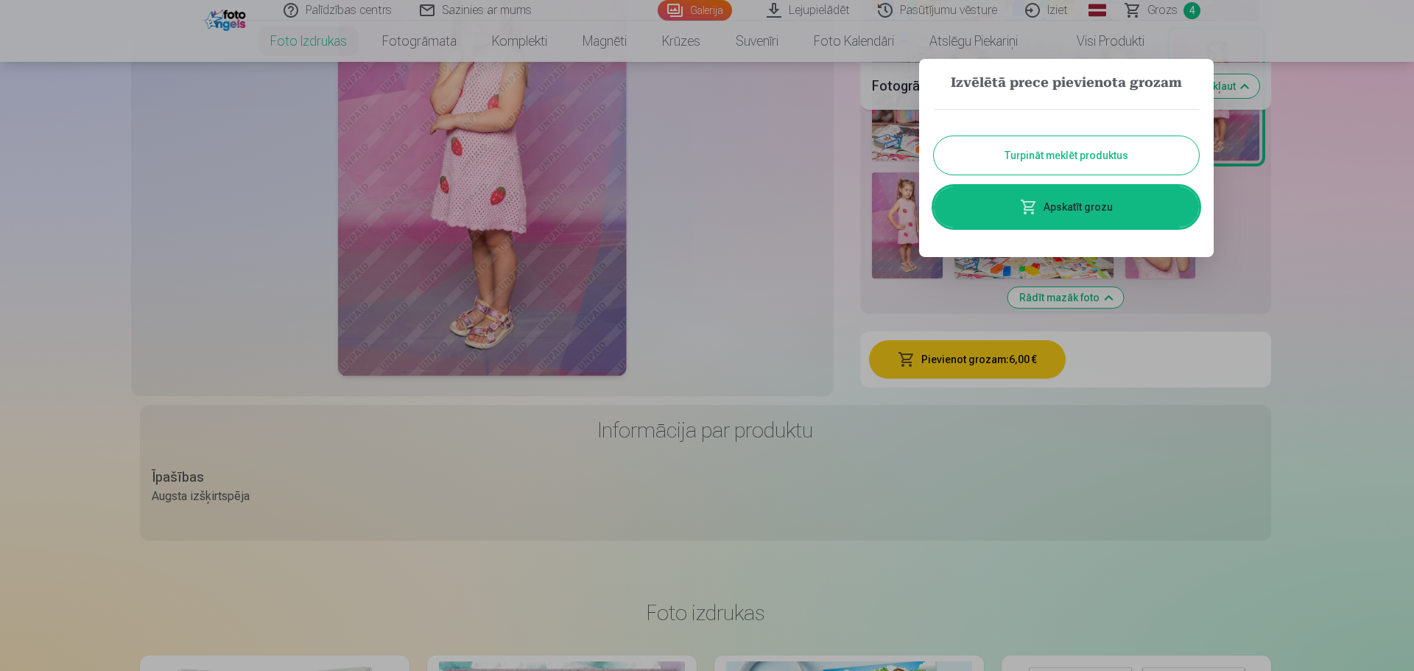
click at [1080, 206] on link "Apskatīt grozu" at bounding box center [1066, 206] width 265 height 41
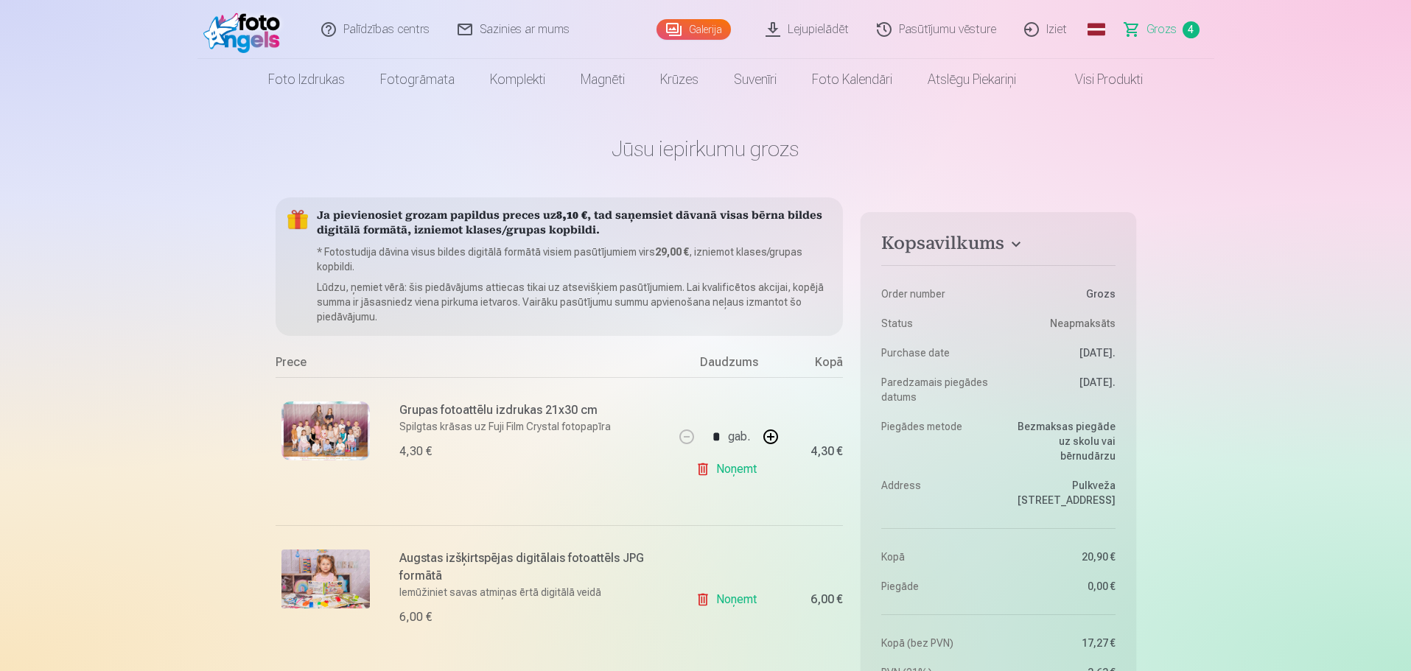
click at [685, 24] on link "Galerija" at bounding box center [693, 29] width 74 height 21
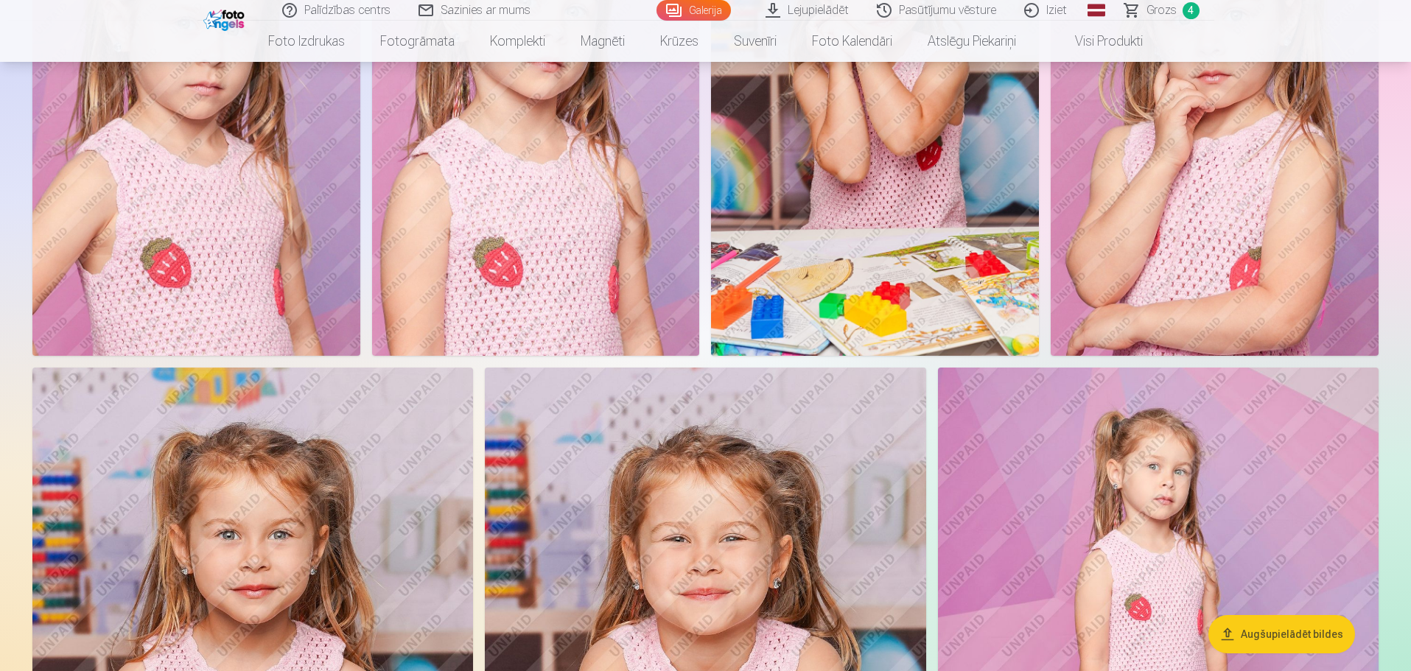
scroll to position [10165, 0]
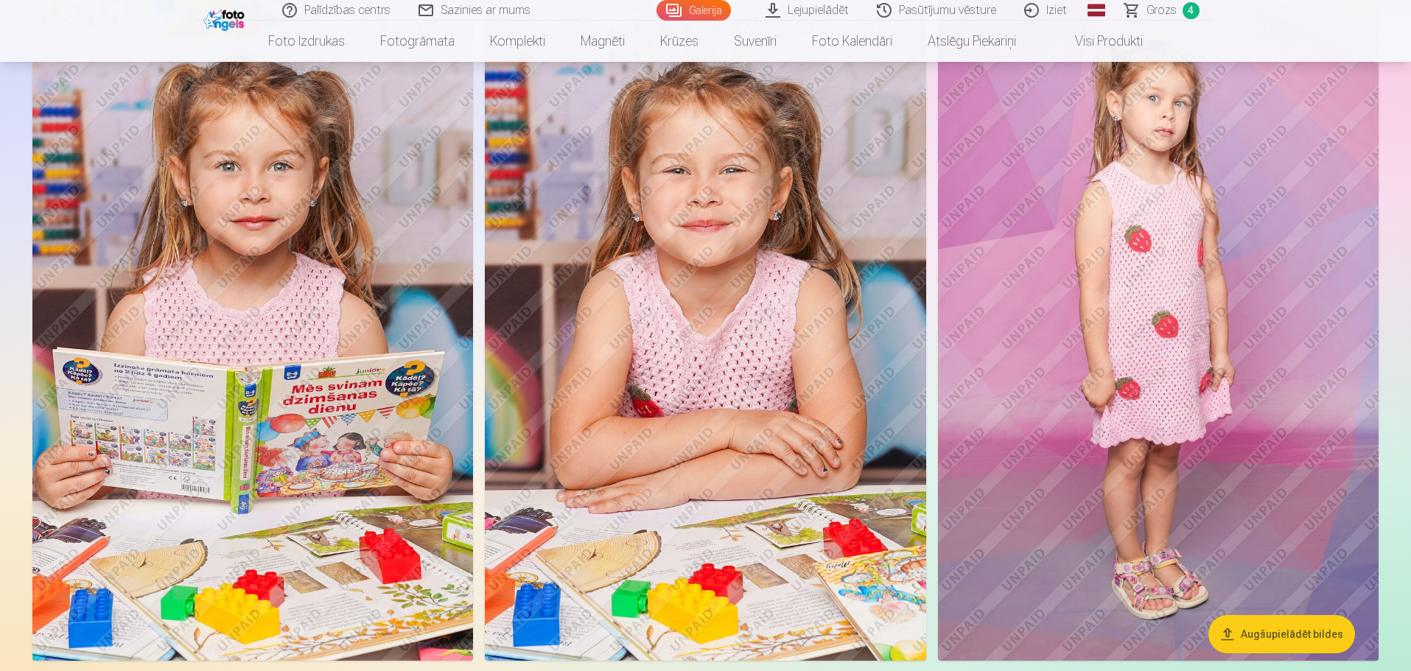
click at [1207, 412] on img at bounding box center [1158, 329] width 441 height 661
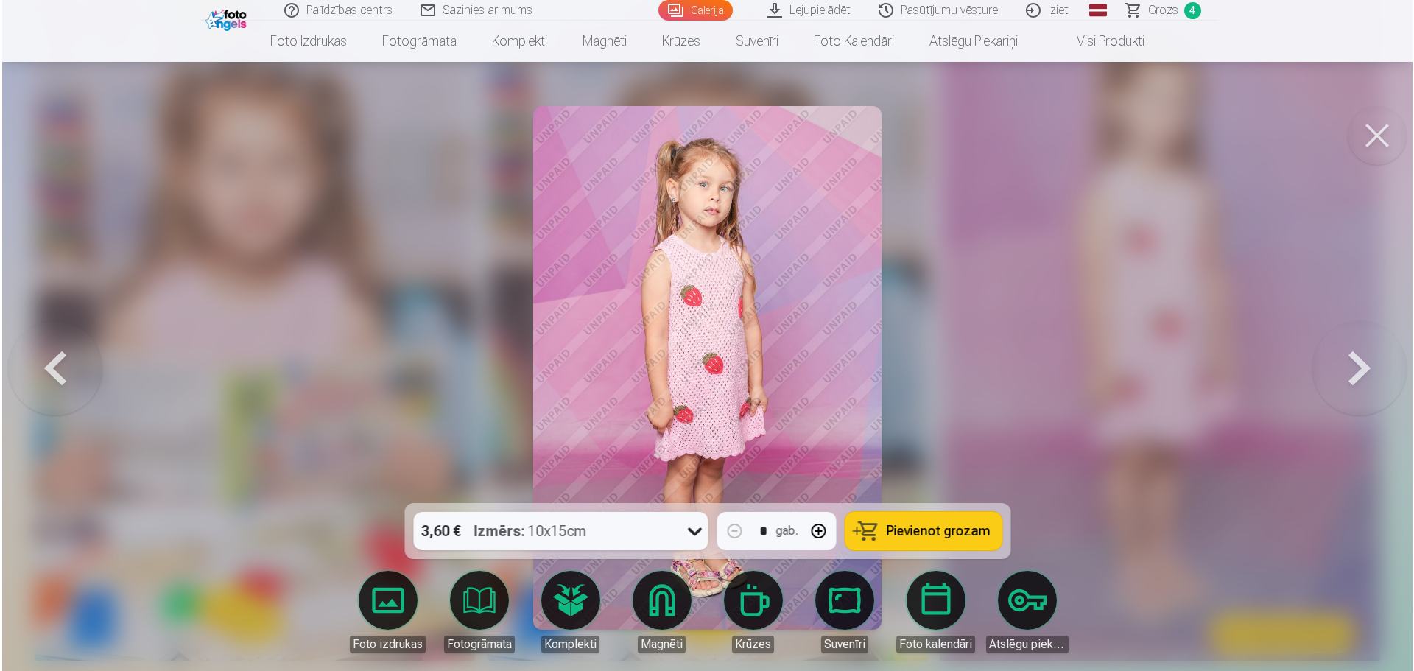
scroll to position [10192, 0]
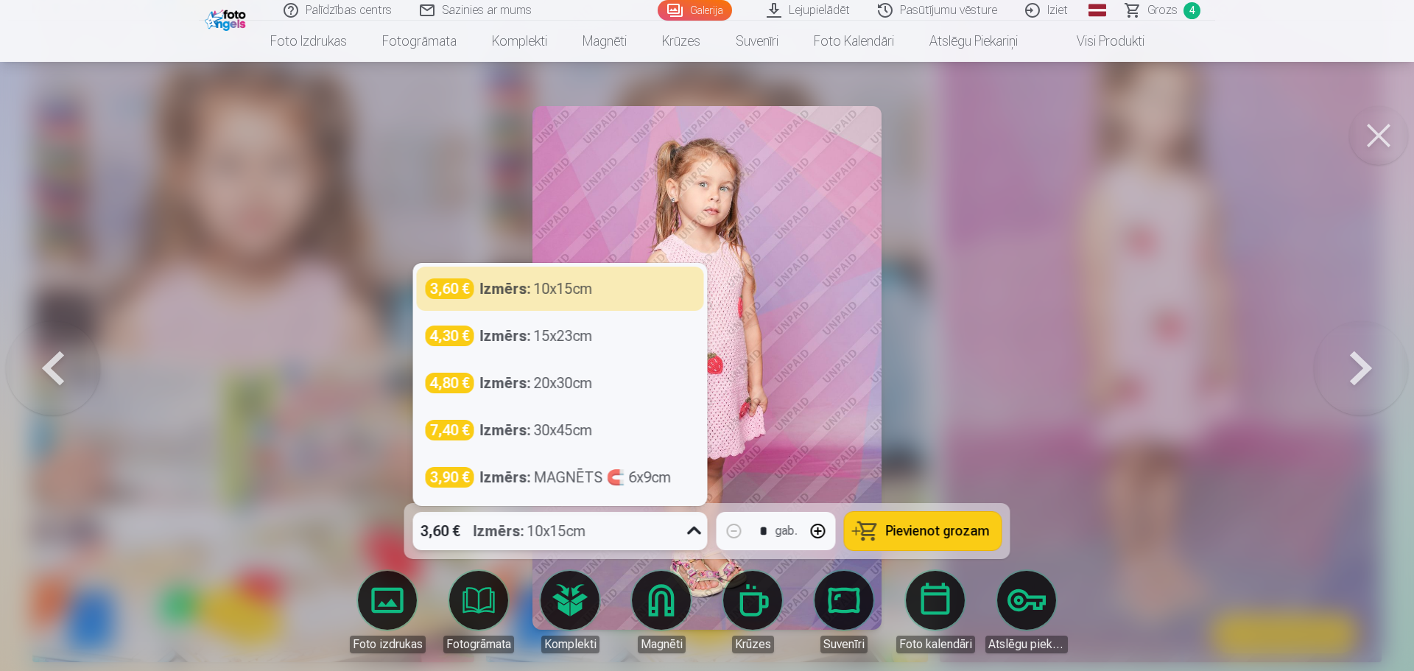
click at [530, 536] on div "Izmērs : 10x15cm" at bounding box center [530, 531] width 113 height 38
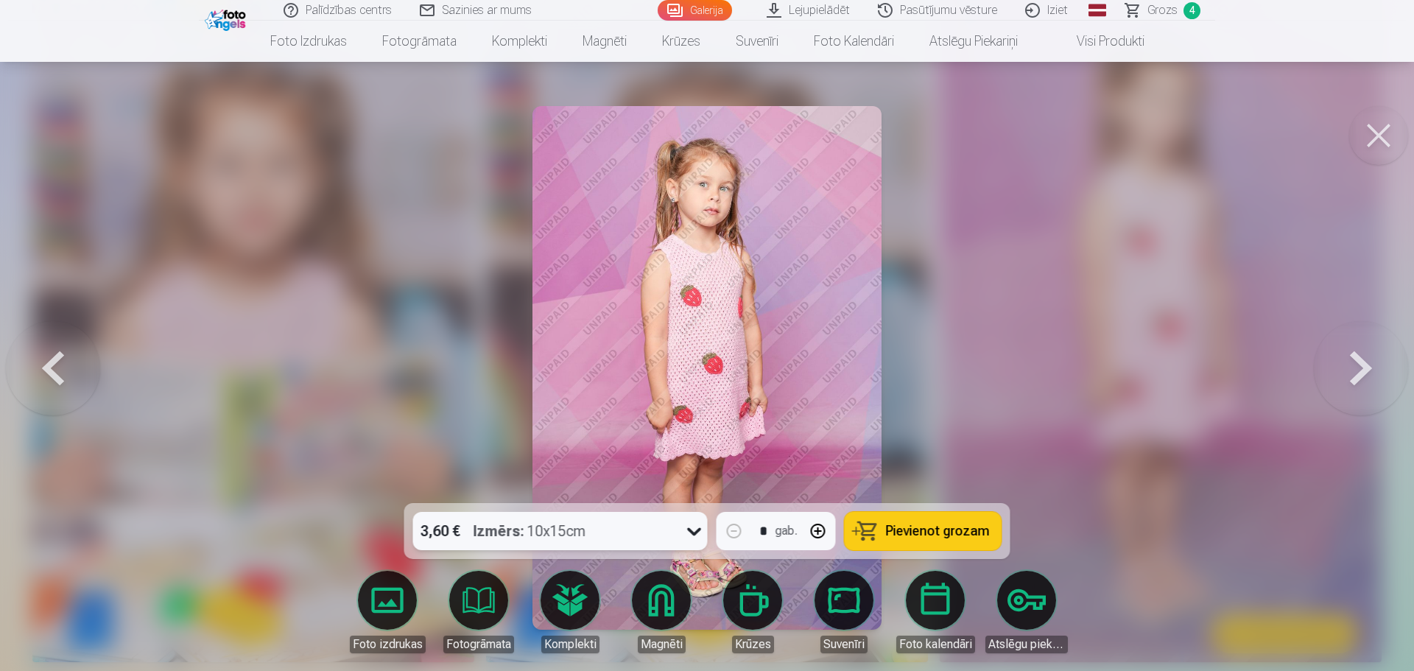
click at [530, 536] on div "Izmērs : 10x15cm" at bounding box center [530, 531] width 113 height 38
click at [364, 597] on link "Foto izdrukas" at bounding box center [387, 612] width 82 height 82
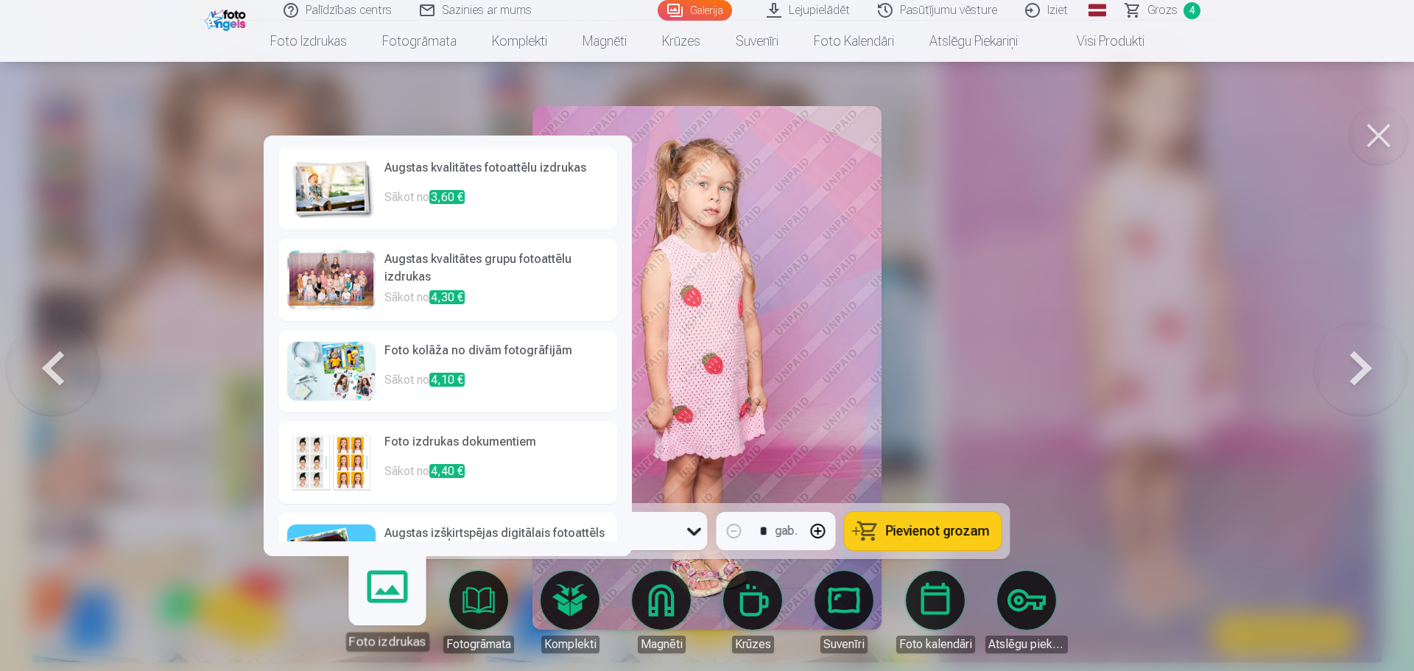
scroll to position [57, 0]
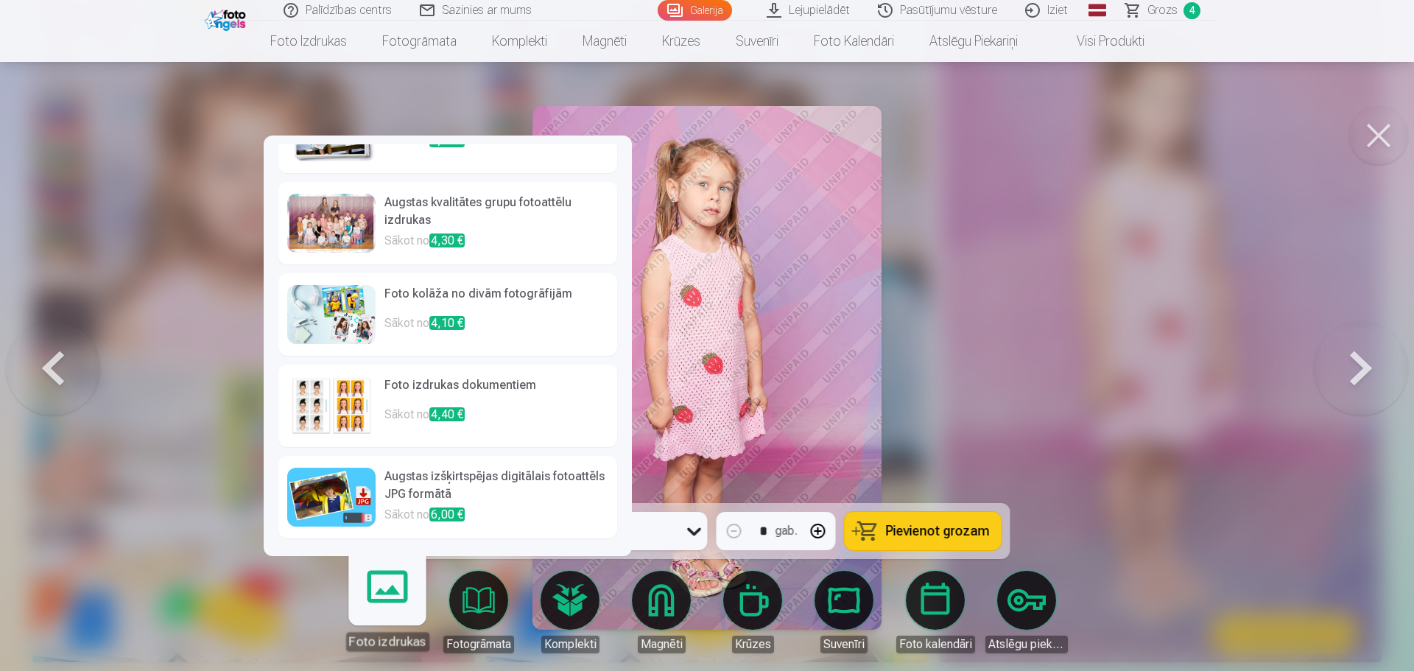
click at [451, 512] on span "6,00 €" at bounding box center [446, 515] width 35 height 14
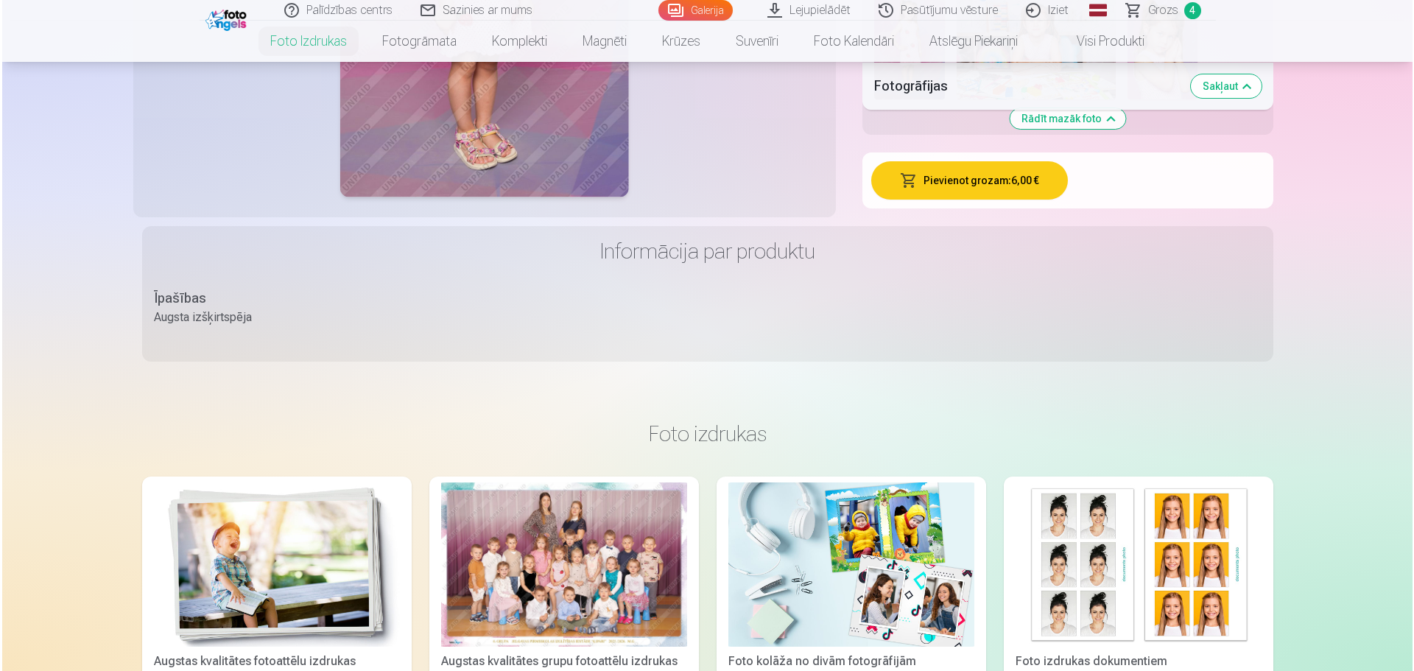
scroll to position [1841, 0]
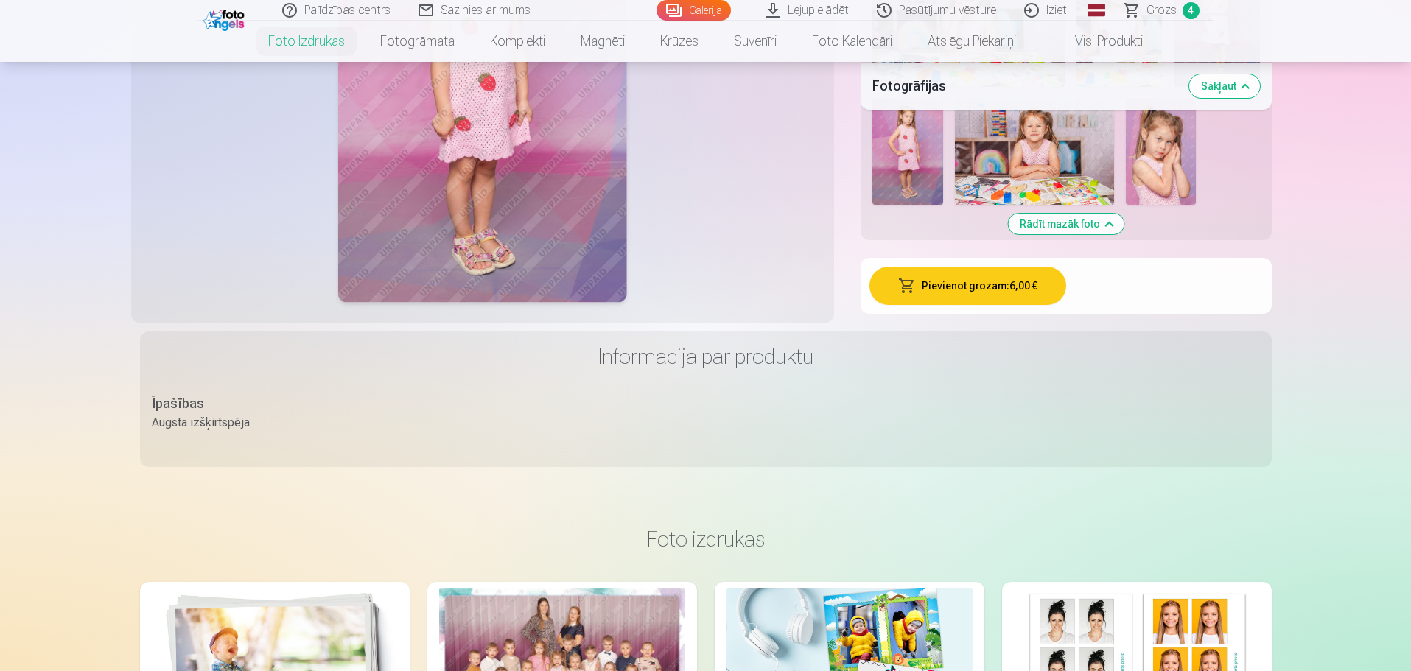
click at [1025, 296] on button "Pievienot grozam : 6,00 €" at bounding box center [967, 286] width 197 height 38
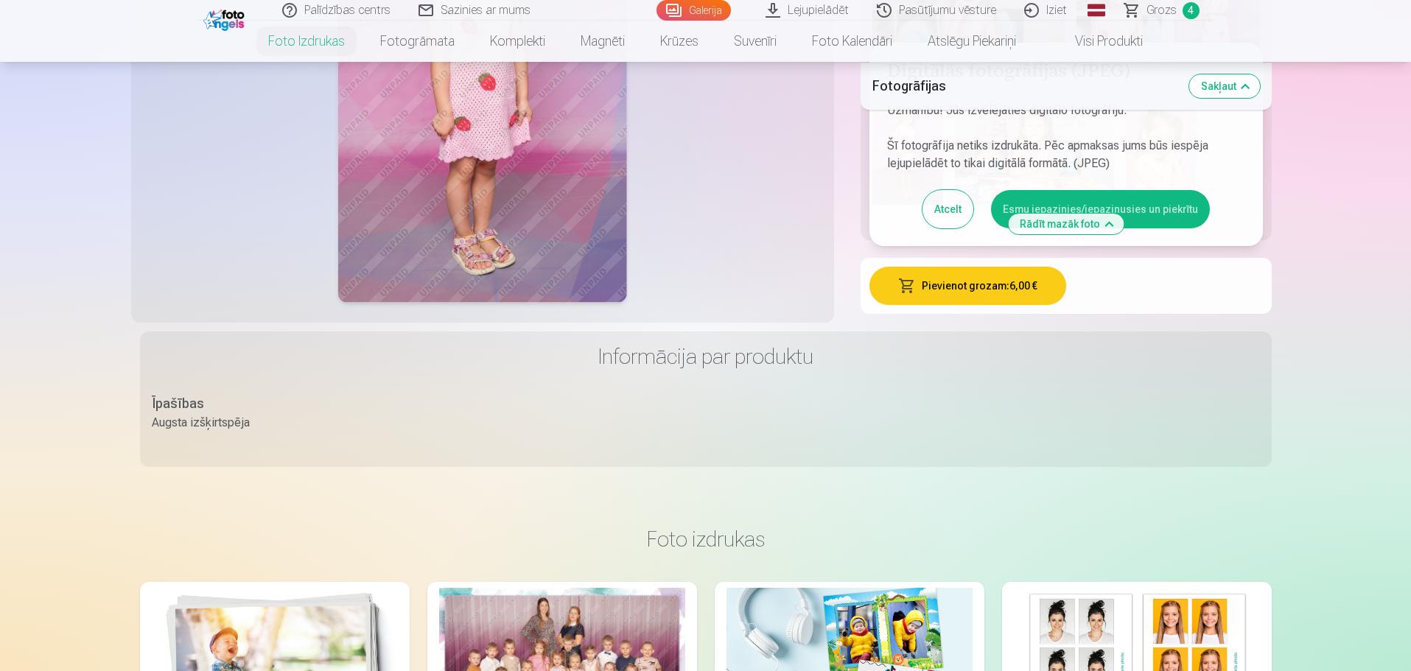
click at [1160, 200] on button "Esmu iepazinies/iepazinusies un piekrītu" at bounding box center [1100, 209] width 219 height 38
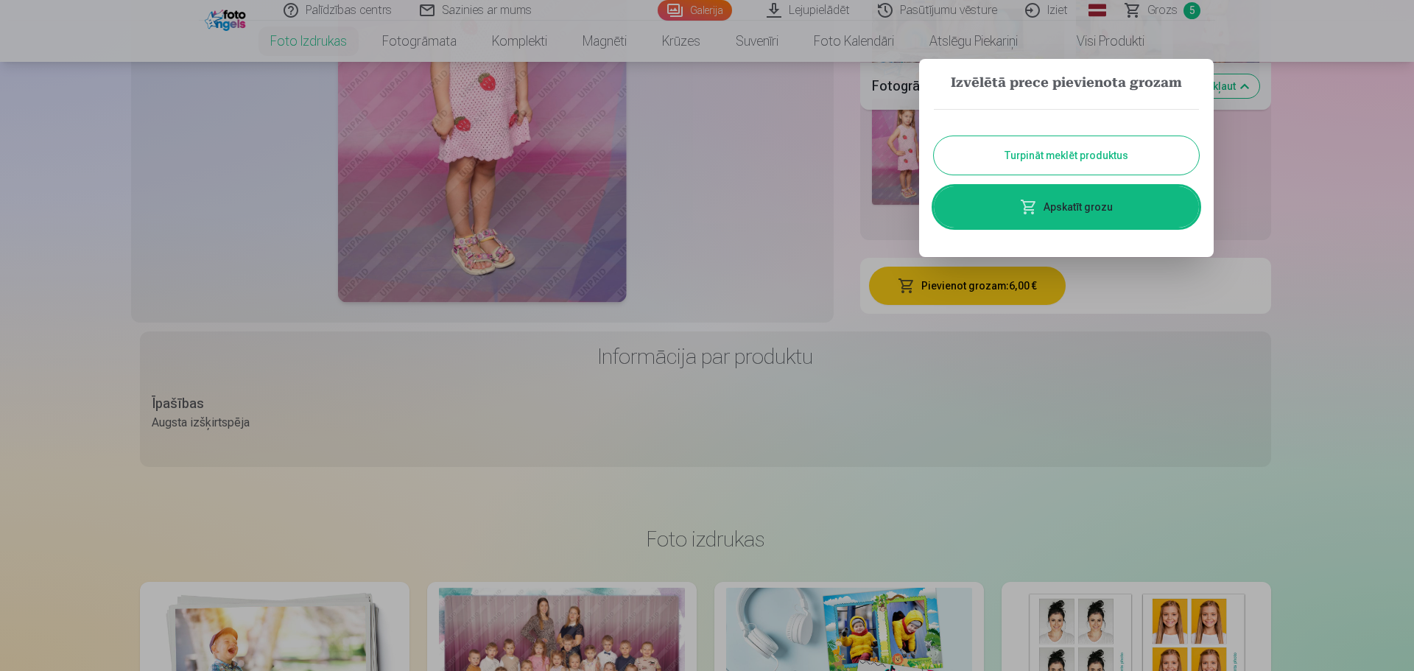
click at [1123, 198] on link "Apskatīt grozu" at bounding box center [1066, 206] width 265 height 41
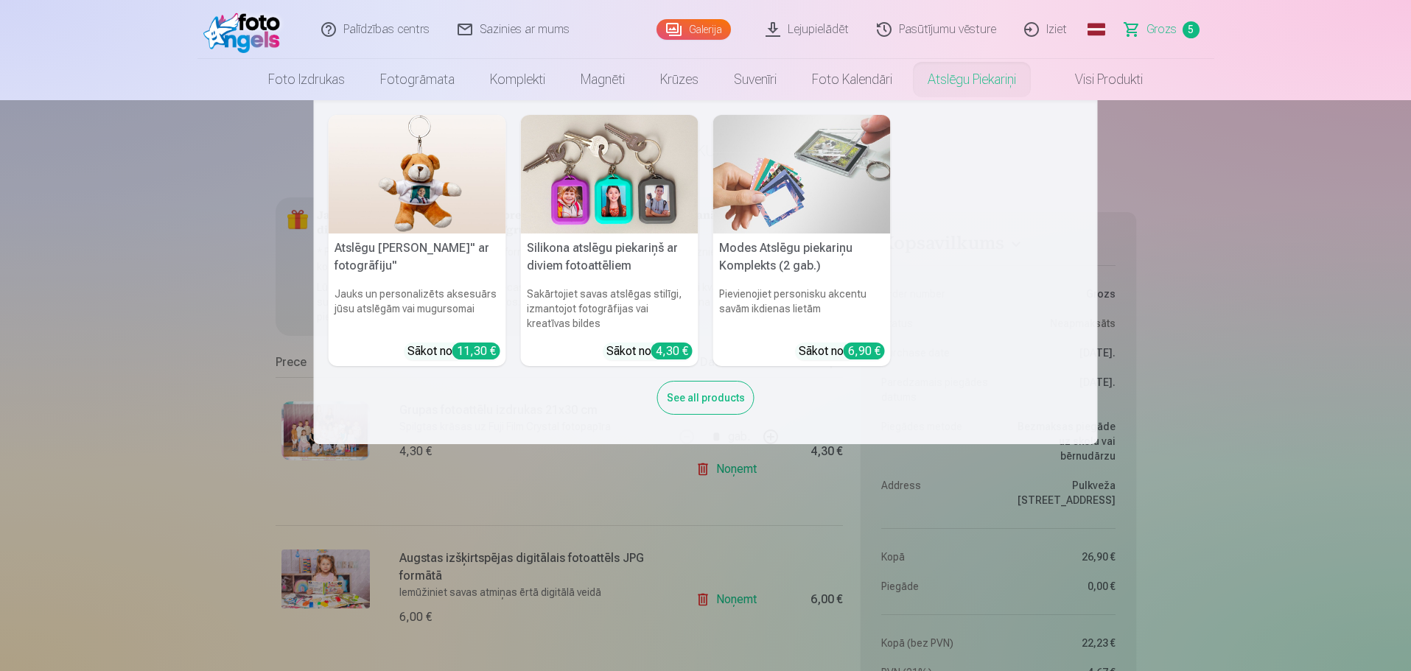
click at [992, 81] on link "Atslēgu piekariņi" at bounding box center [972, 79] width 124 height 41
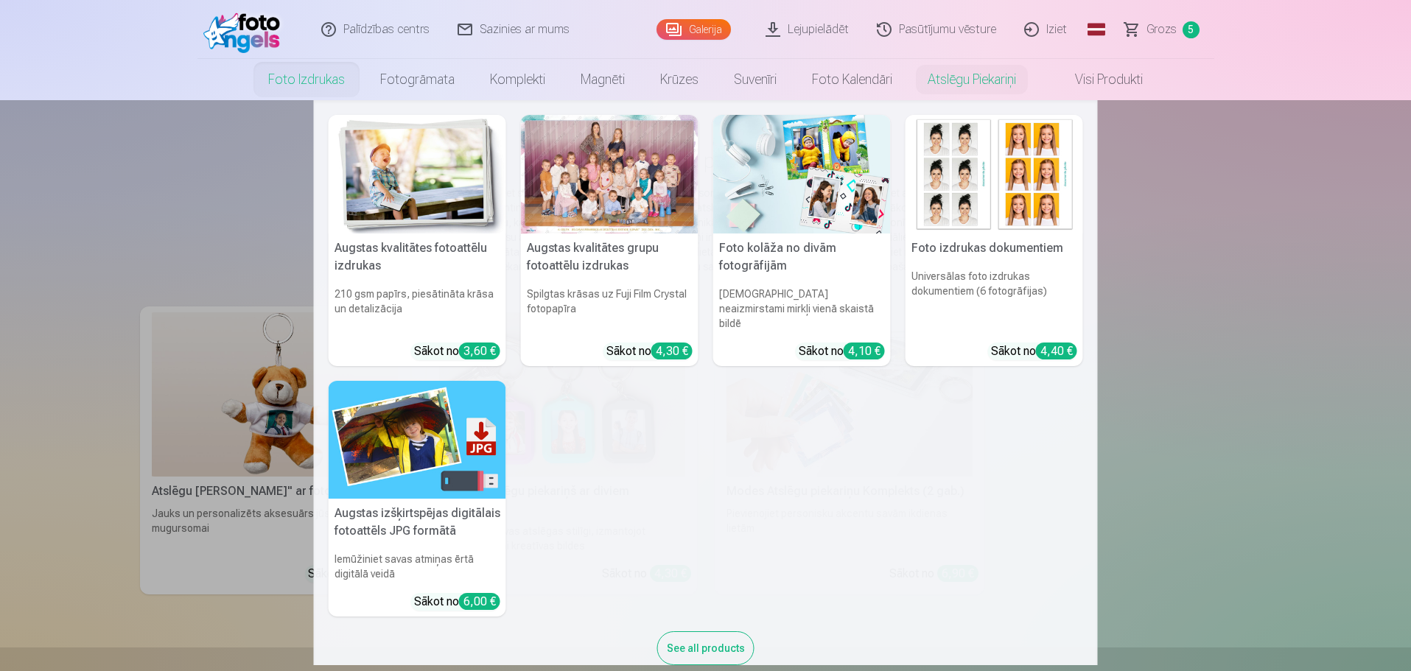
click at [410, 185] on img at bounding box center [418, 174] width 178 height 119
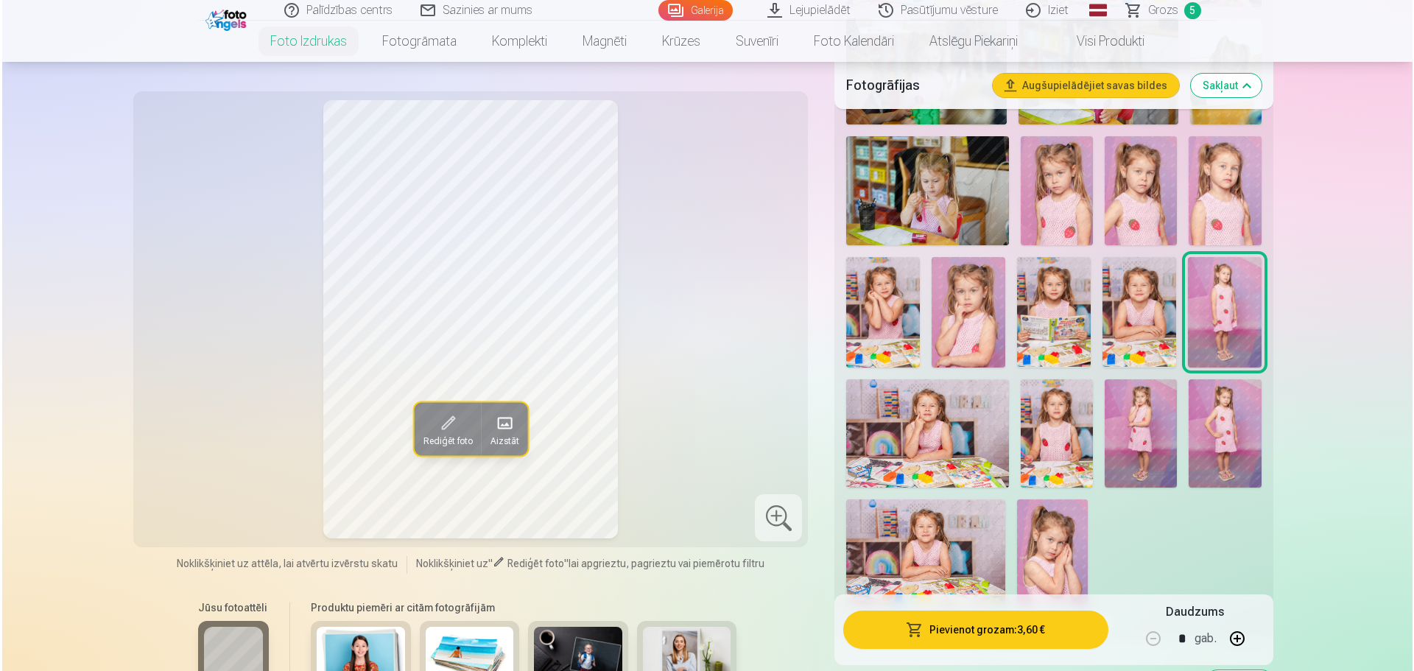
scroll to position [1252, 0]
click at [1147, 446] on img at bounding box center [1139, 433] width 72 height 108
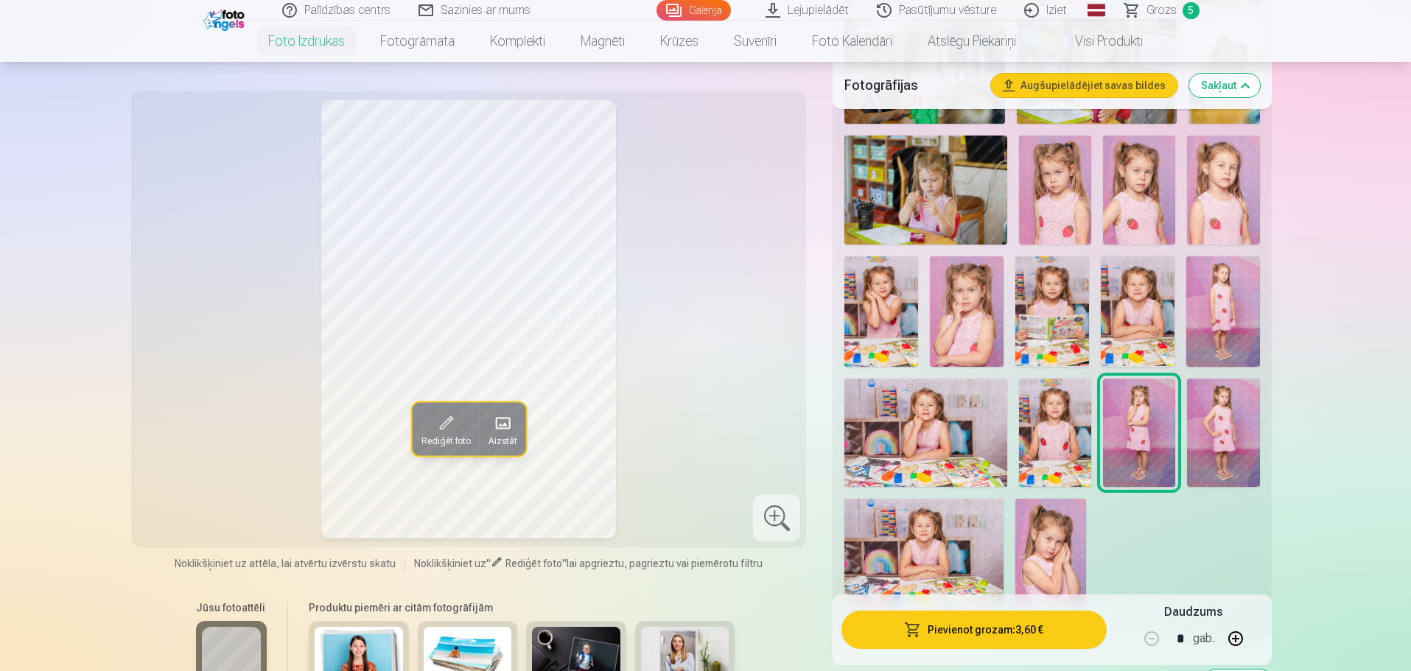
click at [1058, 622] on button "Pievienot grozam : 3,60 €" at bounding box center [973, 630] width 264 height 38
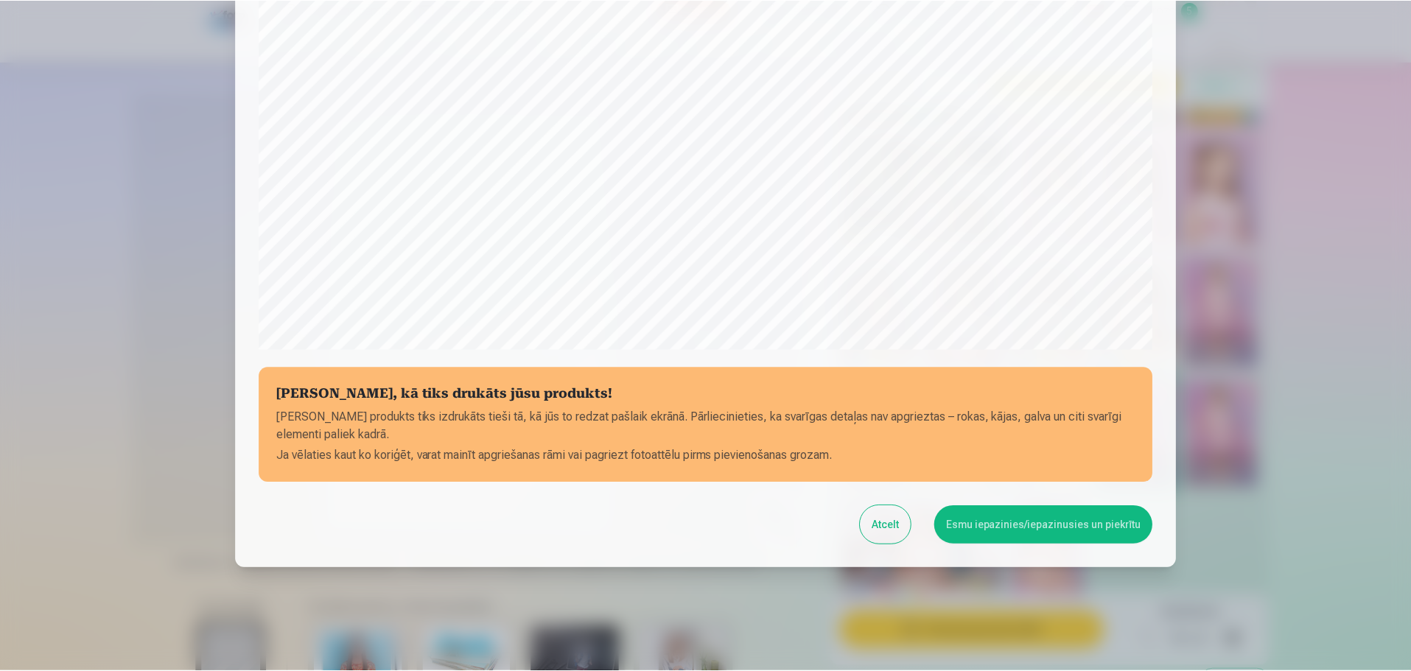
scroll to position [390, 0]
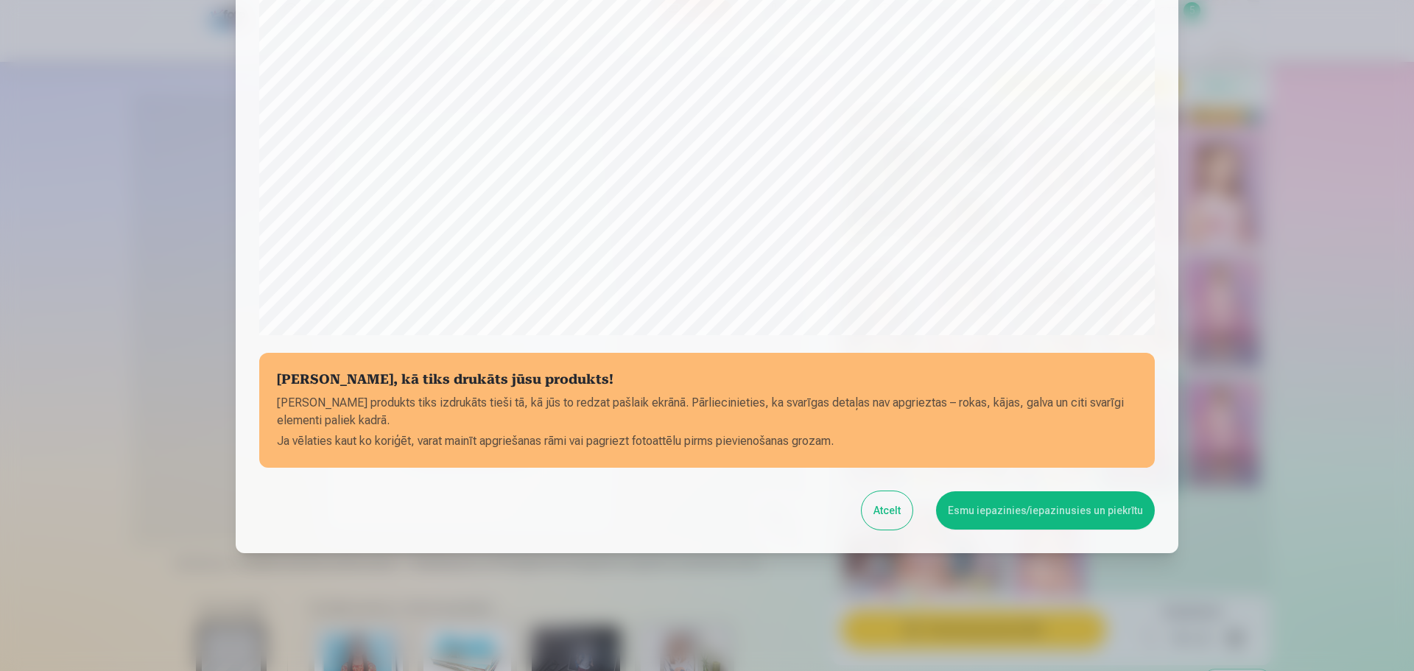
click at [1006, 512] on button "Esmu iepazinies/iepazinusies un piekrītu" at bounding box center [1045, 510] width 219 height 38
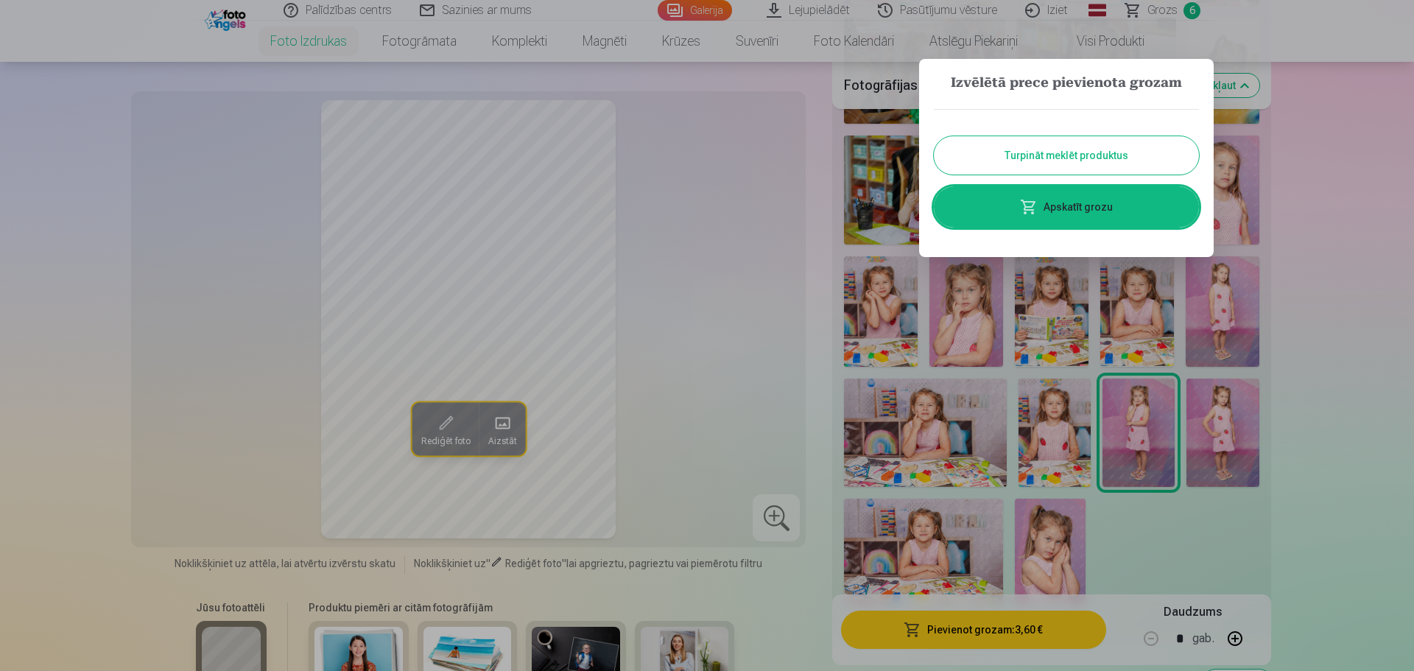
click at [1074, 211] on link "Apskatīt grozu" at bounding box center [1066, 206] width 265 height 41
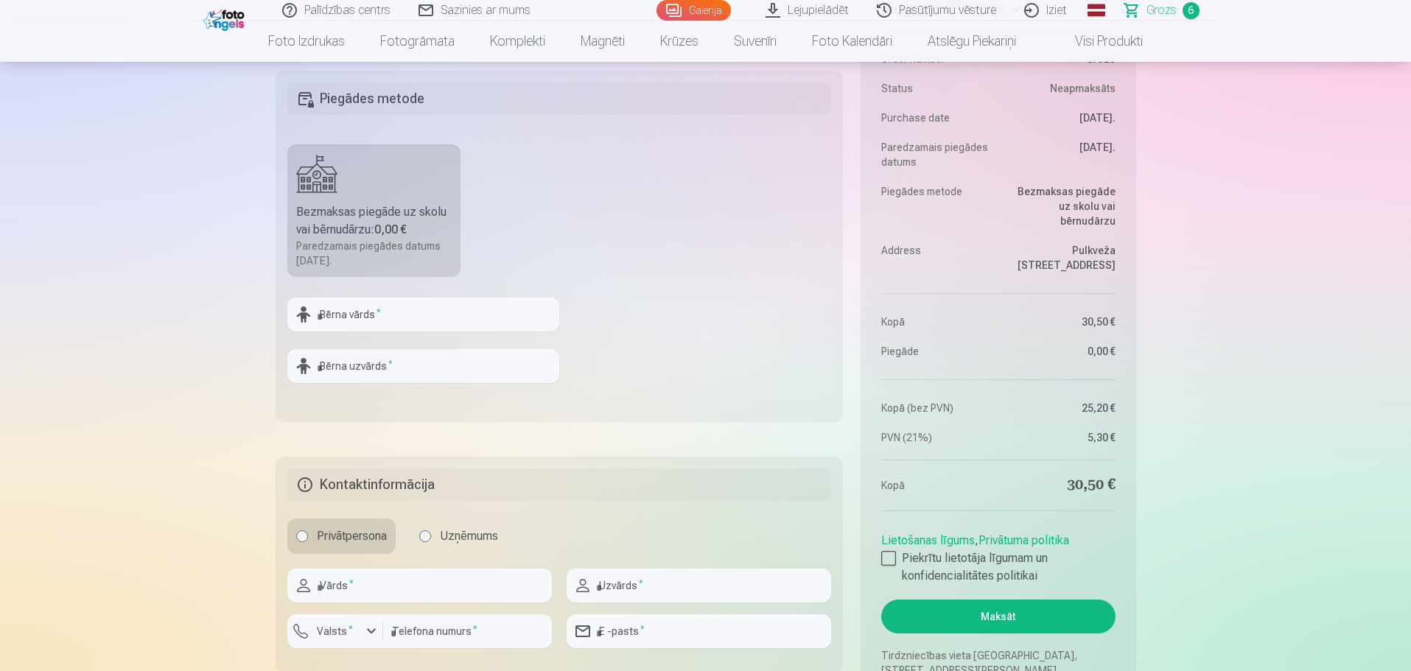
scroll to position [1326, 0]
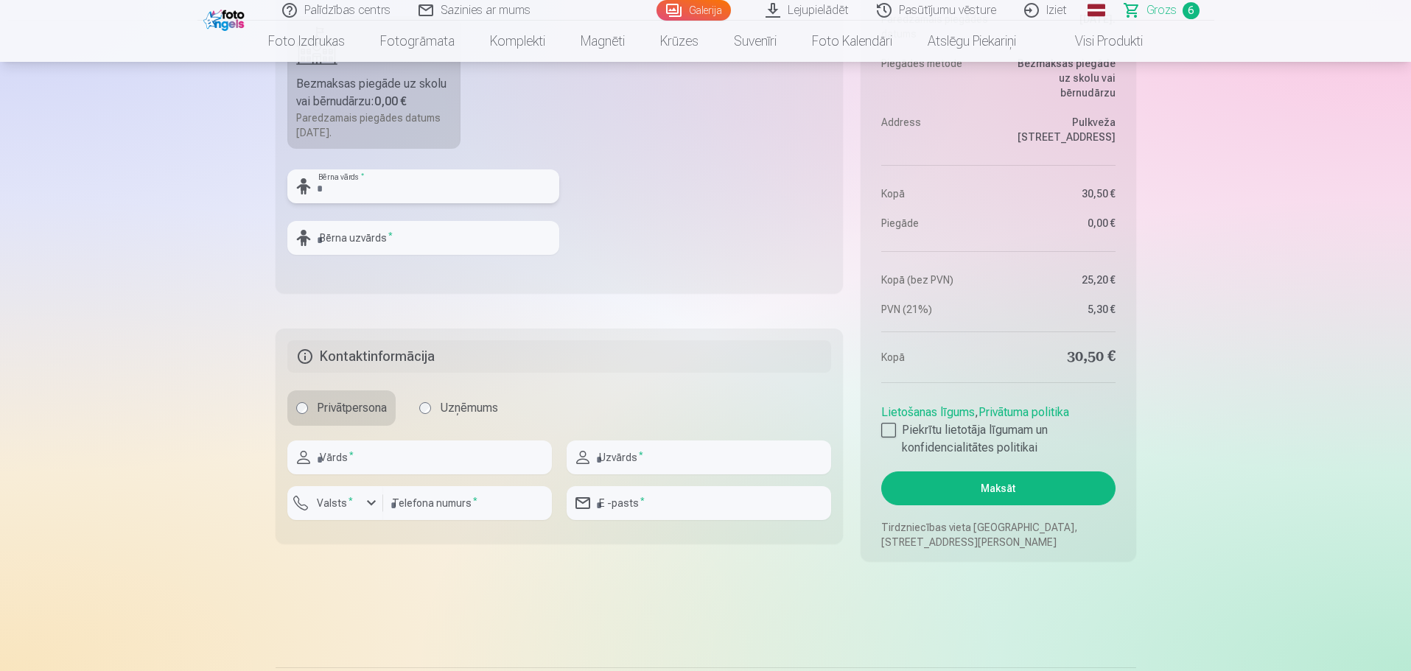
click at [341, 175] on input "text" at bounding box center [423, 186] width 272 height 34
click at [356, 187] on input "text" at bounding box center [423, 186] width 272 height 34
type input "******"
type input "*****"
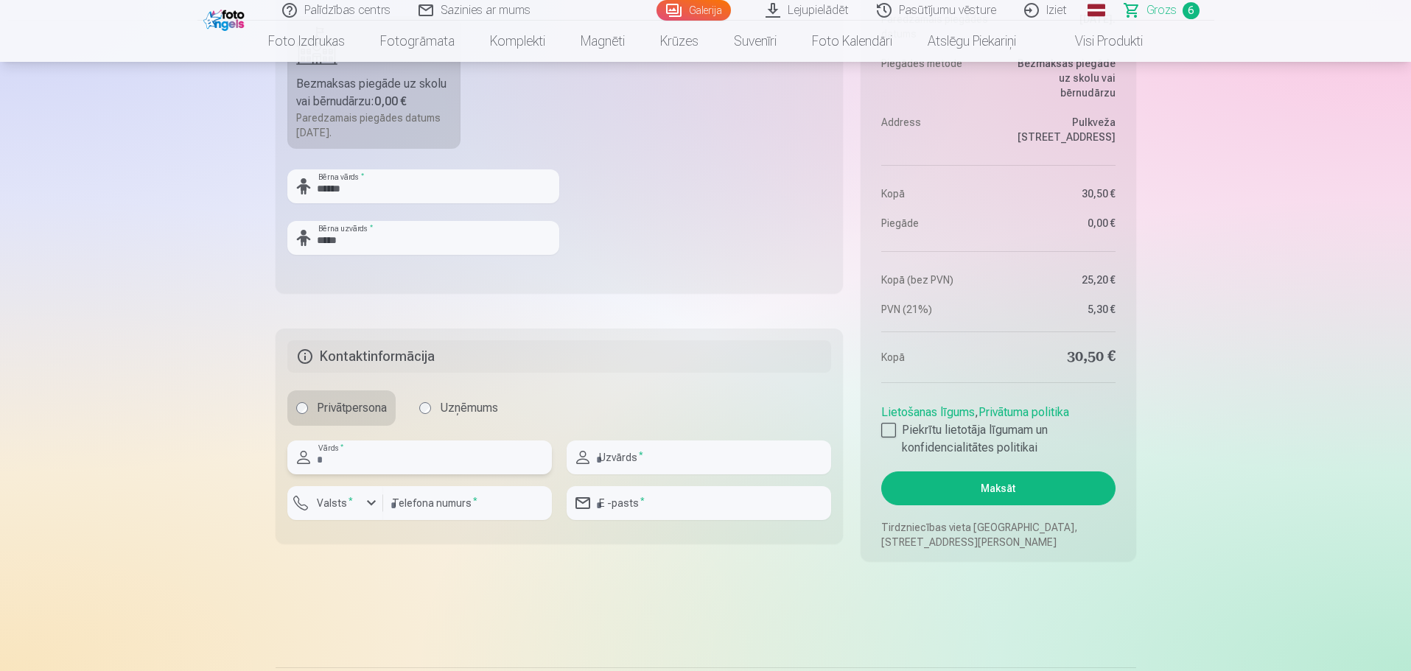
click at [398, 464] on input "text" at bounding box center [419, 457] width 264 height 34
type input "*****"
type input "********"
type input "**********"
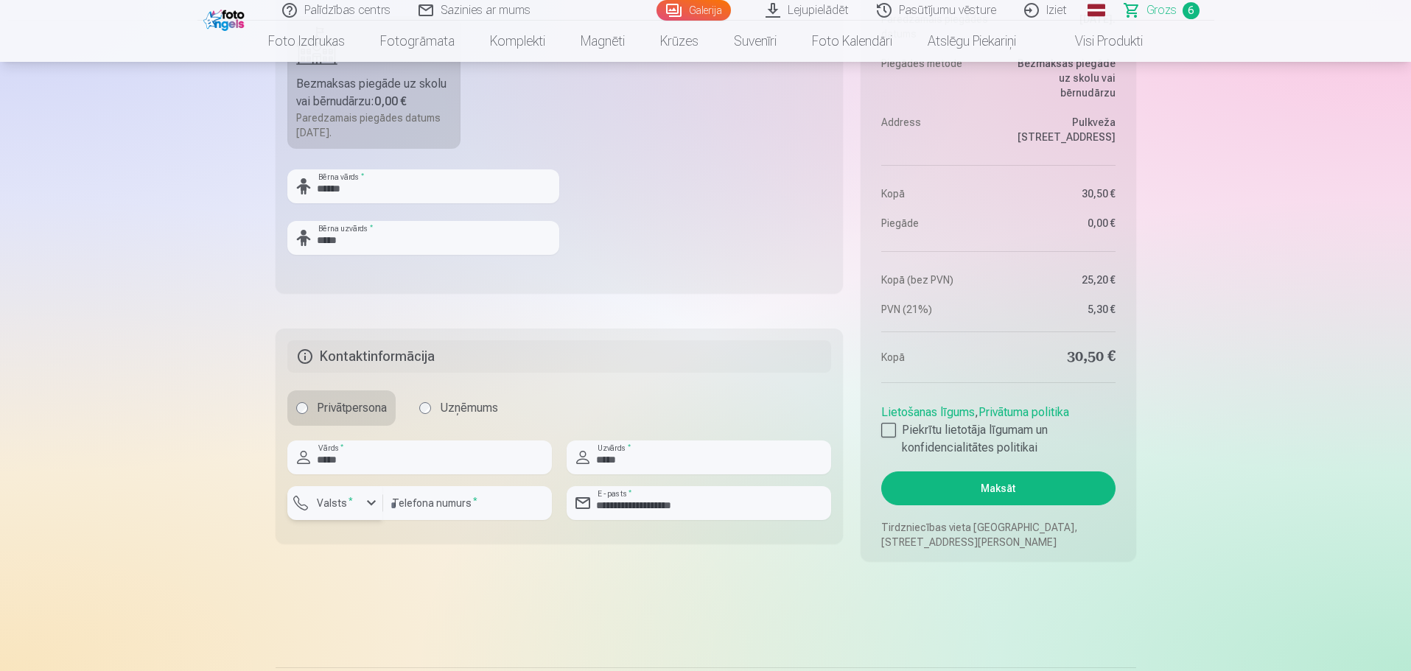
click at [362, 506] on div "button" at bounding box center [371, 503] width 18 height 18
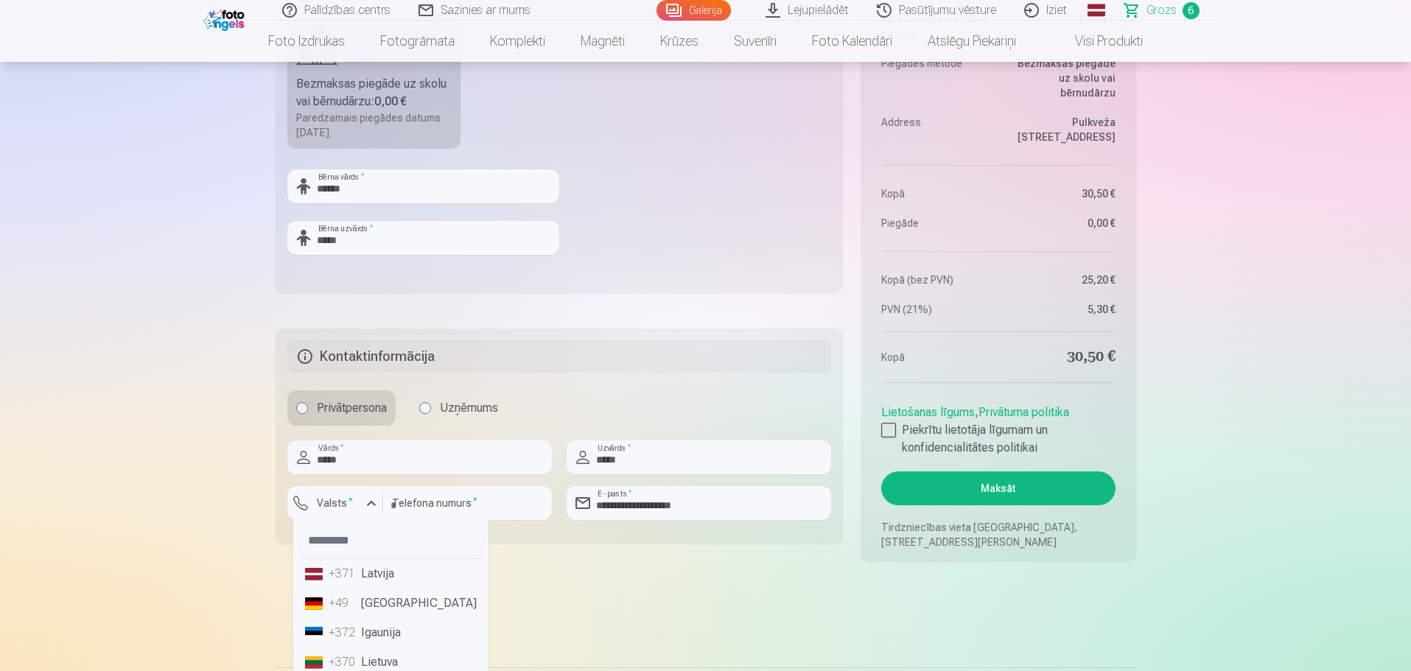
click at [382, 577] on li "+371 Latvija" at bounding box center [390, 573] width 183 height 29
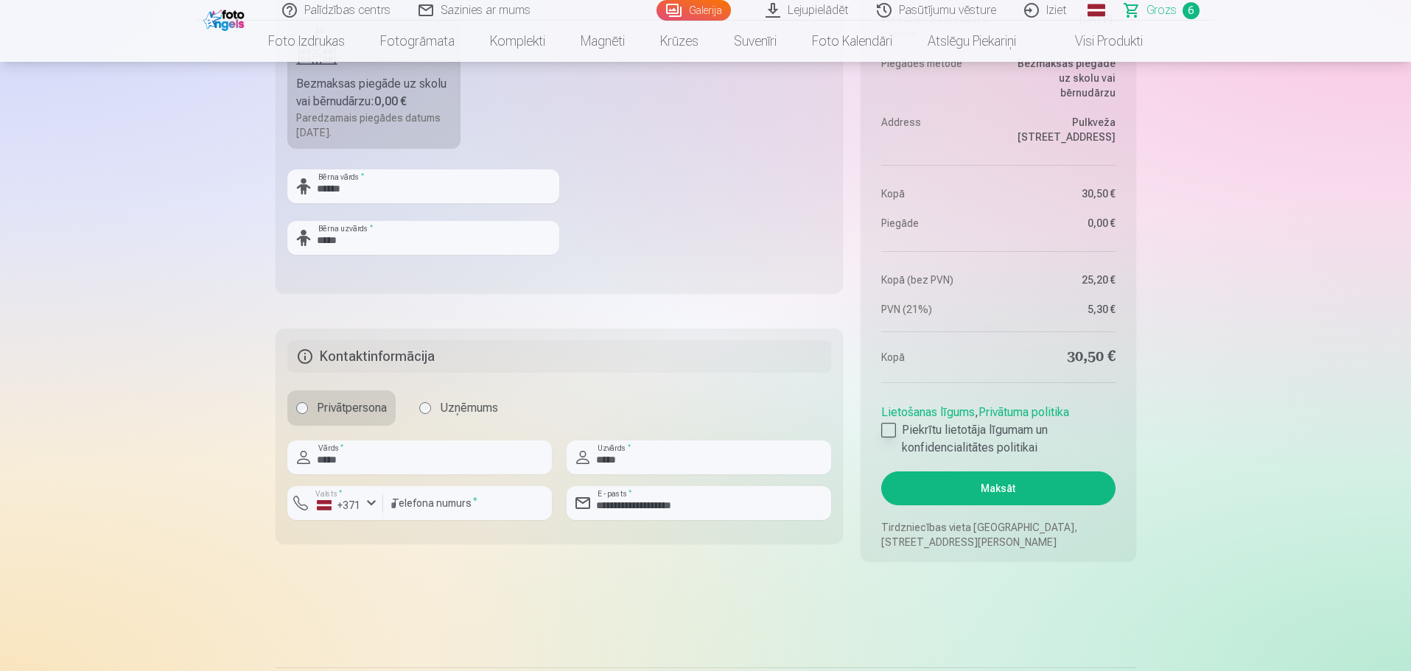
click at [891, 429] on div at bounding box center [888, 430] width 15 height 15
click at [981, 491] on button "Maksāt" at bounding box center [998, 488] width 234 height 34
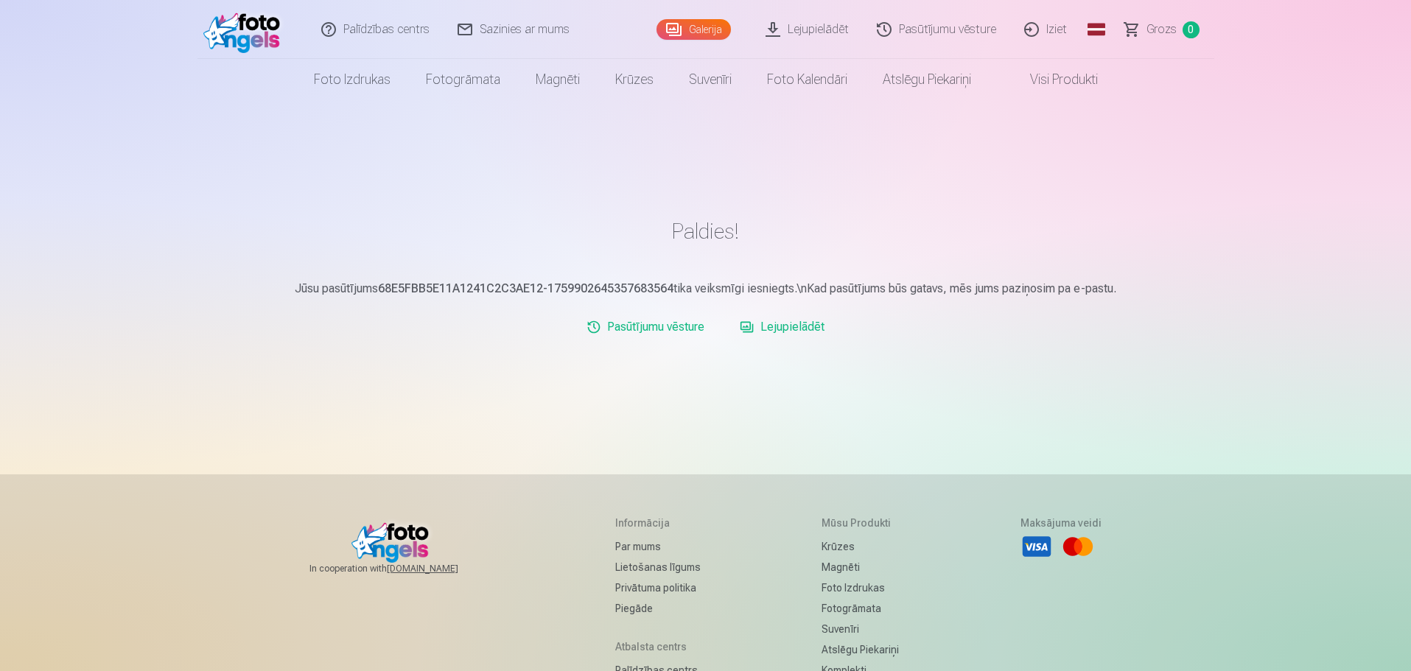
click at [782, 328] on link "Lejupielādēt" at bounding box center [782, 326] width 96 height 29
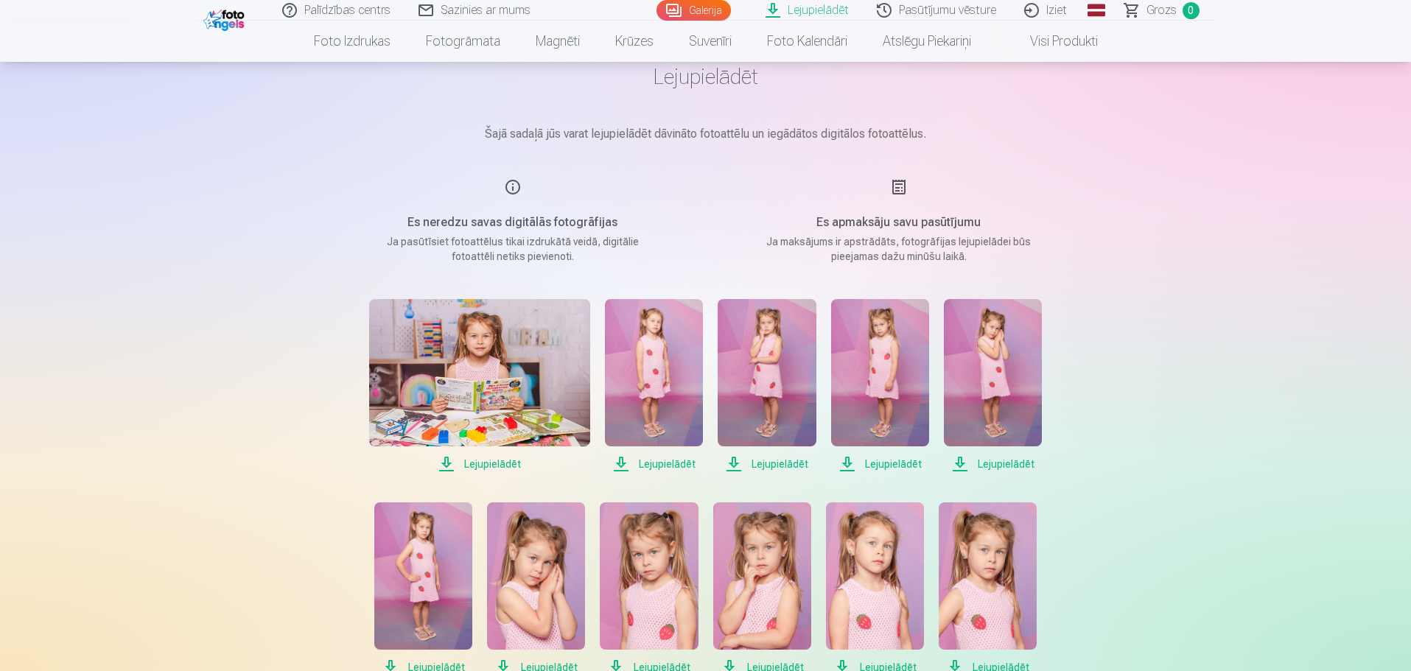
scroll to position [147, 0]
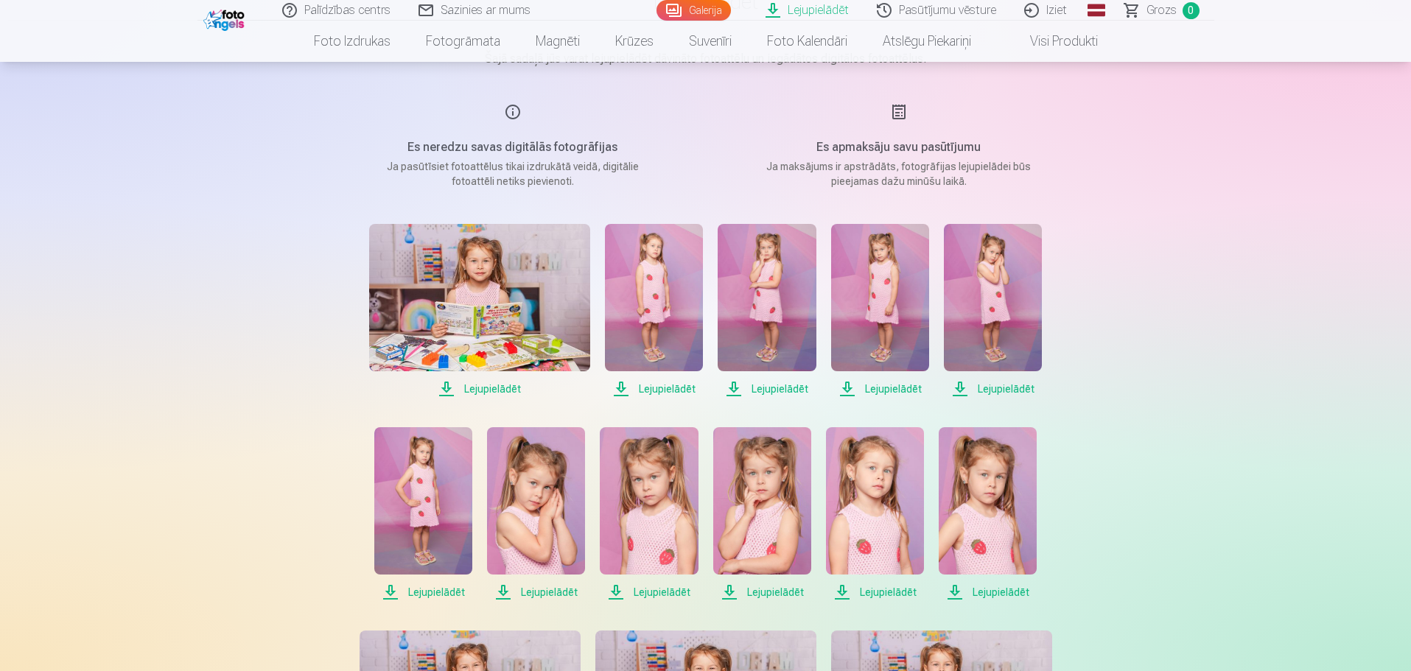
click at [499, 387] on span "Lejupielādēt" at bounding box center [479, 389] width 221 height 18
click at [659, 387] on span "Lejupielādēt" at bounding box center [654, 389] width 98 height 18
click at [795, 390] on span "Lejupielādēt" at bounding box center [766, 389] width 98 height 18
click at [883, 387] on span "Lejupielādēt" at bounding box center [880, 389] width 98 height 18
click at [1012, 387] on span "Lejupielādēt" at bounding box center [993, 389] width 98 height 18
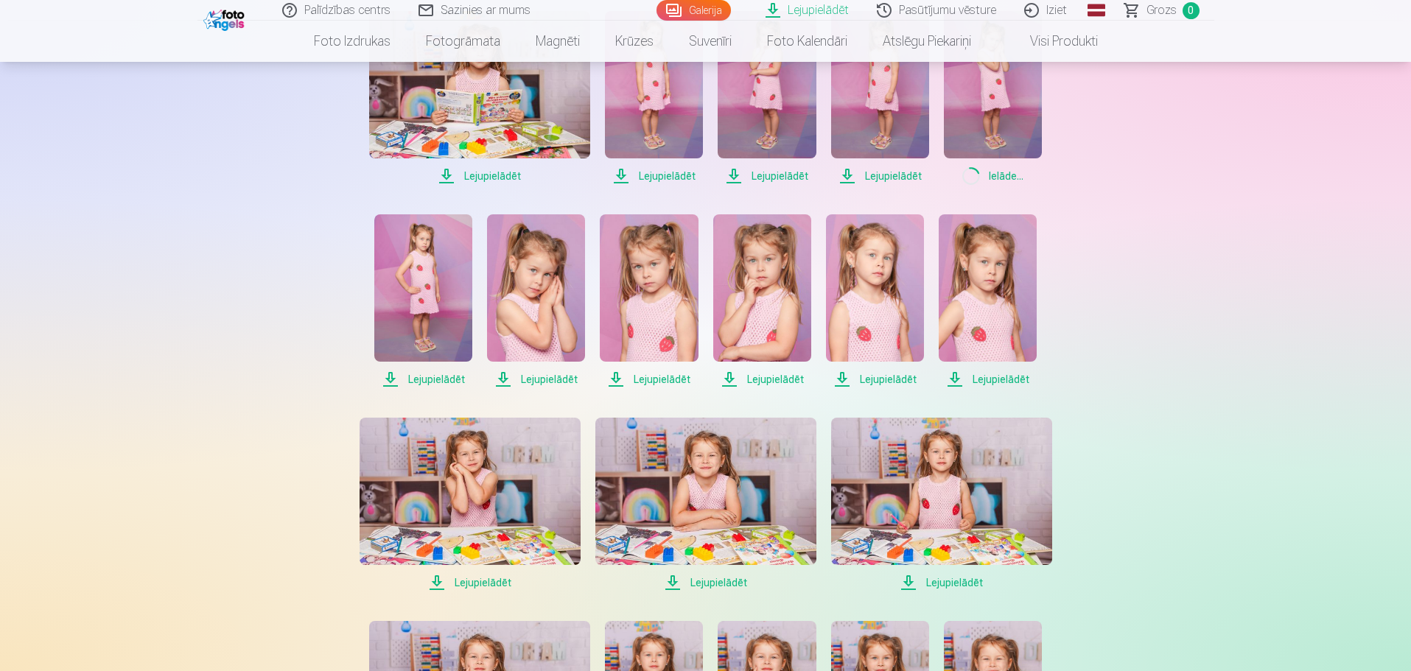
scroll to position [368, 0]
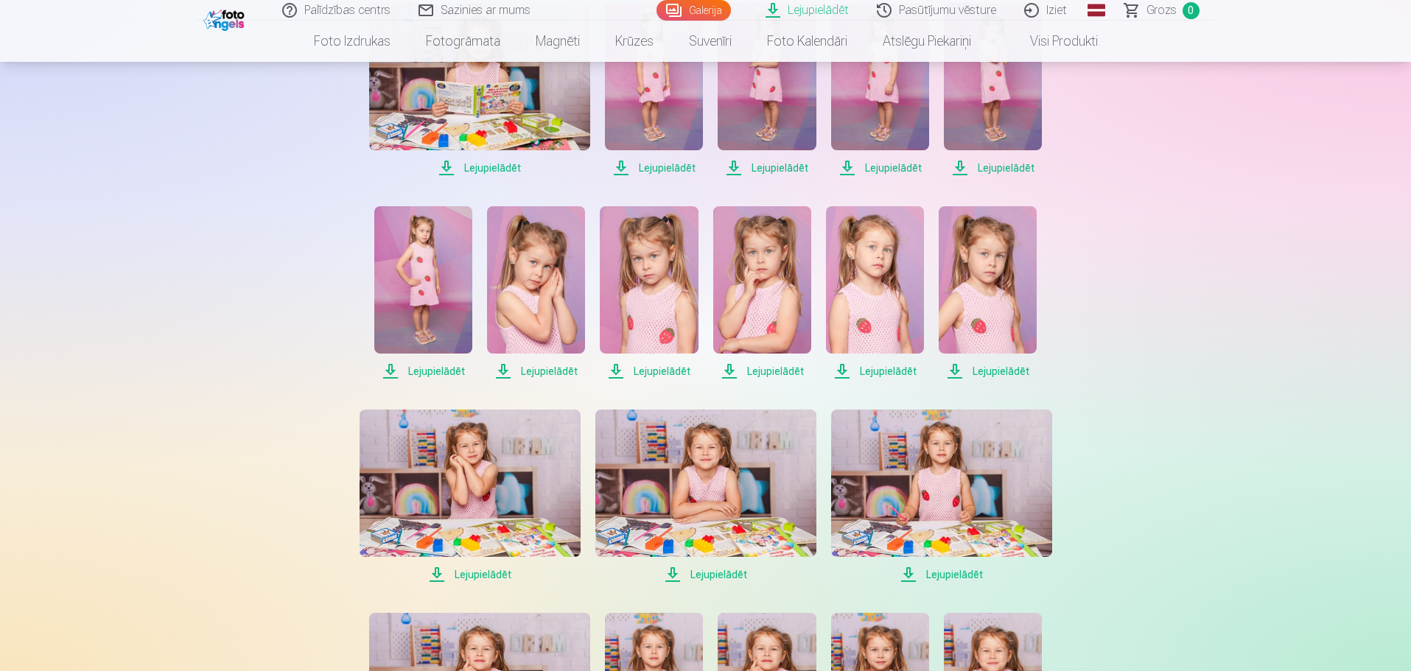
click at [412, 370] on span "Lejupielādēt" at bounding box center [423, 371] width 98 height 18
click at [561, 367] on span "Lejupielādēt" at bounding box center [536, 371] width 98 height 18
click at [645, 368] on span "Lejupielādēt" at bounding box center [649, 371] width 98 height 18
click at [775, 368] on span "Lejupielādēt" at bounding box center [762, 371] width 98 height 18
click at [875, 368] on span "Lejupielādēt" at bounding box center [875, 371] width 98 height 18
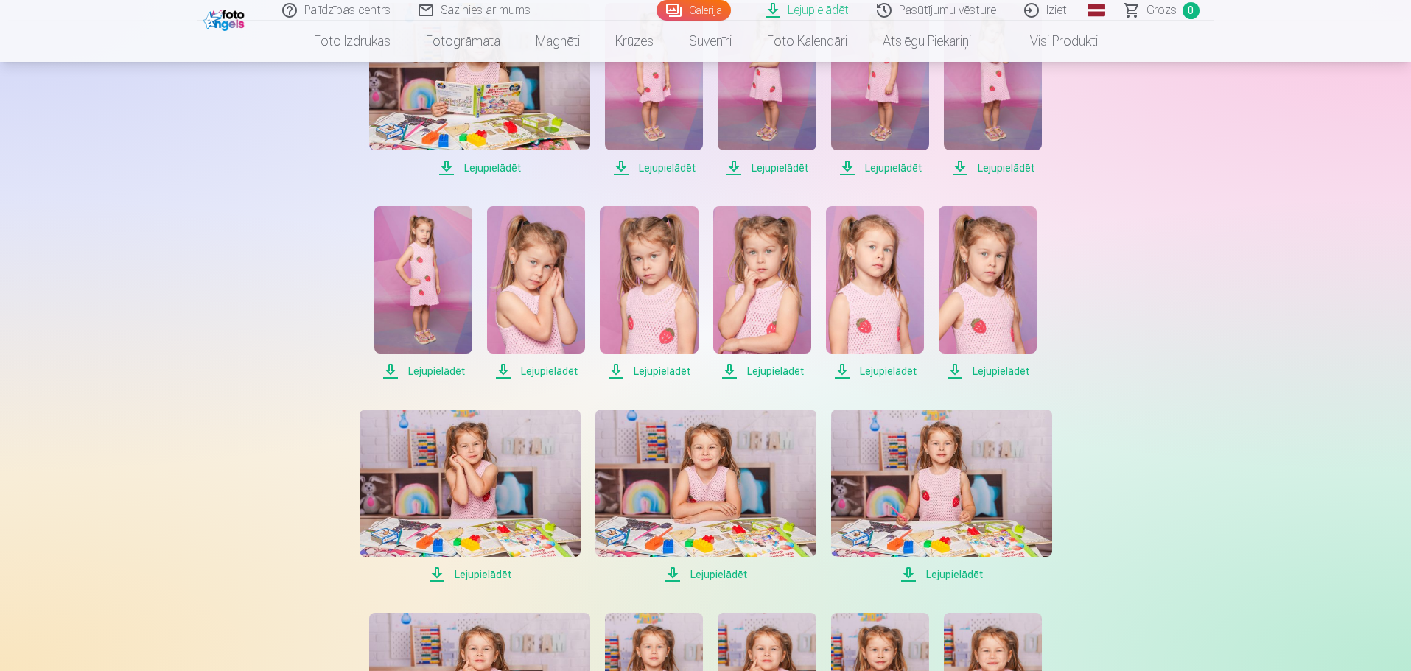
click at [994, 369] on span "Lejupielādēt" at bounding box center [987, 371] width 98 height 18
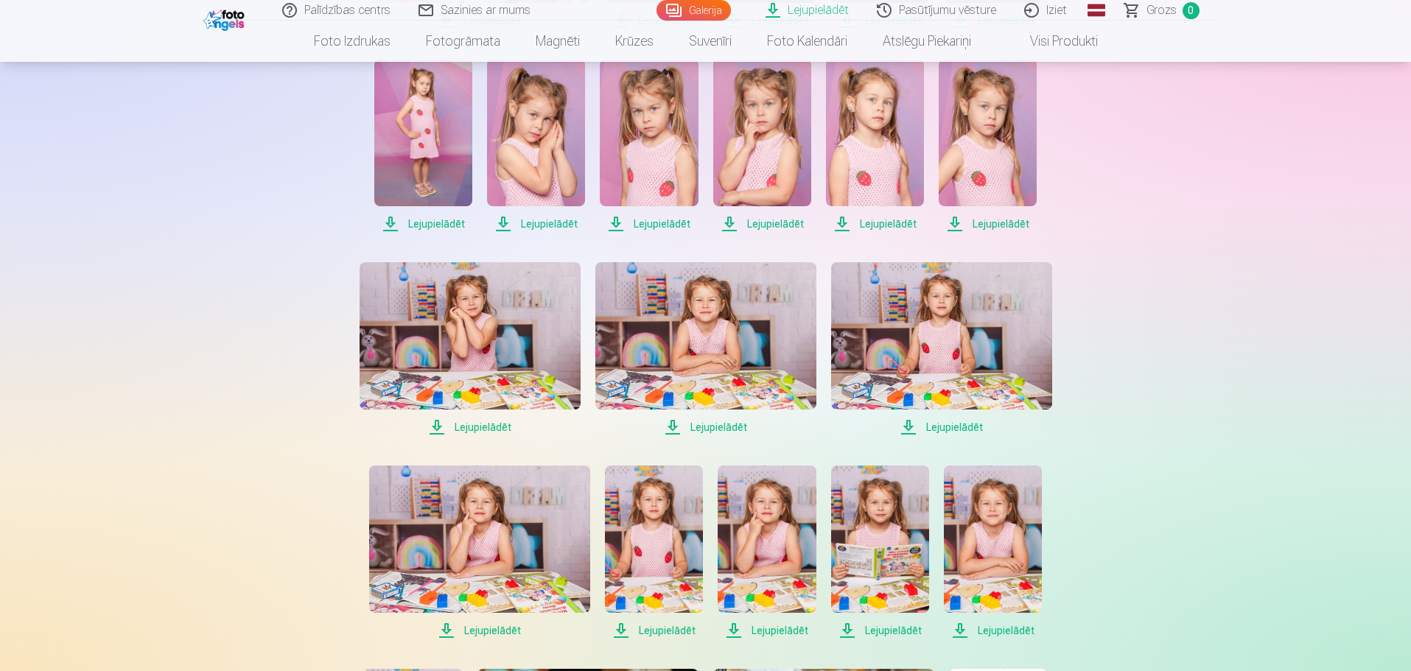
click at [472, 426] on span "Lejupielādēt" at bounding box center [469, 427] width 221 height 18
click at [712, 425] on span "Lejupielādēt" at bounding box center [705, 427] width 221 height 18
click at [969, 423] on span "Lejupielādēt" at bounding box center [941, 427] width 221 height 18
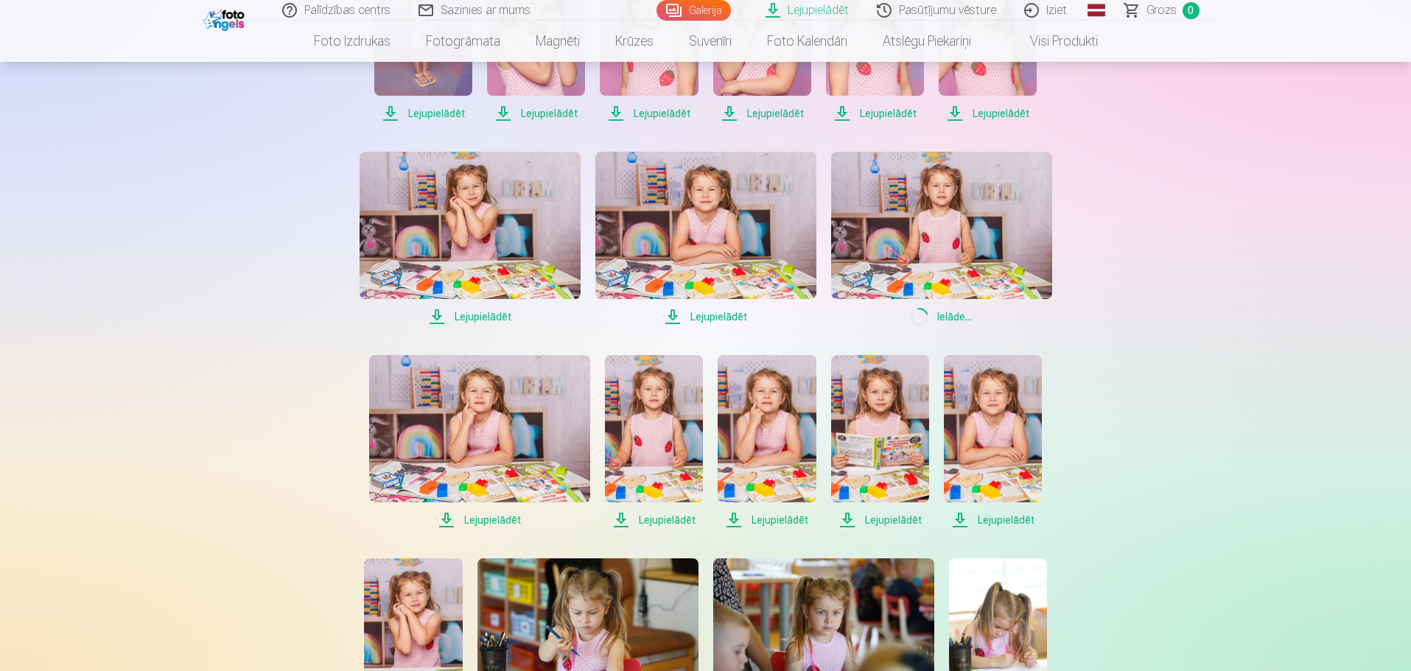
scroll to position [737, 0]
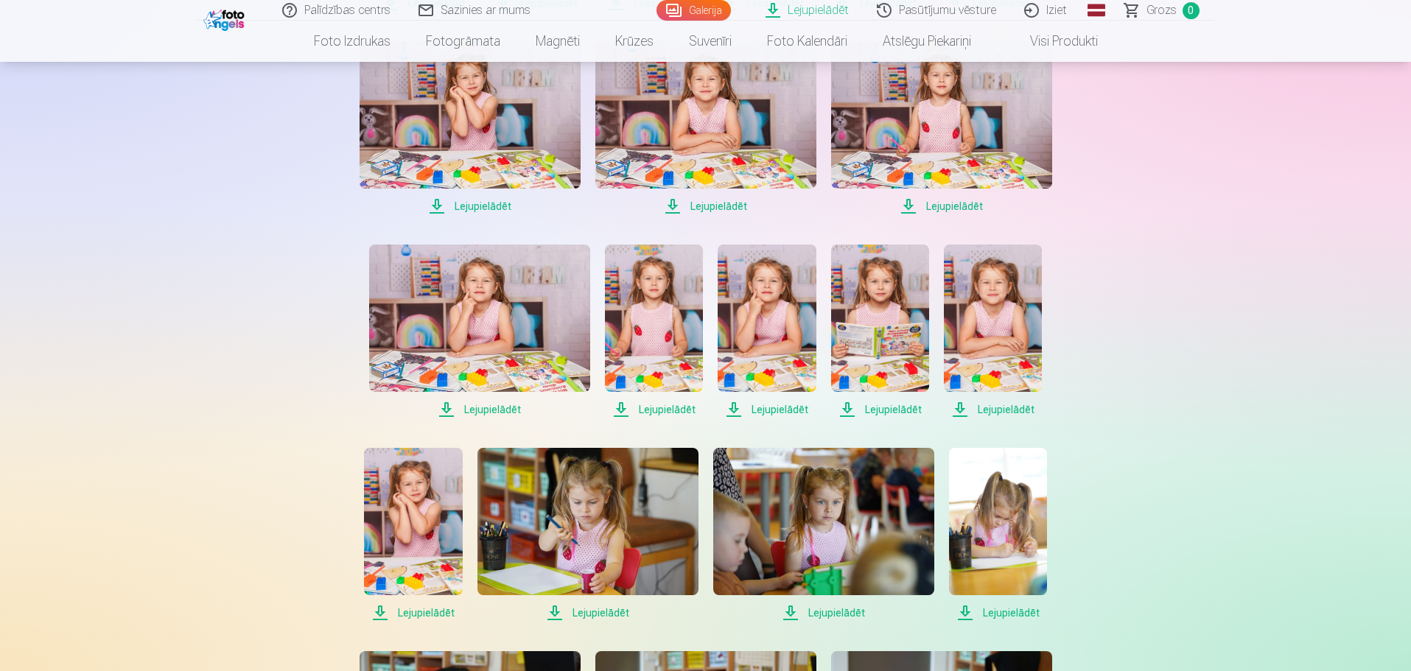
click at [474, 408] on span "Lejupielādēt" at bounding box center [479, 410] width 221 height 18
click at [669, 415] on span "Lejupielādēt" at bounding box center [654, 410] width 98 height 18
click at [799, 401] on span "Lejupielādēt" at bounding box center [766, 410] width 98 height 18
click at [904, 405] on span "Lejupielādēt" at bounding box center [880, 410] width 98 height 18
click at [1000, 406] on span "Lejupielādēt" at bounding box center [993, 410] width 98 height 18
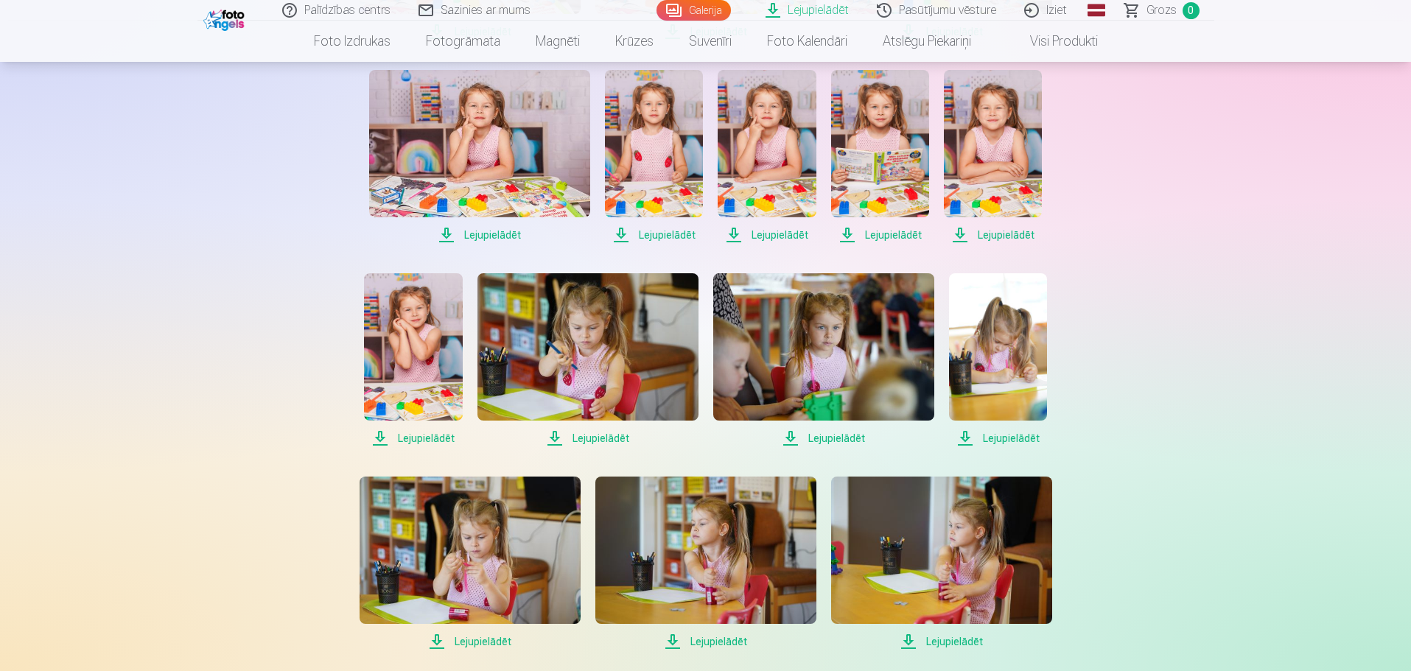
scroll to position [958, 0]
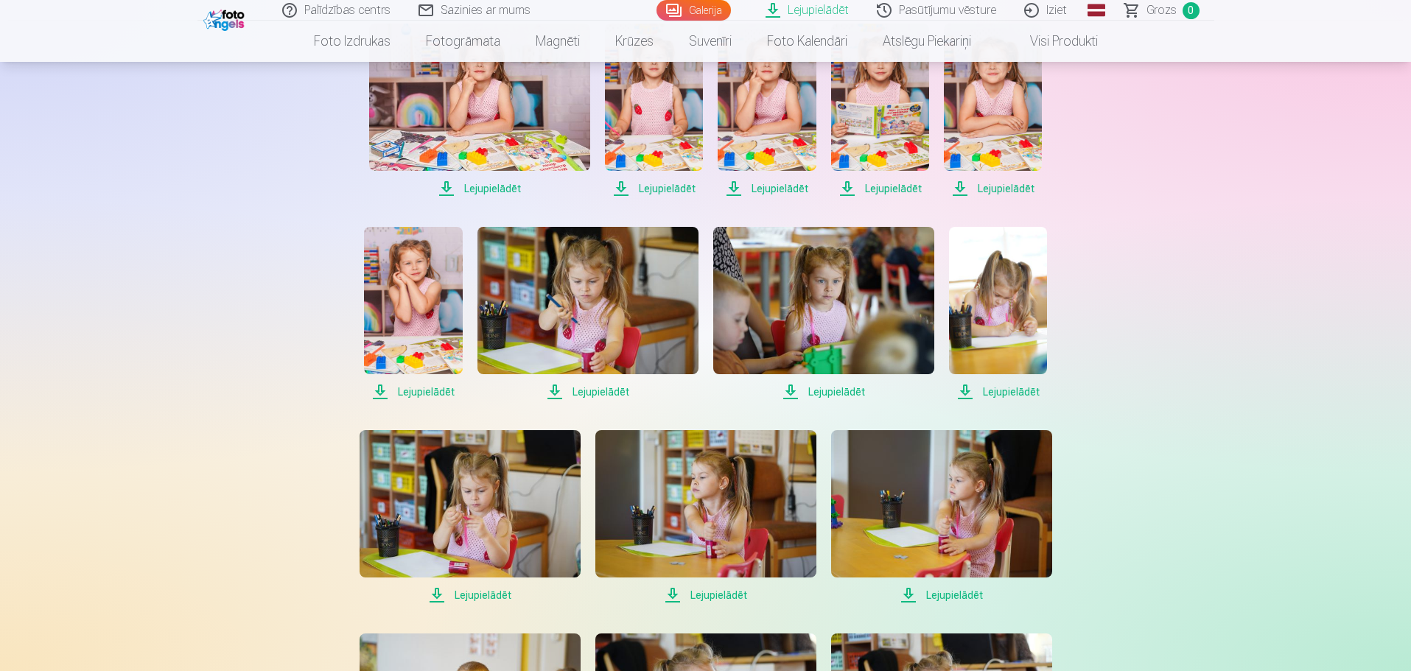
click at [433, 391] on span "Lejupielādēt" at bounding box center [413, 392] width 98 height 18
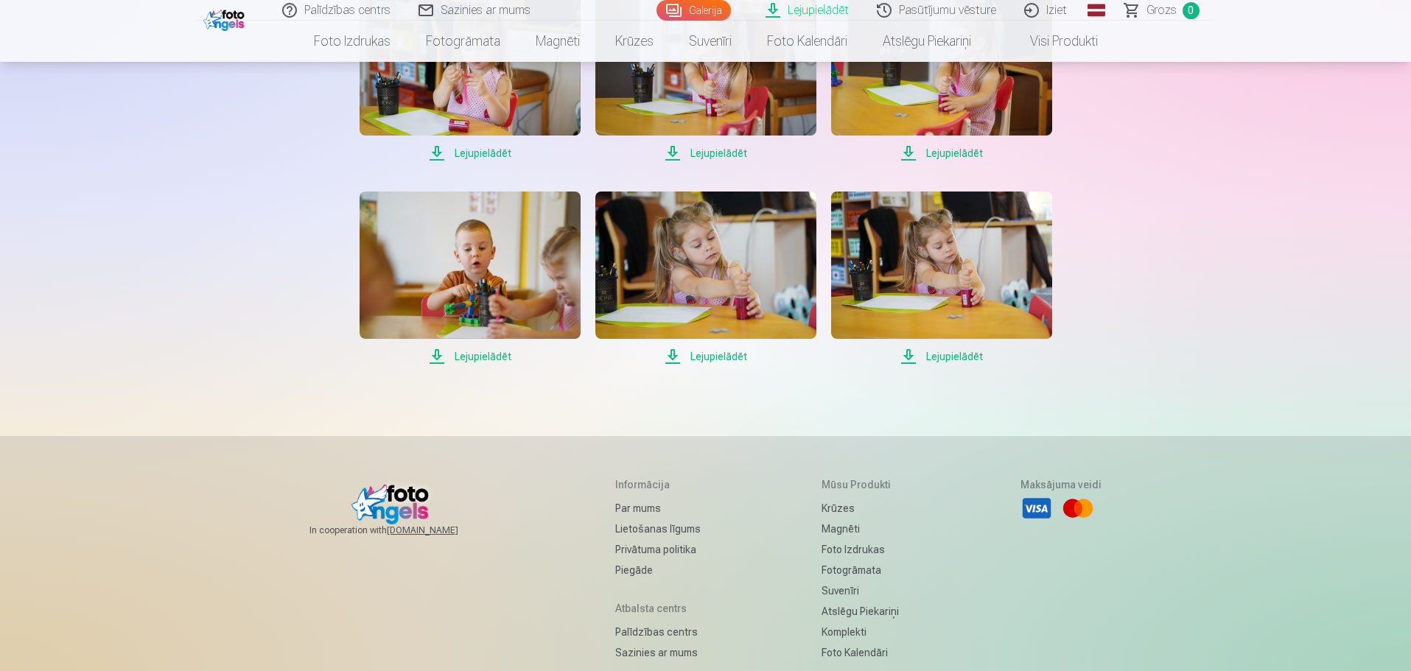
scroll to position [884, 0]
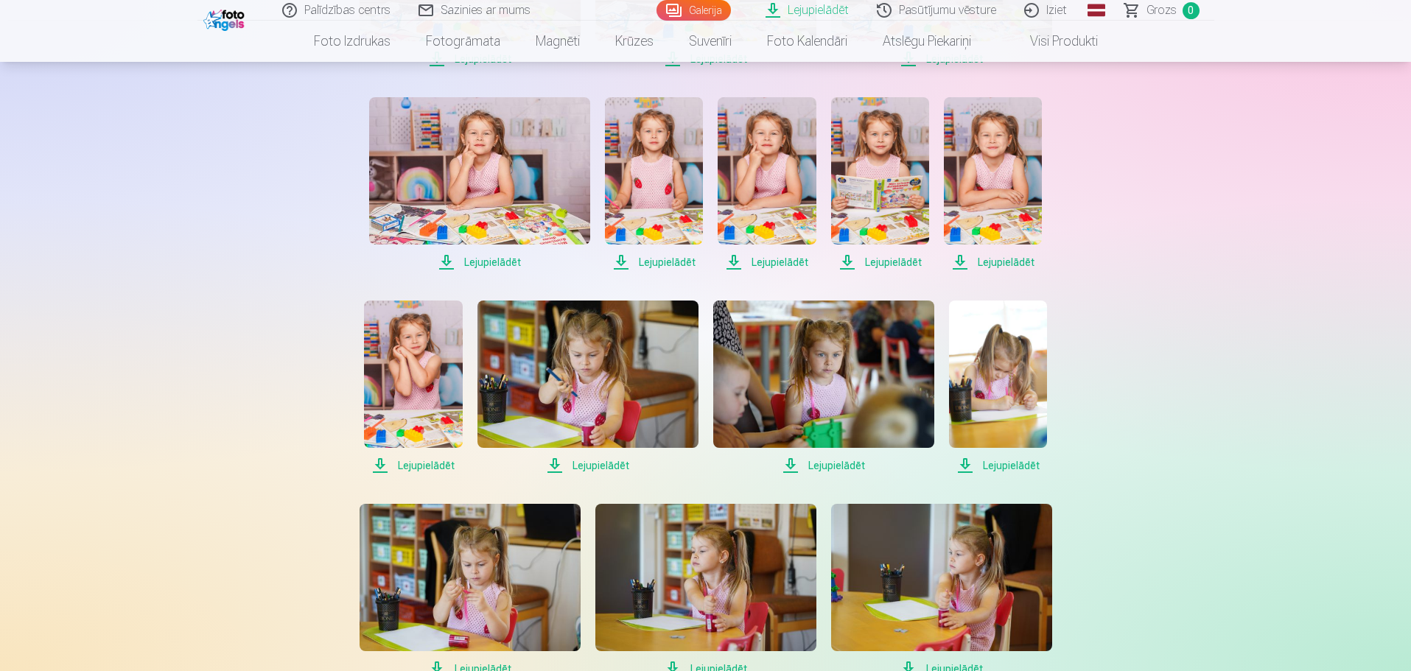
drag, startPoint x: 147, startPoint y: 250, endPoint x: 248, endPoint y: 209, distance: 108.7
click at [147, 250] on div "Palīdzības centrs Sazinies ar mums Galerija Lejupielādēt Pasūtījumu vēsture Izi…" at bounding box center [705, 236] width 1411 height 2241
click at [162, 315] on div "Palīdzības centrs Sazinies ar mums Galerija Lejupielādēt Pasūtījumu vēsture Izi…" at bounding box center [705, 236] width 1411 height 2241
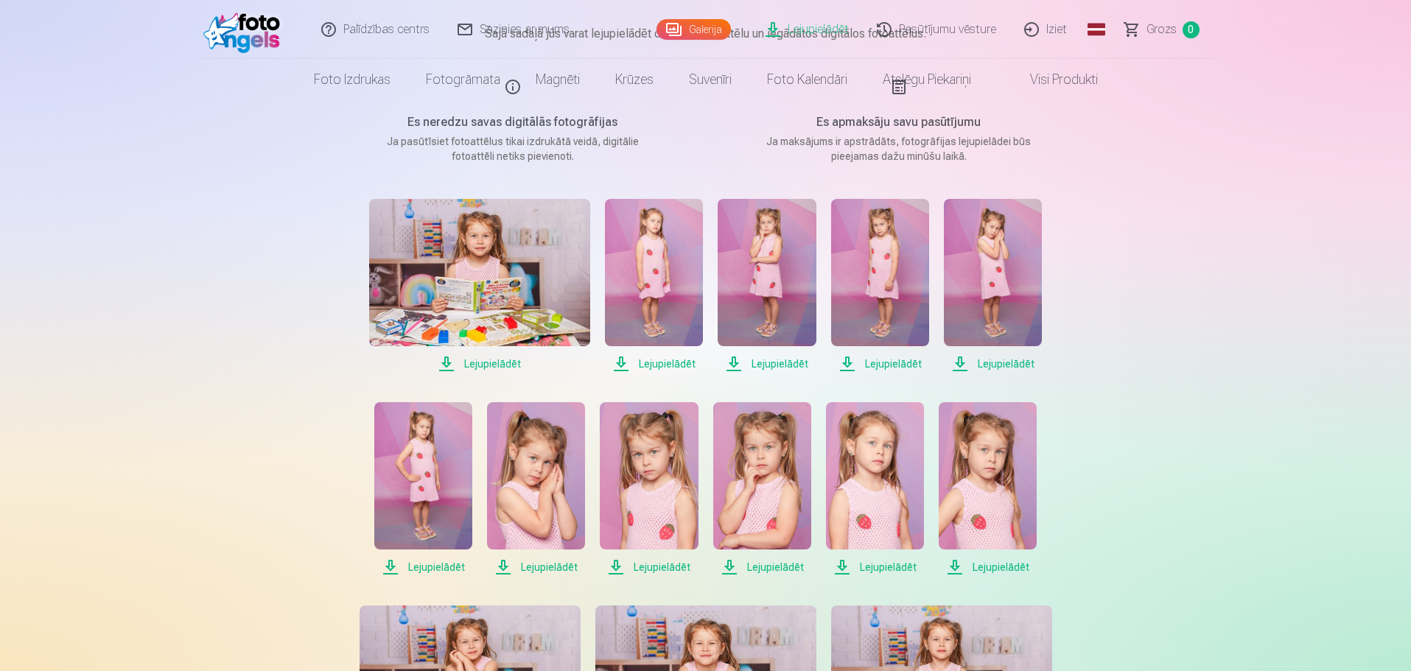
scroll to position [0, 0]
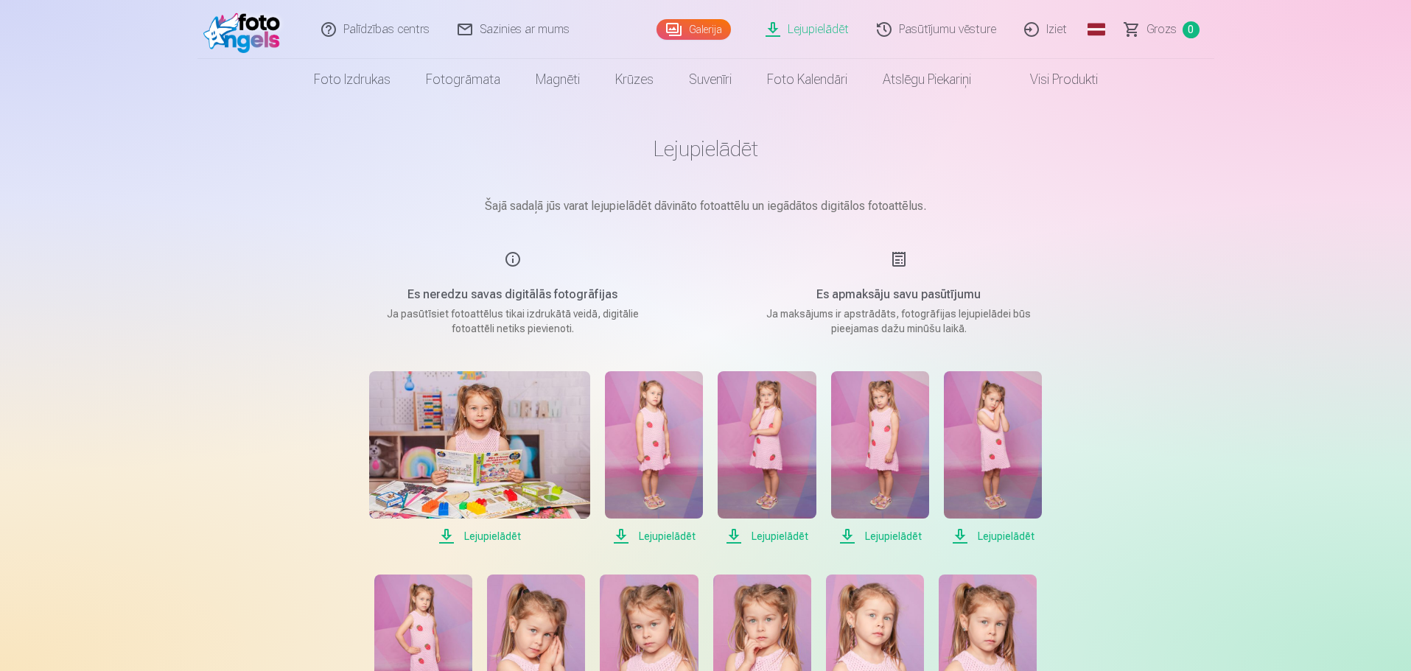
click at [884, 533] on span "Lejupielādēt" at bounding box center [880, 536] width 98 height 18
click at [885, 533] on span "Lejupielādēt" at bounding box center [880, 536] width 98 height 18
click at [885, 541] on span "Lejupielādēt" at bounding box center [880, 536] width 98 height 18
click at [882, 538] on span "Lejupielādēt" at bounding box center [880, 536] width 98 height 18
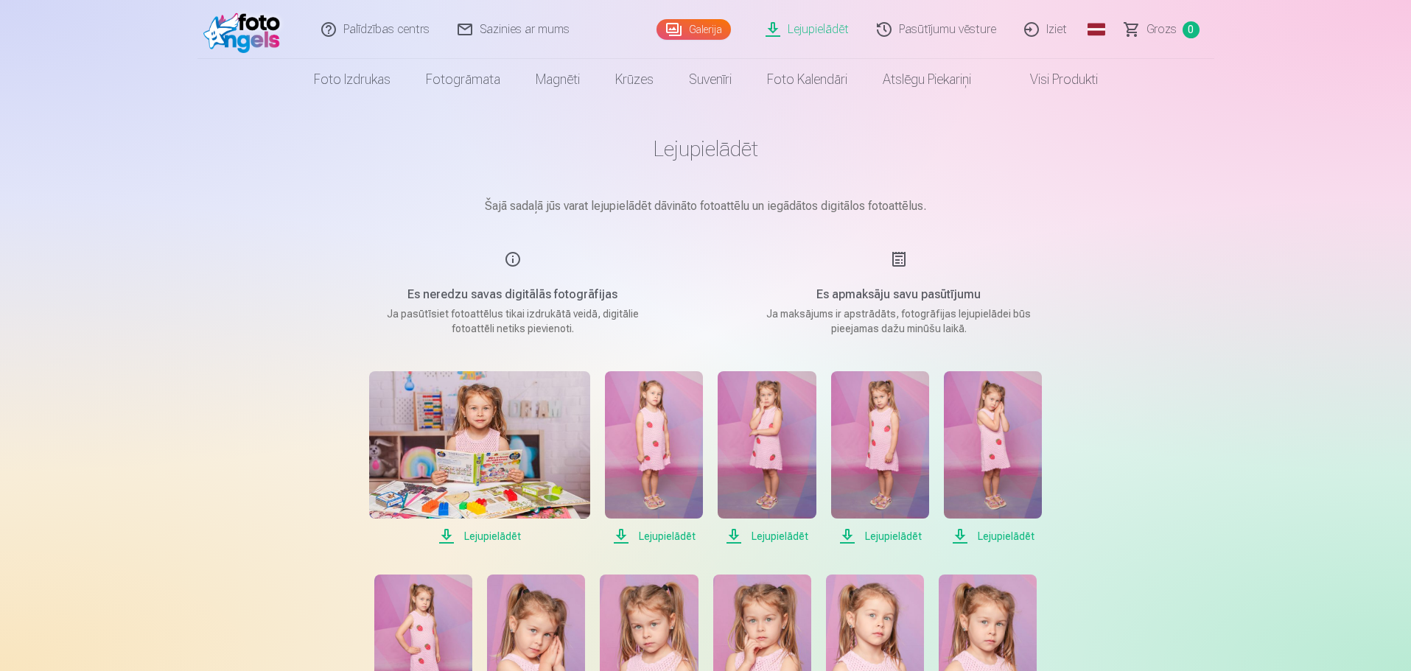
click at [882, 538] on span "Lejupielādēt" at bounding box center [880, 536] width 98 height 18
click at [879, 478] on img at bounding box center [880, 444] width 98 height 147
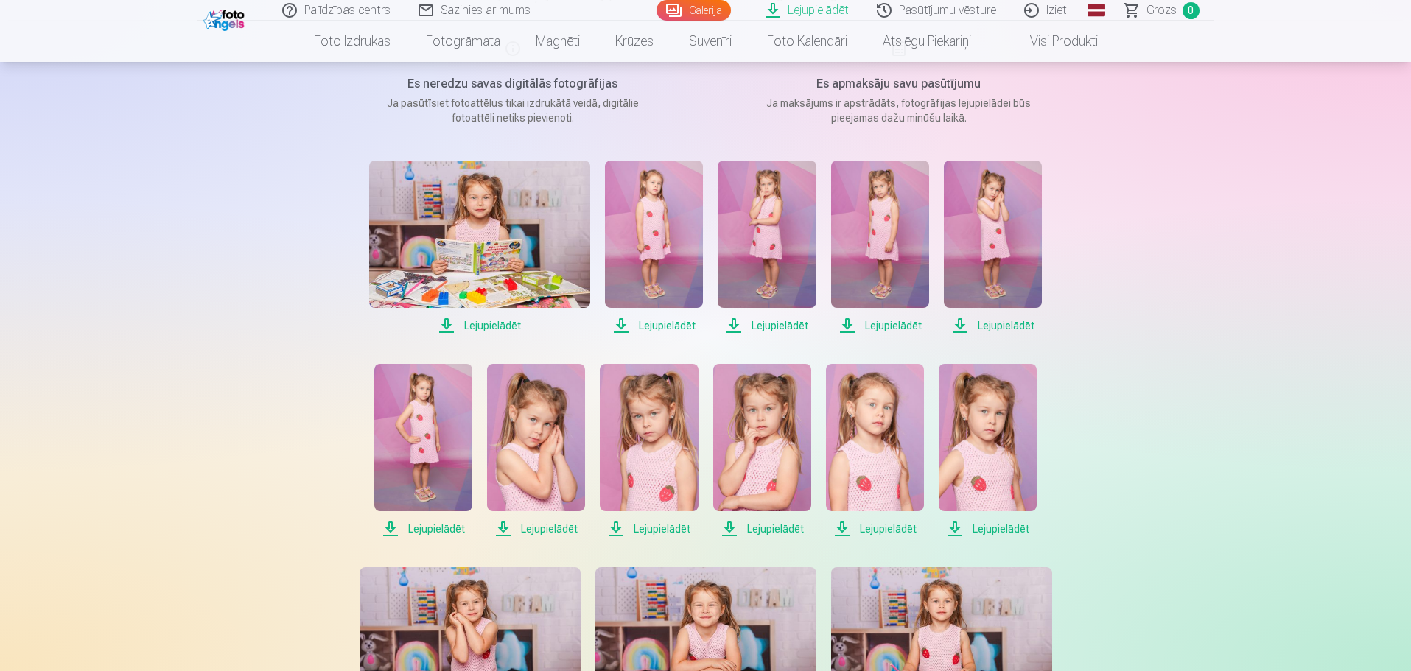
scroll to position [221, 0]
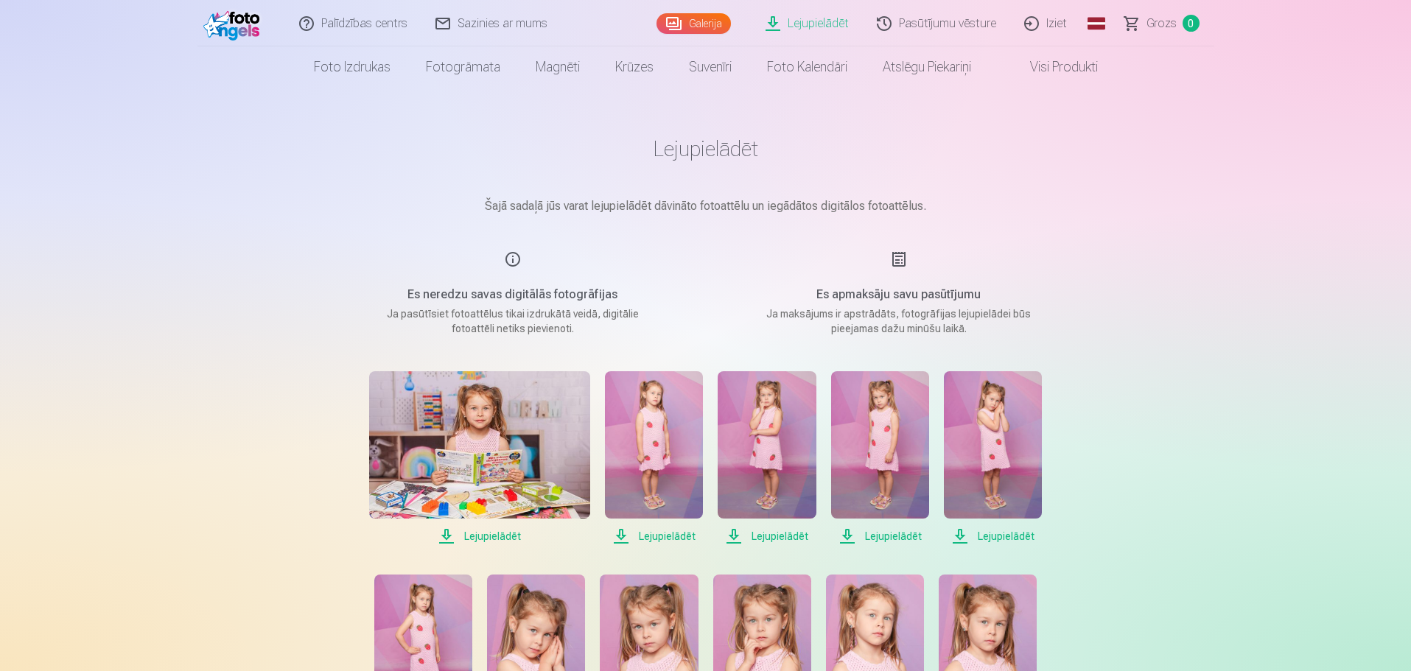
scroll to position [147, 0]
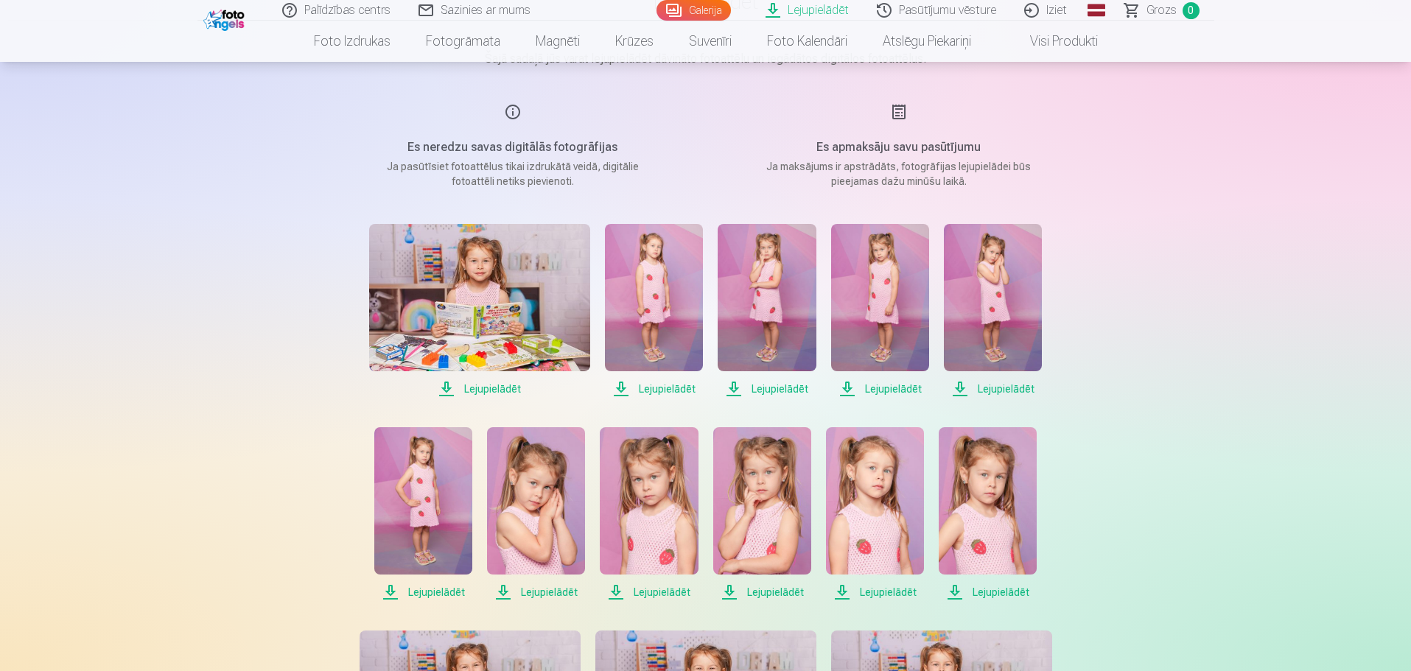
click at [891, 387] on span "Lejupielādēt" at bounding box center [880, 389] width 98 height 18
click at [1011, 389] on span "Lejupielādēt" at bounding box center [993, 389] width 98 height 18
click at [421, 589] on span "Lejupielādēt" at bounding box center [423, 592] width 98 height 18
click at [536, 591] on span "Lejupielādēt" at bounding box center [536, 592] width 98 height 18
click at [678, 590] on span "Lejupielādēt" at bounding box center [649, 592] width 98 height 18
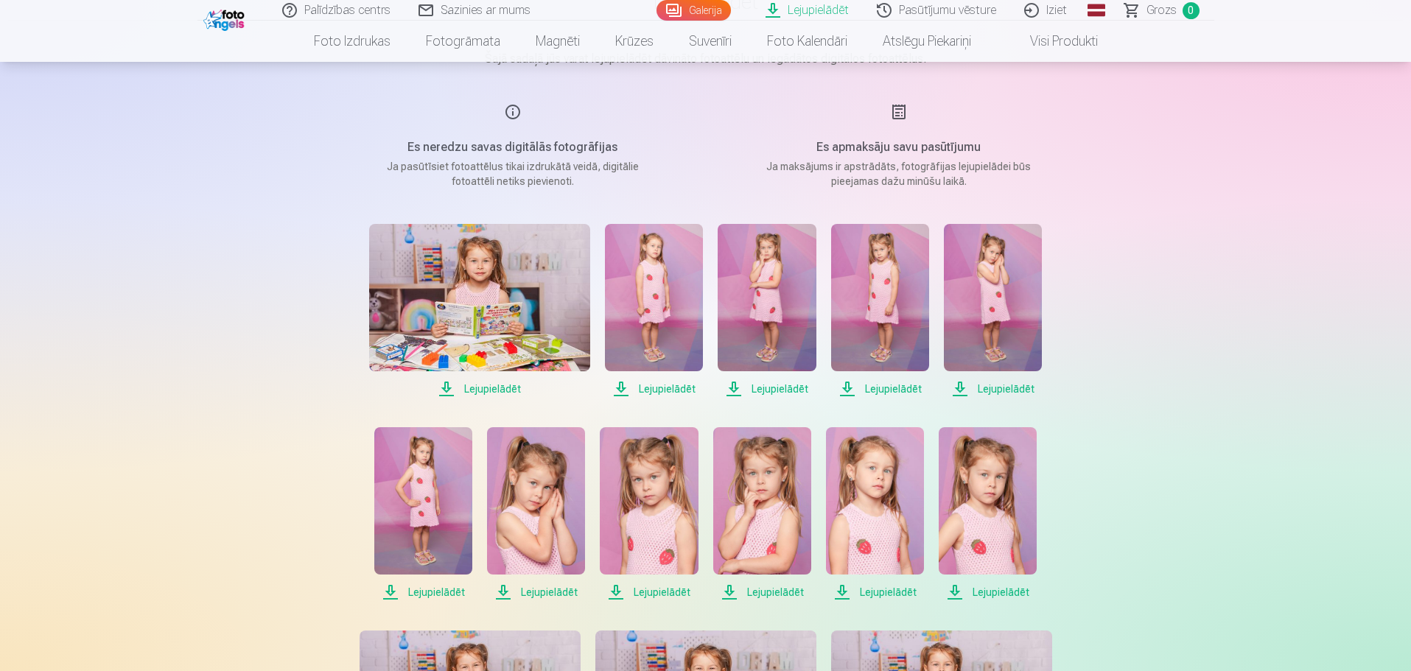
click at [797, 594] on span "Lejupielādēt" at bounding box center [762, 592] width 98 height 18
click at [880, 589] on span "Lejupielādēt" at bounding box center [875, 592] width 98 height 18
click at [977, 593] on span "Lejupielādēt" at bounding box center [987, 592] width 98 height 18
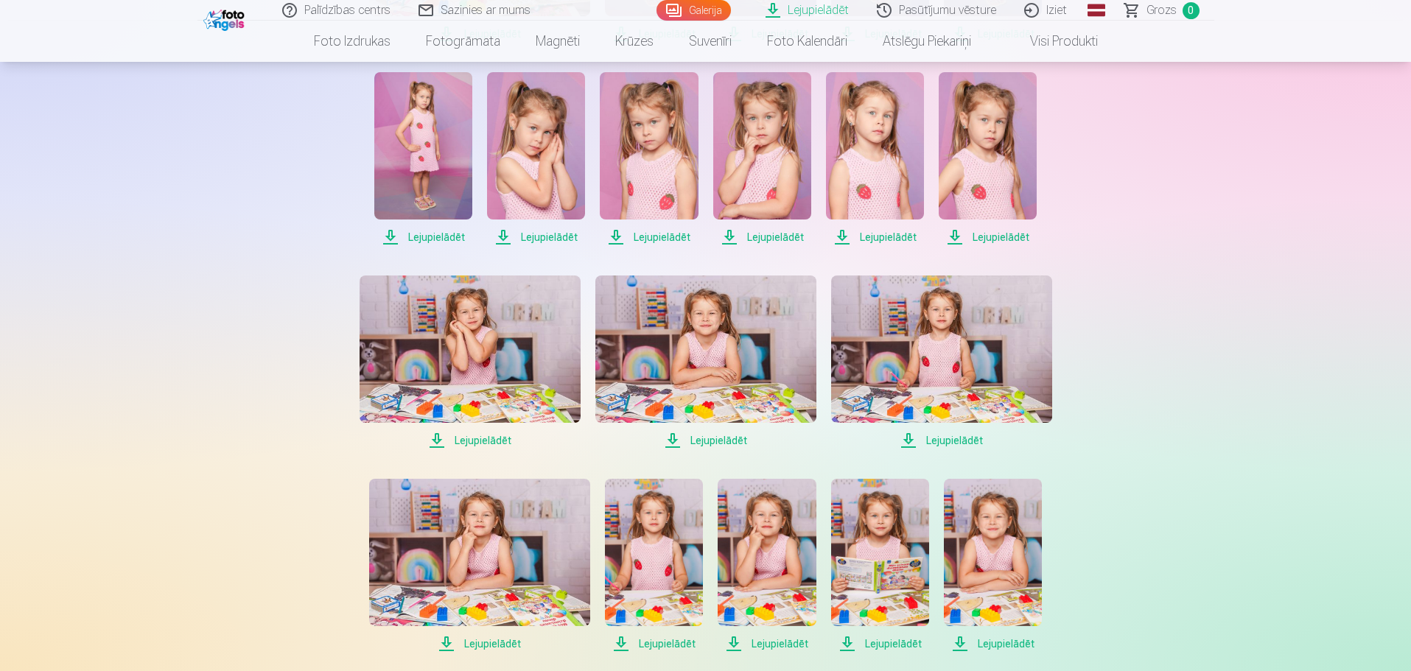
scroll to position [516, 0]
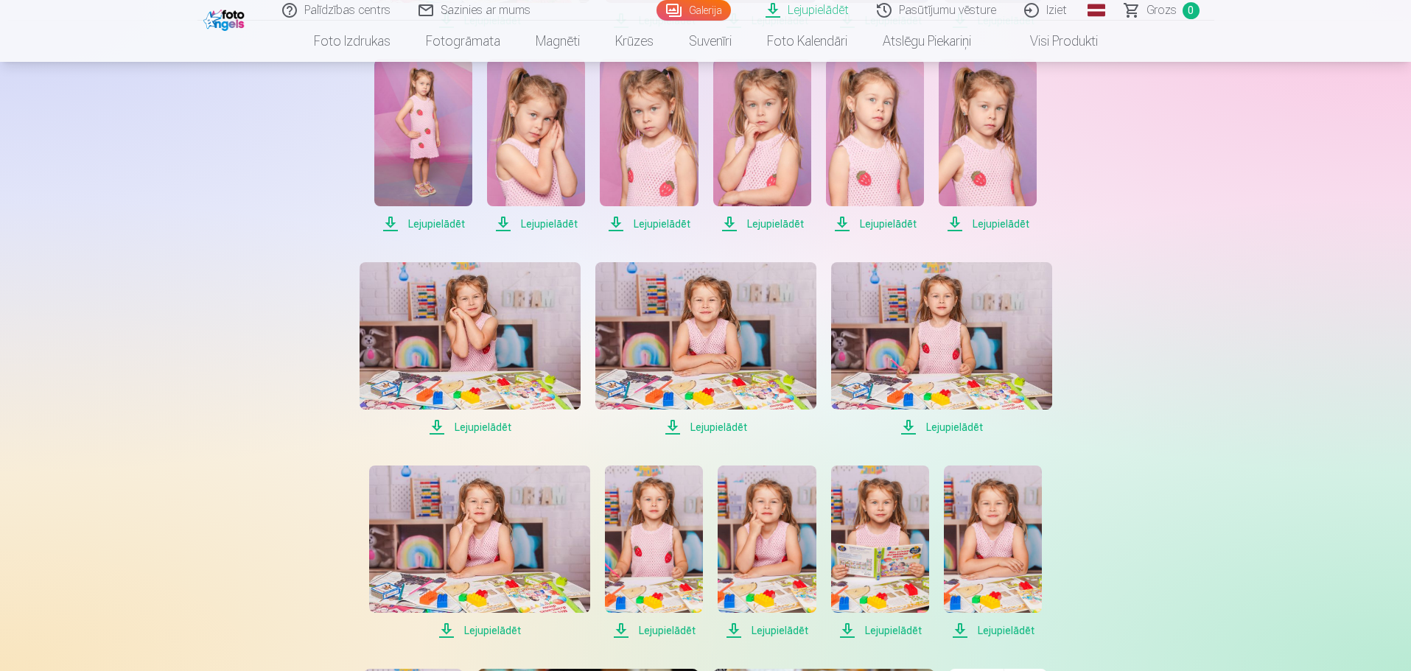
click at [489, 426] on span "Lejupielādēt" at bounding box center [469, 427] width 221 height 18
click at [737, 426] on span "Lejupielādēt" at bounding box center [705, 427] width 221 height 18
click at [954, 426] on span "Lejupielādēt" at bounding box center [941, 427] width 221 height 18
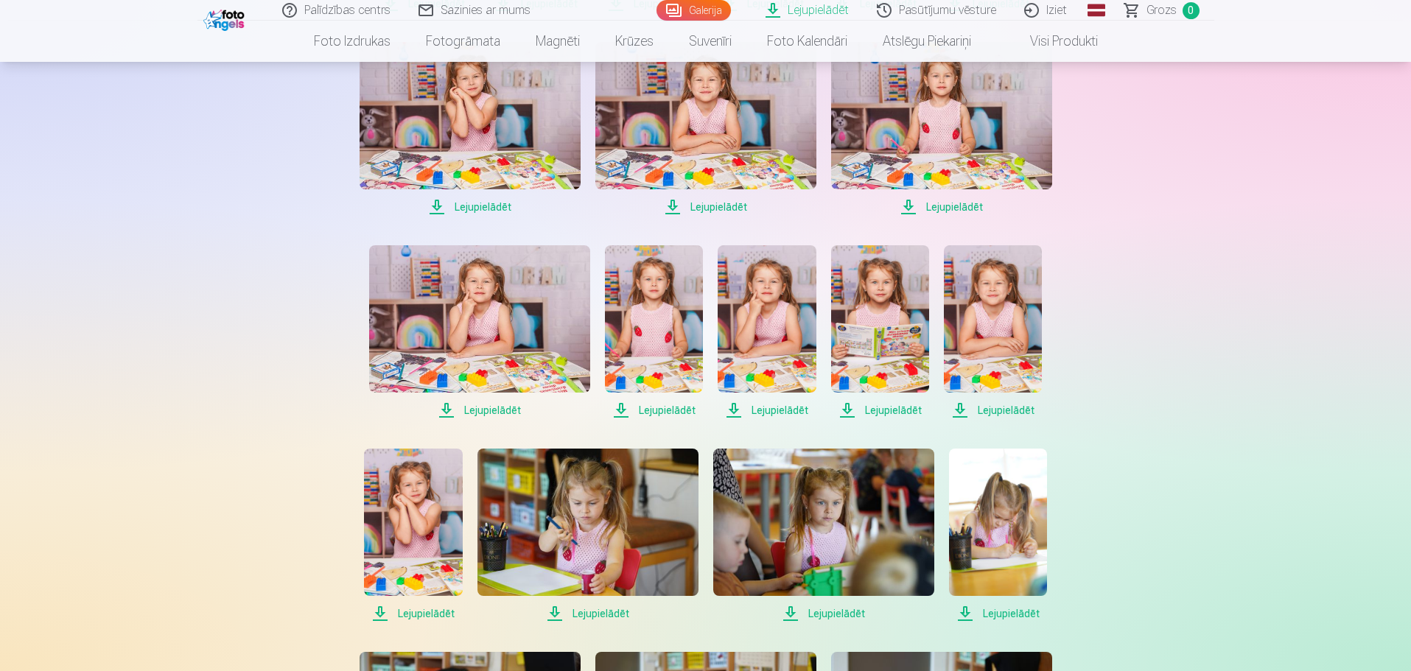
scroll to position [737, 0]
click at [491, 410] on span "Lejupielādēt" at bounding box center [479, 410] width 221 height 18
click at [678, 412] on span "Lejupielādēt" at bounding box center [654, 410] width 98 height 18
click at [778, 415] on span "Lejupielādēt" at bounding box center [766, 410] width 98 height 18
click at [881, 413] on span "Lejupielādēt" at bounding box center [880, 410] width 98 height 18
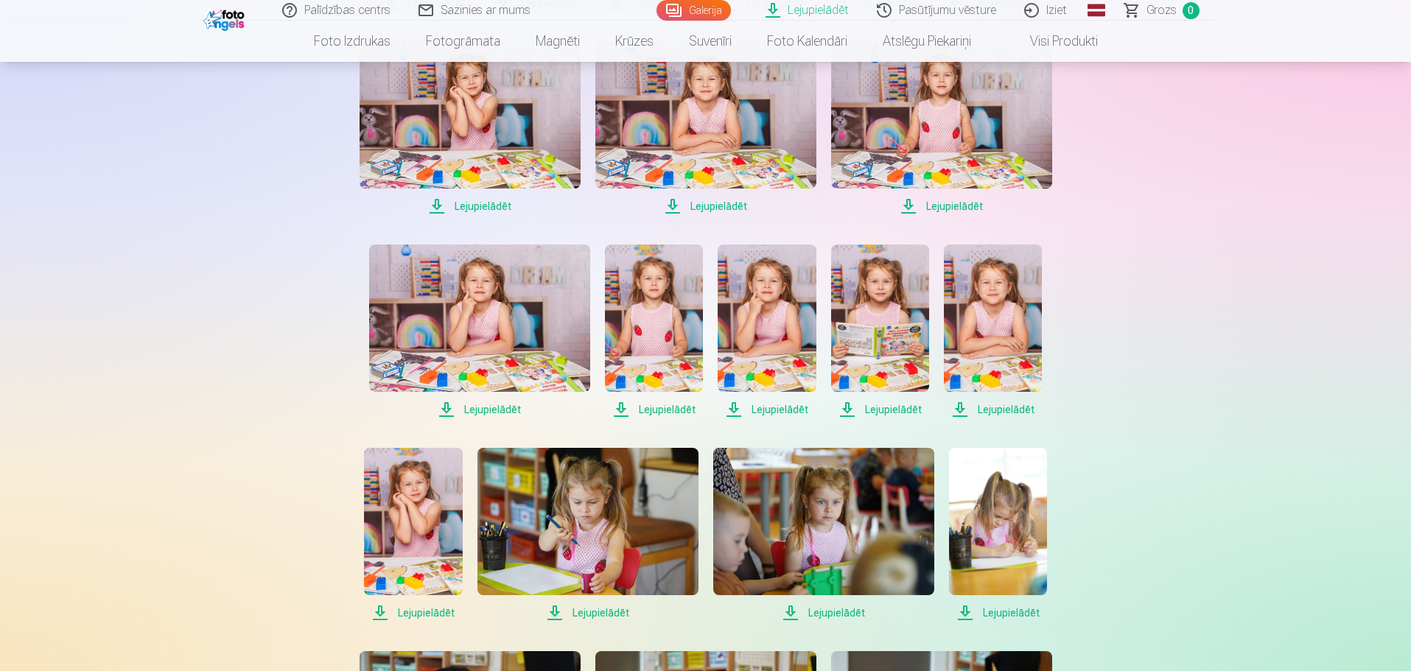
click at [959, 410] on span "Lejupielādēt" at bounding box center [993, 410] width 98 height 18
click at [382, 614] on span "Lejupielādēt" at bounding box center [413, 613] width 98 height 18
click at [138, 211] on div "Palīdzības centrs Sazinies ar mums Galerija Lejupielādēt Pasūtījumu vēsture Izi…" at bounding box center [705, 383] width 1411 height 2241
